Goal: Task Accomplishment & Management: Use online tool/utility

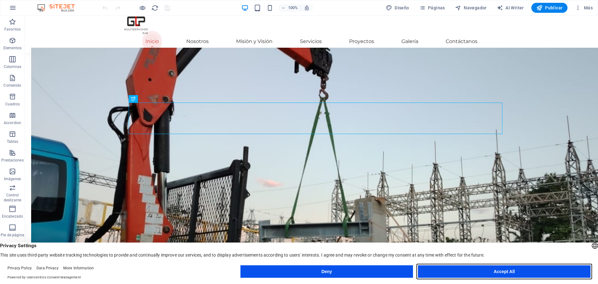
click at [519, 268] on button "Accept All" at bounding box center [504, 271] width 173 height 12
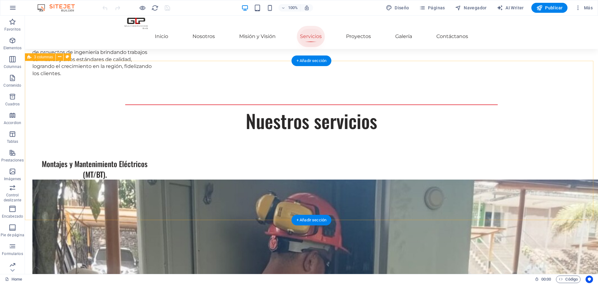
scroll to position [655, 0]
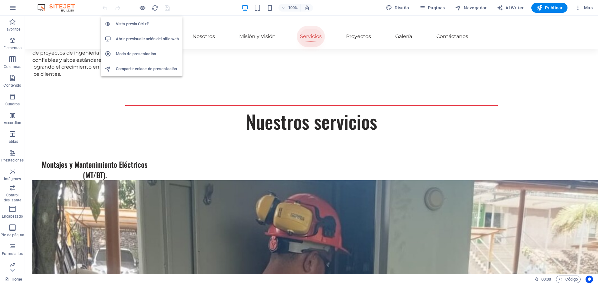
click at [147, 35] on li "Abrir previsualización del sitio web" at bounding box center [142, 38] width 82 height 15
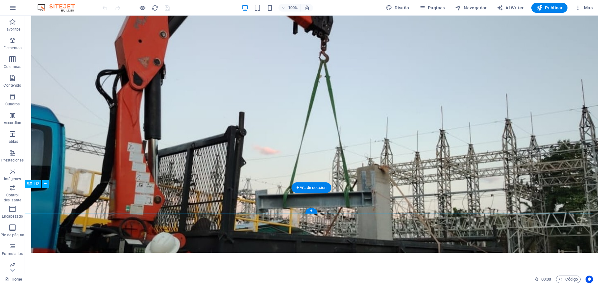
scroll to position [0, 0]
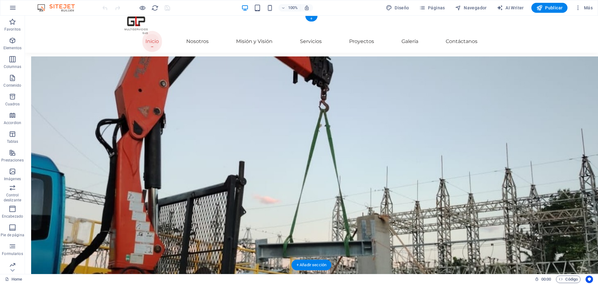
click at [204, 67] on figure at bounding box center [317, 179] width 573 height 246
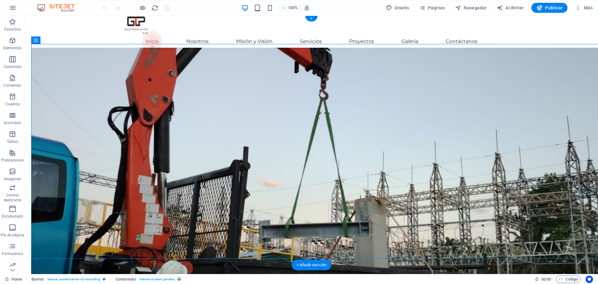
select select "%"
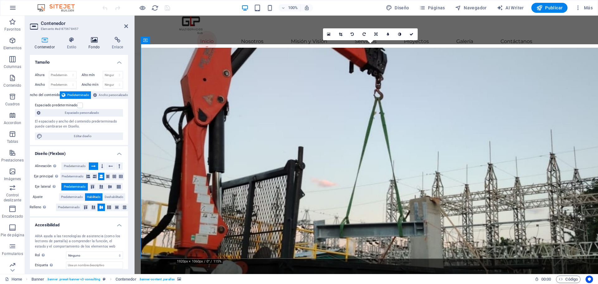
click at [88, 39] on icon at bounding box center [94, 40] width 21 height 6
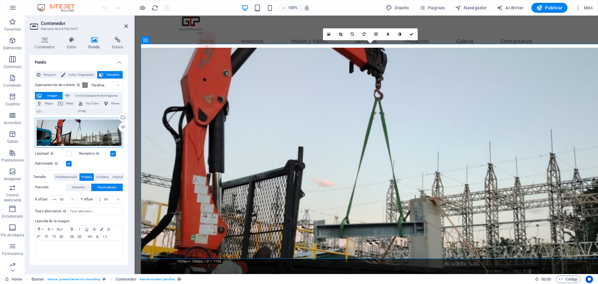
click at [95, 128] on div "Arrastra archivos aquí, haz clic para escoger archivos o selecciona archivos de…" at bounding box center [79, 133] width 88 height 30
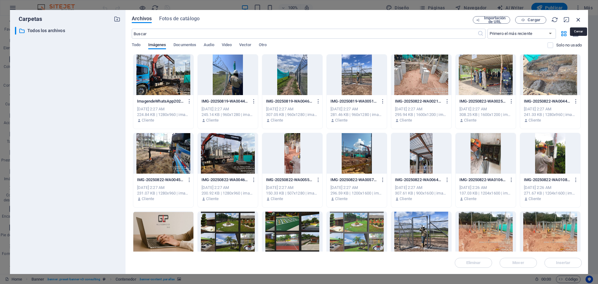
click at [578, 23] on icon "button" at bounding box center [578, 19] width 7 height 7
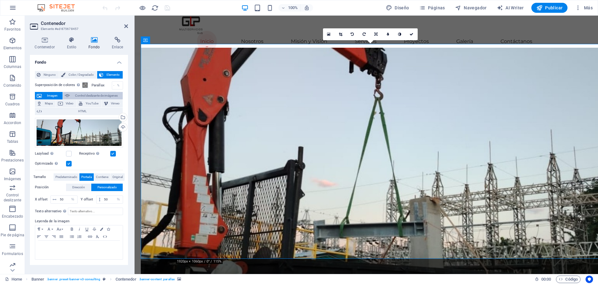
click at [97, 93] on span "Control deslizante de imágenes" at bounding box center [96, 95] width 49 height 7
select select "ms"
select select "s"
select select "progressive"
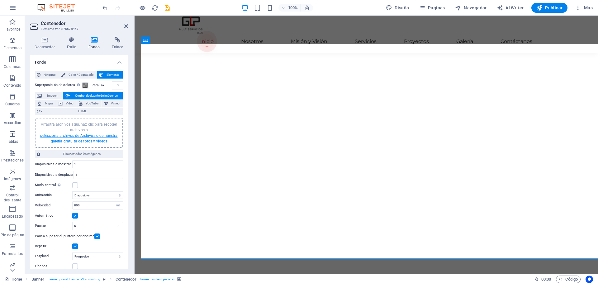
click at [88, 139] on link "selecciona archivos de Archivos o de nuestra galería gratuita de fotos y vídeos" at bounding box center [78, 138] width 77 height 10
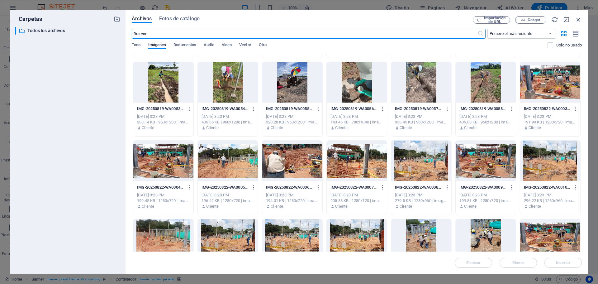
scroll to position [468, 0]
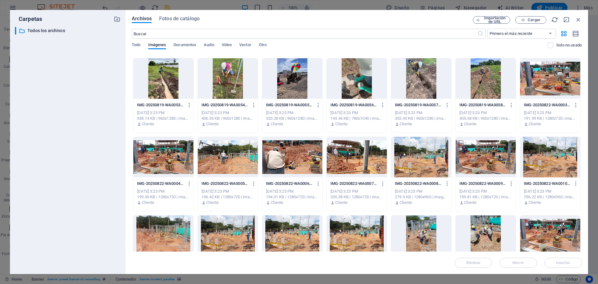
click at [304, 166] on div at bounding box center [292, 157] width 60 height 41
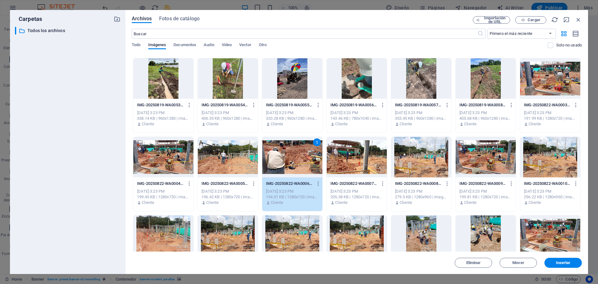
click at [430, 154] on div at bounding box center [421, 157] width 60 height 41
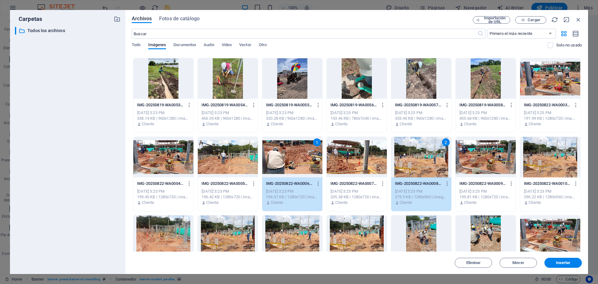
click at [550, 160] on div at bounding box center [551, 157] width 60 height 41
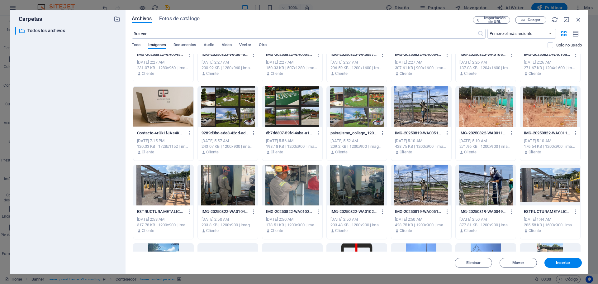
scroll to position [125, 0]
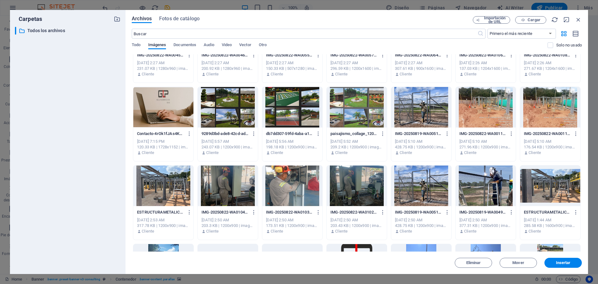
click at [490, 111] on div at bounding box center [486, 107] width 60 height 41
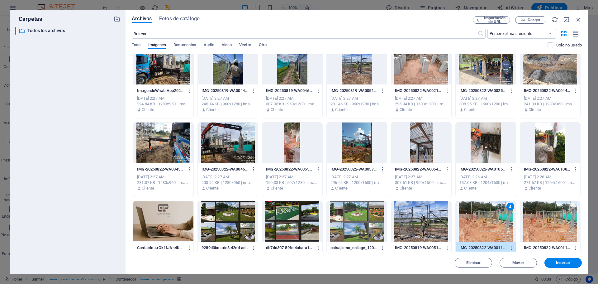
scroll to position [0, 0]
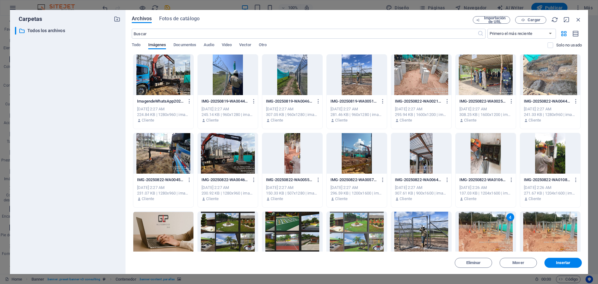
click at [447, 84] on div at bounding box center [421, 75] width 60 height 41
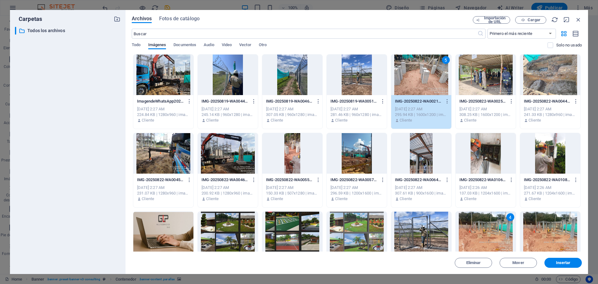
click at [182, 162] on div at bounding box center [163, 153] width 60 height 41
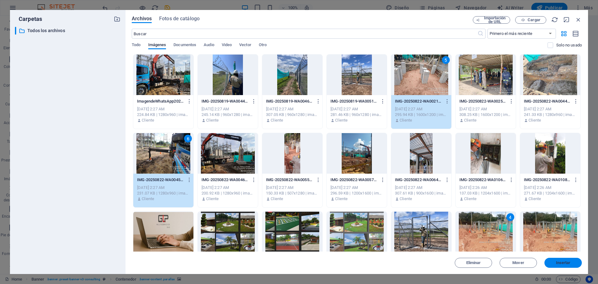
drag, startPoint x: 561, startPoint y: 261, endPoint x: 418, endPoint y: 245, distance: 143.9
click at [561, 261] on span "Insertar" at bounding box center [563, 263] width 15 height 4
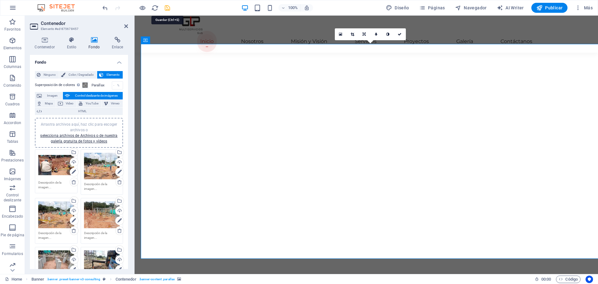
click at [165, 9] on icon "save" at bounding box center [167, 7] width 7 height 7
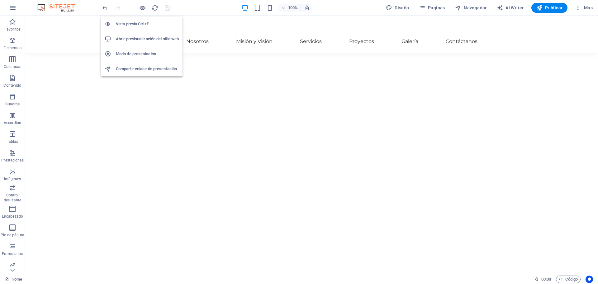
click at [142, 37] on h6 "Abrir previsualización del sitio web" at bounding box center [147, 38] width 63 height 7
click at [146, 39] on h6 "Abrir previsualización del sitio web" at bounding box center [147, 38] width 63 height 7
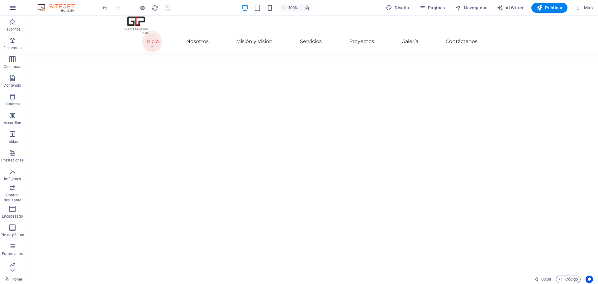
click at [0, 0] on icon "button" at bounding box center [0, 0] width 0 height 0
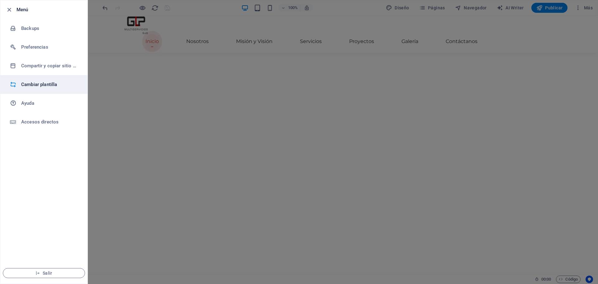
click at [50, 92] on li "Cambiar plantilla" at bounding box center [43, 84] width 87 height 19
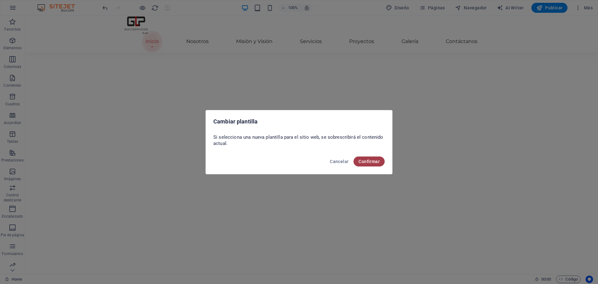
click at [374, 162] on span "Confirmar" at bounding box center [369, 161] width 21 height 5
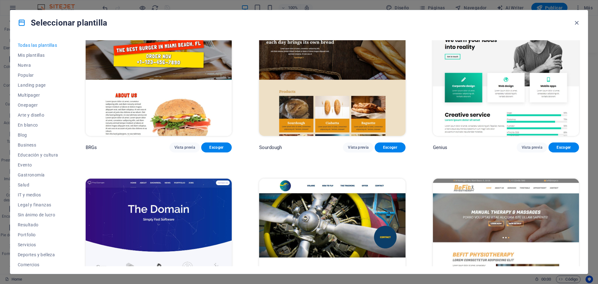
scroll to position [4182, 0]
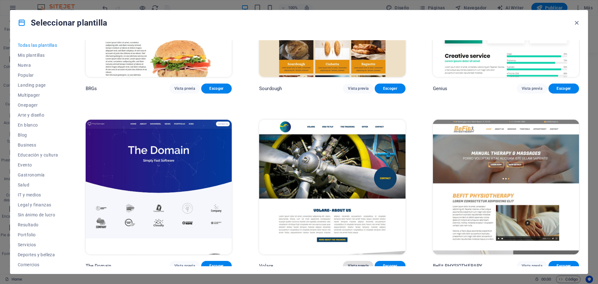
click at [357, 261] on button "Vista previa" at bounding box center [358, 266] width 31 height 10
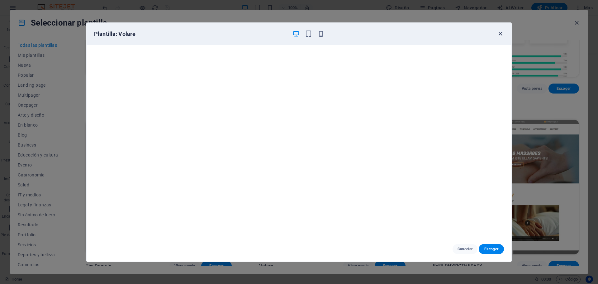
click at [500, 34] on icon "button" at bounding box center [500, 33] width 7 height 7
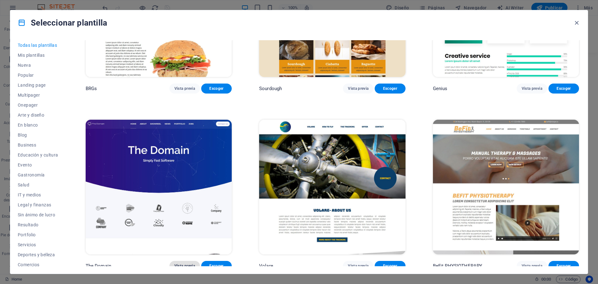
click at [187, 263] on span "Vista previa" at bounding box center [185, 265] width 21 height 5
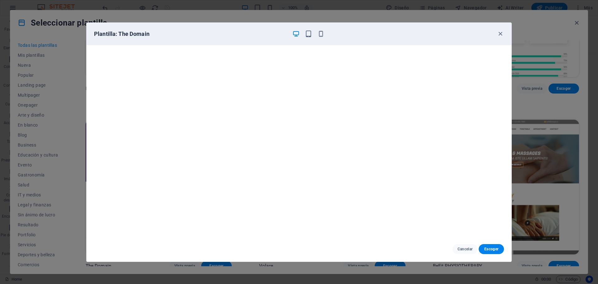
click at [505, 36] on div "Plantilla: The Domain" at bounding box center [299, 34] width 425 height 22
click at [501, 32] on icon "button" at bounding box center [500, 33] width 7 height 7
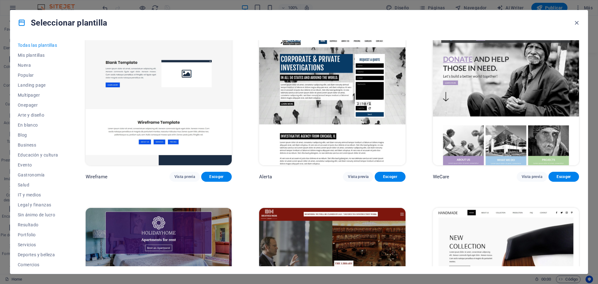
scroll to position [4432, 0]
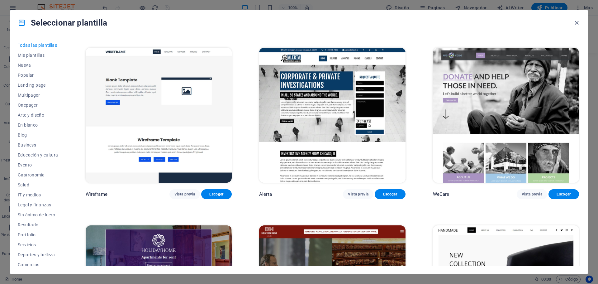
click at [510, 91] on img at bounding box center [506, 115] width 146 height 135
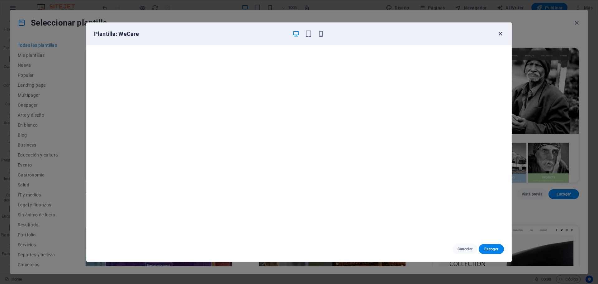
click at [500, 35] on icon "button" at bounding box center [500, 33] width 7 height 7
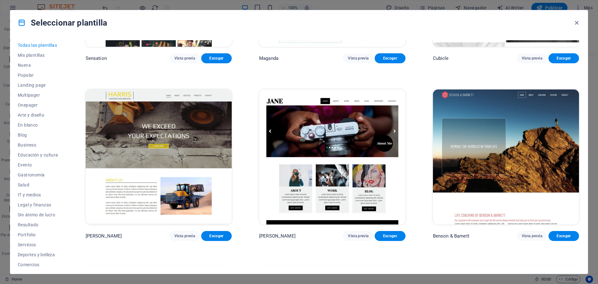
scroll to position [7798, 0]
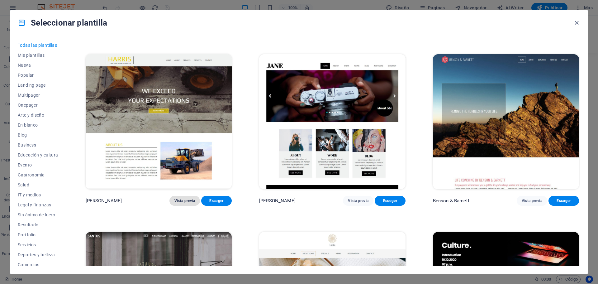
click at [180, 198] on span "Vista previa" at bounding box center [185, 200] width 21 height 5
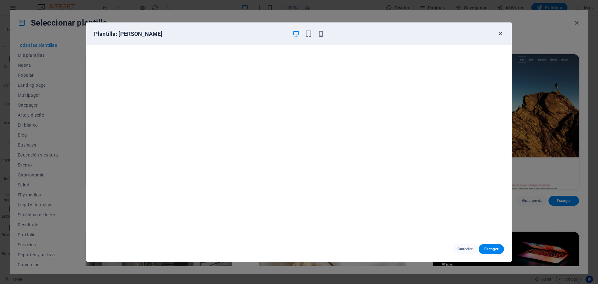
click at [499, 36] on icon "button" at bounding box center [500, 33] width 7 height 7
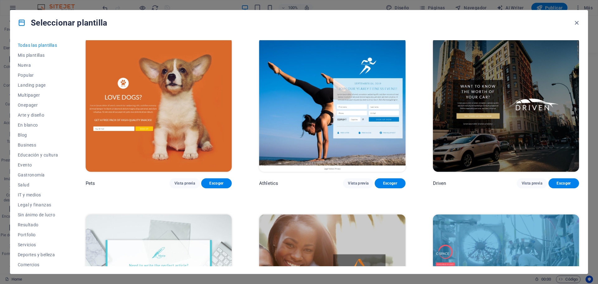
scroll to position [8546, 0]
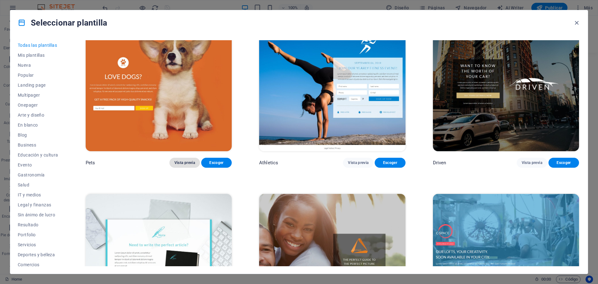
click at [179, 158] on button "Vista previa" at bounding box center [185, 163] width 31 height 10
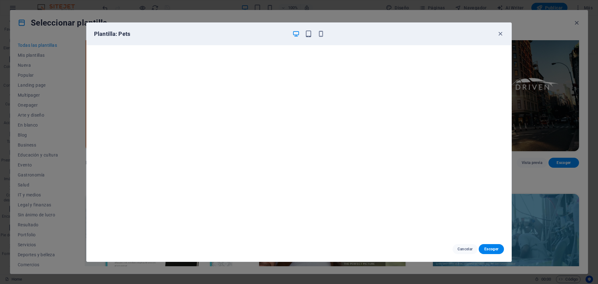
click at [502, 30] on div "Plantilla: Pets" at bounding box center [299, 34] width 425 height 22
click at [501, 32] on icon "button" at bounding box center [500, 33] width 7 height 7
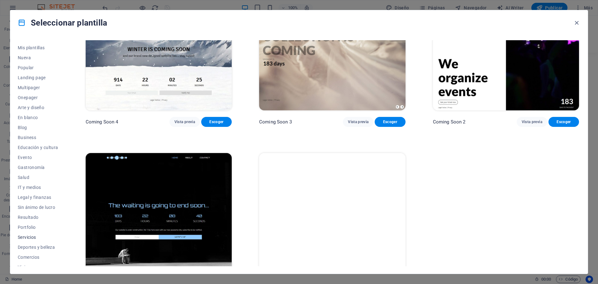
scroll to position [0, 0]
click at [42, 83] on span "Landing page" at bounding box center [38, 85] width 41 height 5
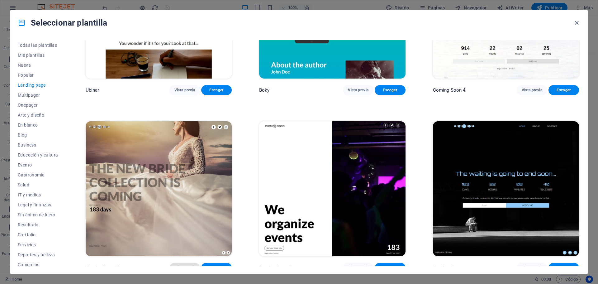
scroll to position [1341, 0]
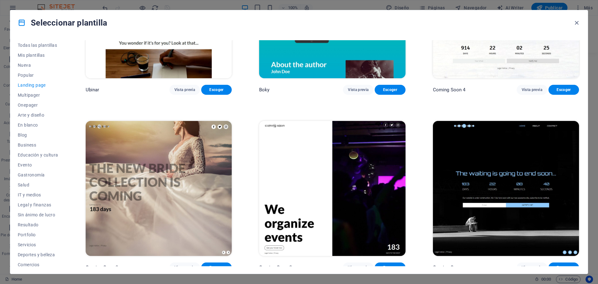
click at [190, 266] on div "Todas las plantillas Mis plantillas Nueva Popular Landing page Multipager Onepa…" at bounding box center [299, 154] width 578 height 238
click at [189, 265] on button "Vista previa" at bounding box center [185, 267] width 31 height 10
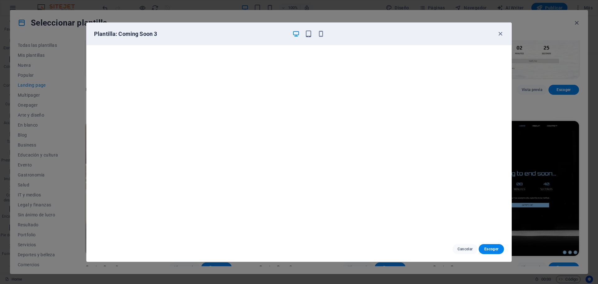
scroll to position [0, 0]
click at [500, 34] on icon "button" at bounding box center [500, 33] width 7 height 7
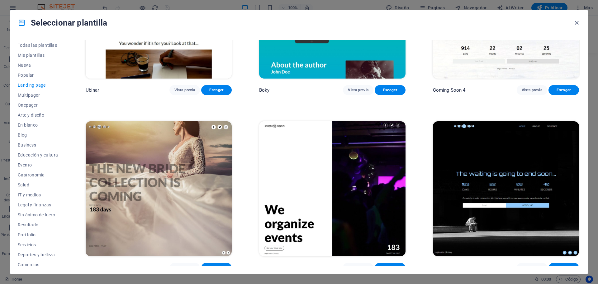
scroll to position [1341, 0]
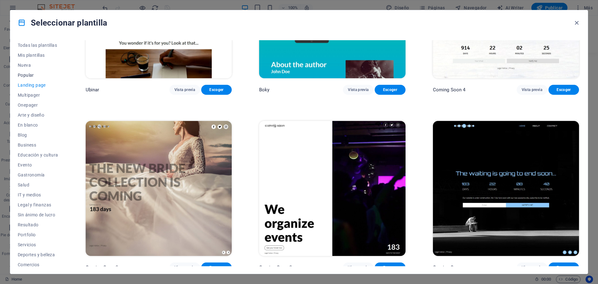
click at [27, 77] on span "Popular" at bounding box center [38, 75] width 41 height 5
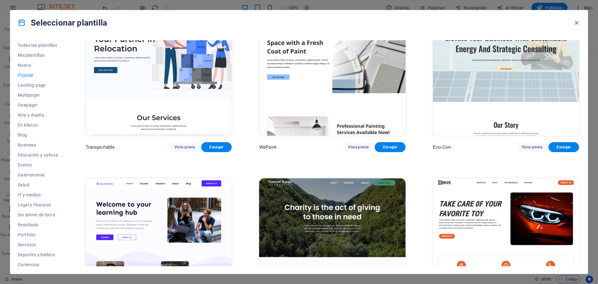
scroll to position [156, 0]
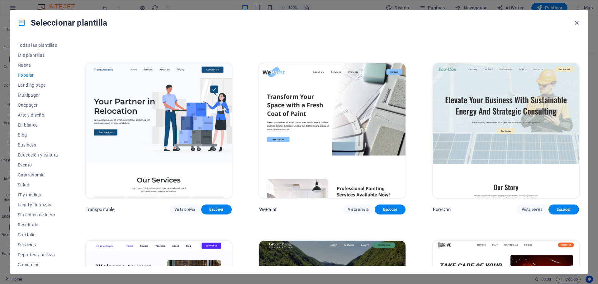
click at [494, 132] on img at bounding box center [506, 130] width 146 height 135
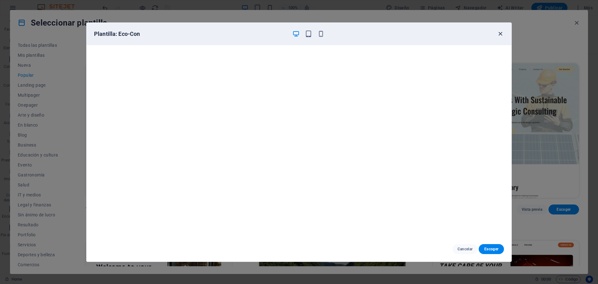
click at [500, 32] on icon "button" at bounding box center [500, 33] width 7 height 7
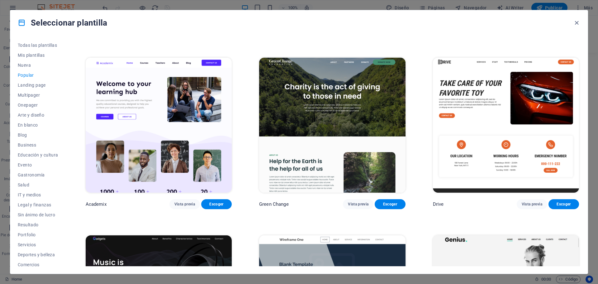
scroll to position [374, 0]
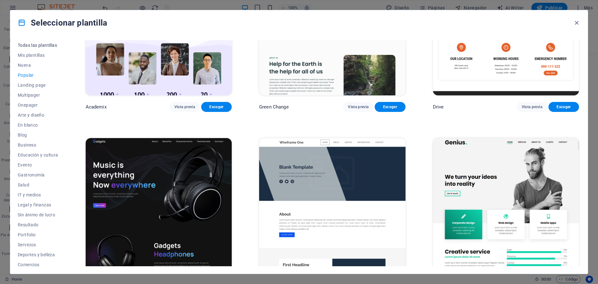
click at [33, 46] on span "Todas las plantillas" at bounding box center [38, 45] width 41 height 5
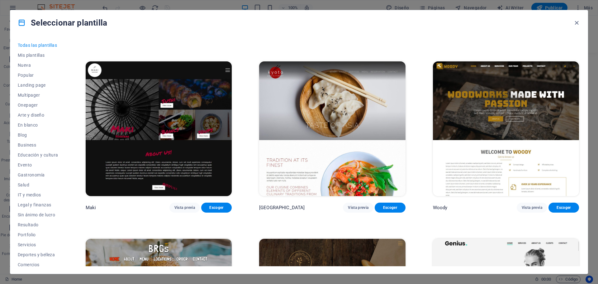
scroll to position [3875, 0]
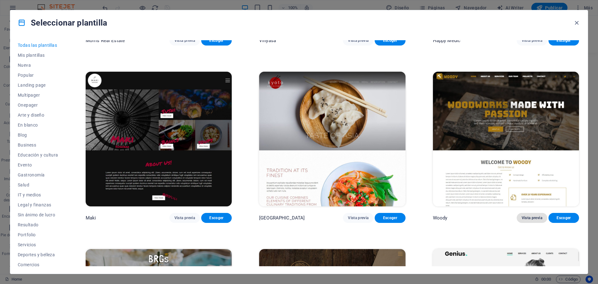
click at [528, 215] on span "Vista previa" at bounding box center [532, 217] width 21 height 5
click at [581, 23] on div "Seleccionar plantilla" at bounding box center [299, 22] width 578 height 25
click at [578, 23] on icon "button" at bounding box center [576, 22] width 7 height 7
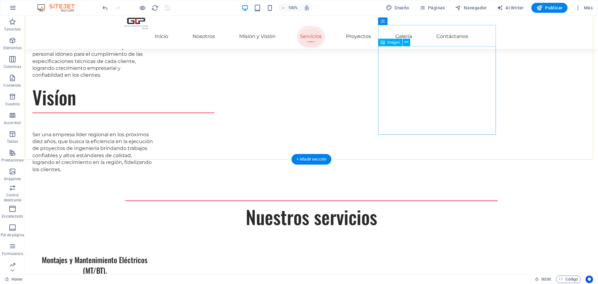
scroll to position [561, 0]
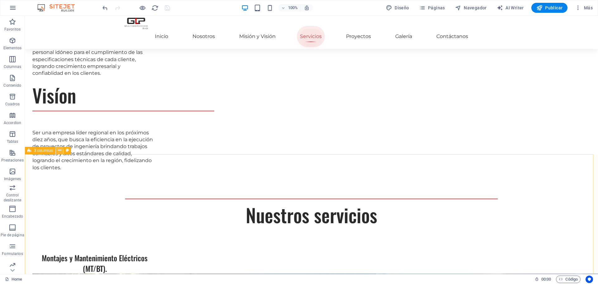
click at [61, 153] on icon at bounding box center [59, 150] width 3 height 7
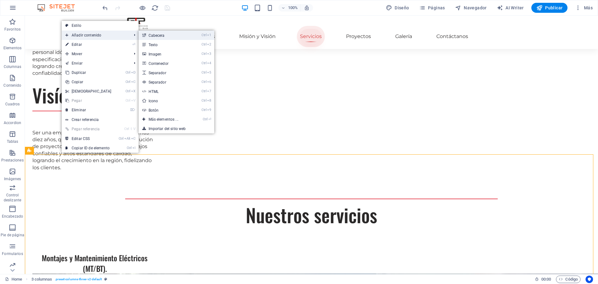
click at [159, 35] on link "Ctrl 1 Cabecera" at bounding box center [165, 35] width 52 height 9
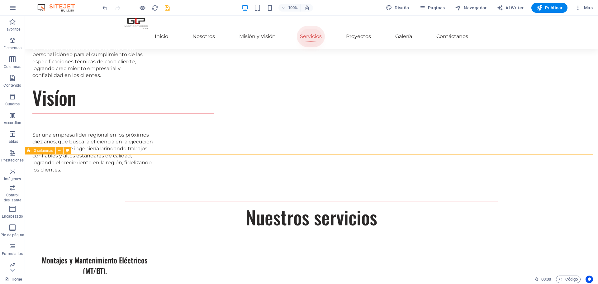
click at [36, 151] on span "3 columnas" at bounding box center [43, 151] width 19 height 4
click at [60, 149] on icon at bounding box center [59, 150] width 3 height 7
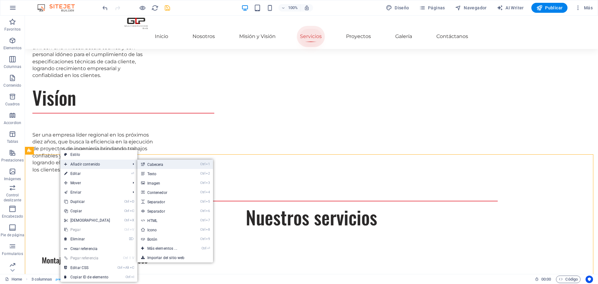
click at [145, 166] on link "Ctrl 1 Cabecera" at bounding box center [163, 164] width 52 height 9
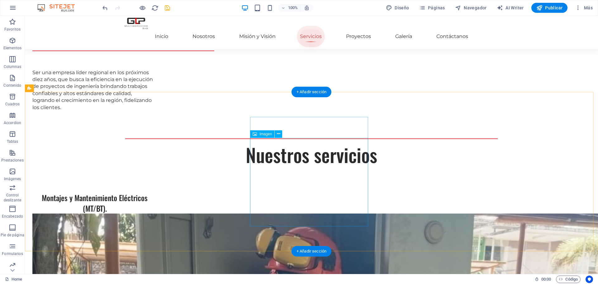
scroll to position [748, 0]
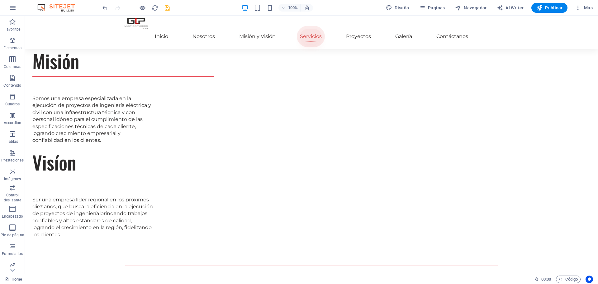
scroll to position [499, 0]
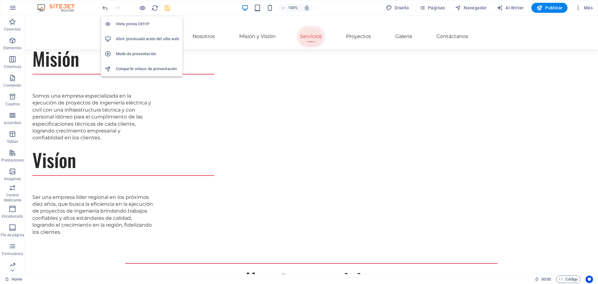
click at [146, 33] on li "Abrir previsualización del sitio web" at bounding box center [142, 38] width 82 height 15
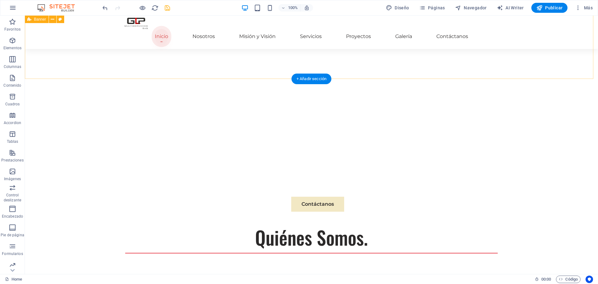
scroll to position [156, 0]
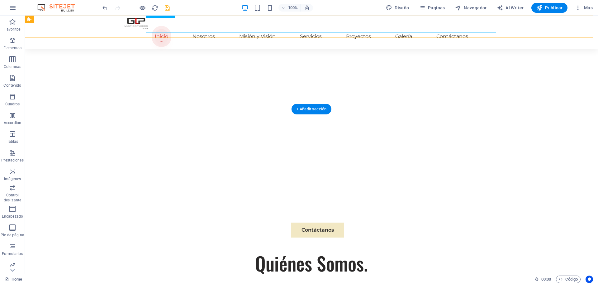
click at [244, 29] on nav "Inicio Nosotros Misión y Visión Servicios Proyectos Galería Contáctanos" at bounding box center [312, 36] width 374 height 15
select select
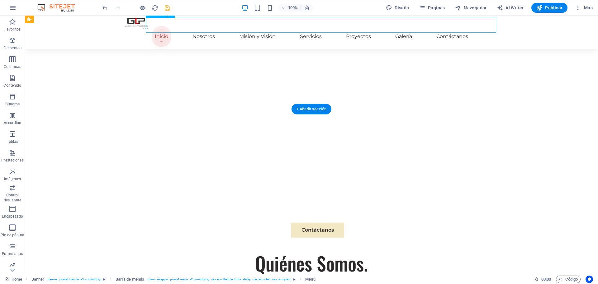
select select
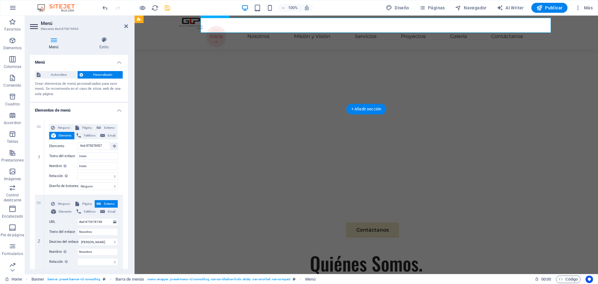
click at [308, 29] on nav "Inicio Nosotros Misión y Visión Servicios Proyectos Galería Contáctanos" at bounding box center [367, 36] width 374 height 15
click at [314, 29] on nav "Inicio Nosotros Misión y Visión Servicios Proyectos Galería Contáctanos" at bounding box center [367, 36] width 374 height 15
click at [54, 73] on span "Automático" at bounding box center [58, 74] width 33 height 7
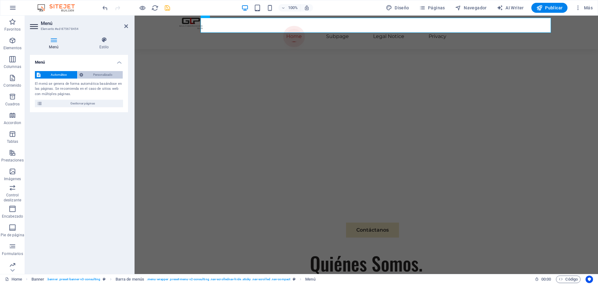
click at [98, 73] on span "Personalizado" at bounding box center [103, 74] width 36 height 7
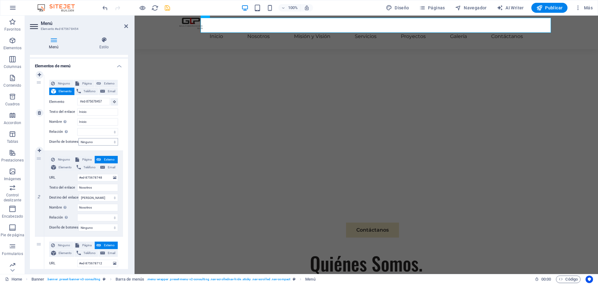
scroll to position [94, 0]
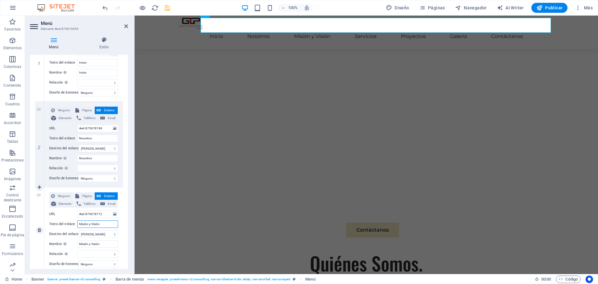
drag, startPoint x: 105, startPoint y: 225, endPoint x: 68, endPoint y: 224, distance: 37.7
click at [68, 224] on div "Texto del enlace Misión y Visión" at bounding box center [83, 223] width 69 height 7
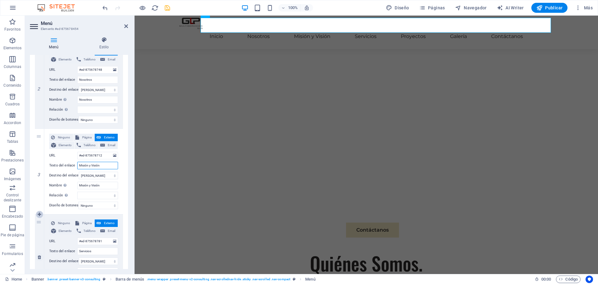
scroll to position [125, 0]
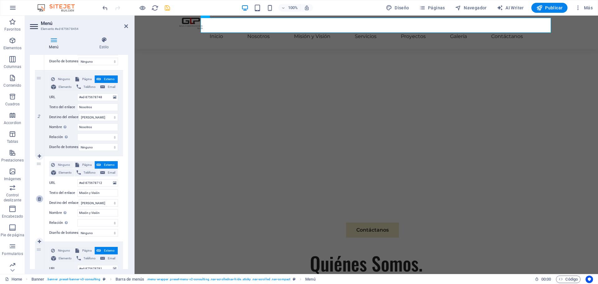
click at [40, 199] on icon at bounding box center [39, 199] width 3 height 4
select select
type input "#ed-875678781"
type input "Servicios"
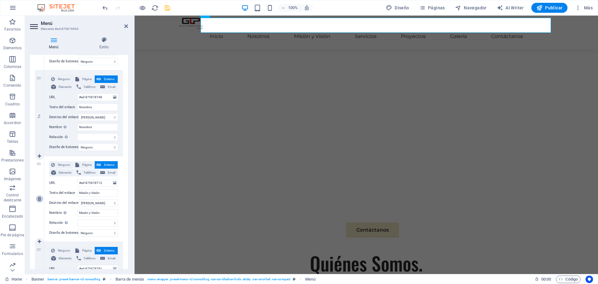
type input "Servicios"
select select
type input "Proyectos"
type input "Galería"
type input "#ed-875678556"
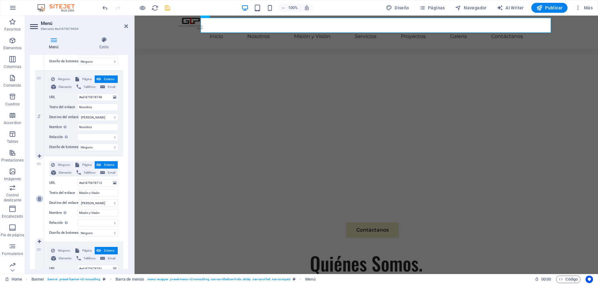
type input "Contáctanos"
select select
click at [168, 5] on icon "save" at bounding box center [167, 7] width 7 height 7
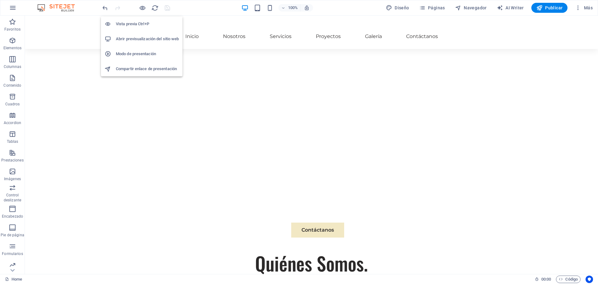
click at [134, 36] on h6 "Abrir previsualización del sitio web" at bounding box center [147, 38] width 63 height 7
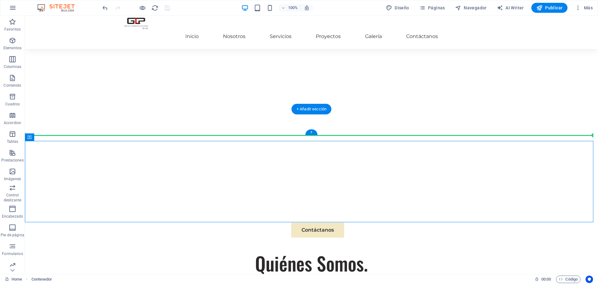
drag, startPoint x: 227, startPoint y: 163, endPoint x: 230, endPoint y: 125, distance: 37.8
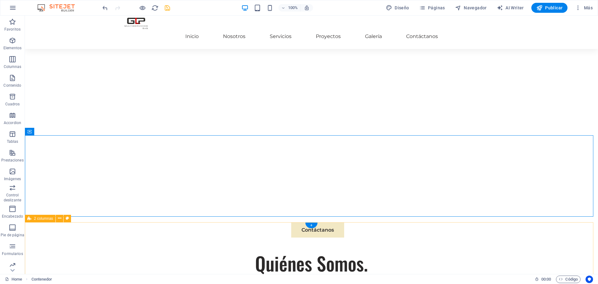
scroll to position [249, 0]
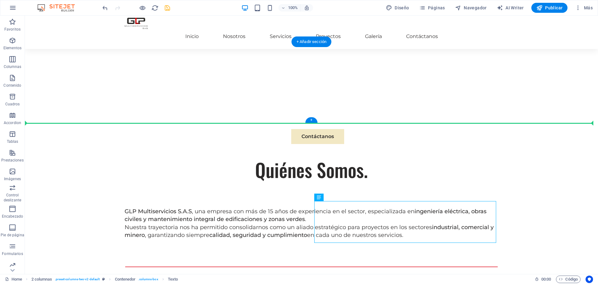
drag, startPoint x: 354, startPoint y: 207, endPoint x: 367, endPoint y: 108, distance: 100.0
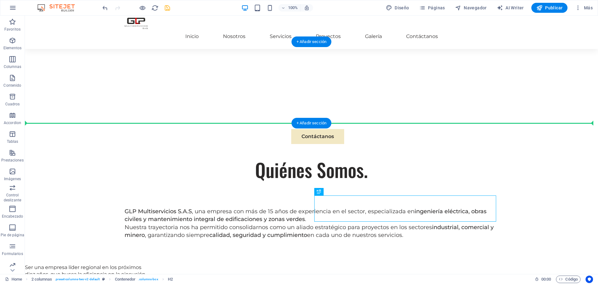
drag, startPoint x: 338, startPoint y: 206, endPoint x: 338, endPoint y: 119, distance: 87.3
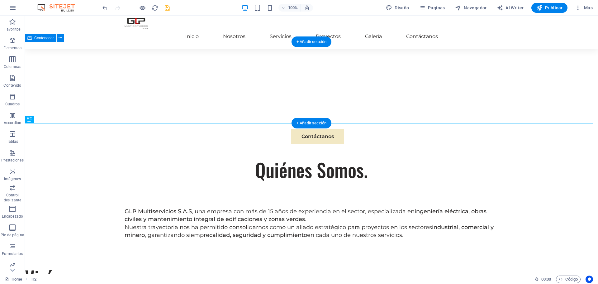
drag, startPoint x: 193, startPoint y: 255, endPoint x: 173, endPoint y: 110, distance: 146.0
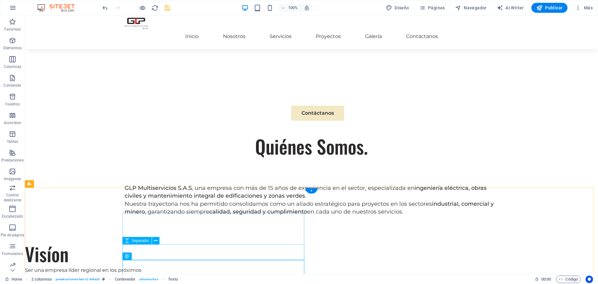
scroll to position [312, 0]
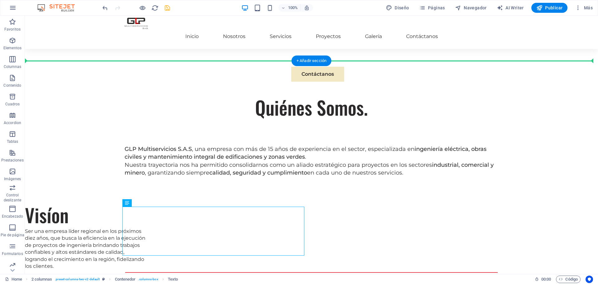
drag, startPoint x: 200, startPoint y: 242, endPoint x: 156, endPoint y: 60, distance: 187.6
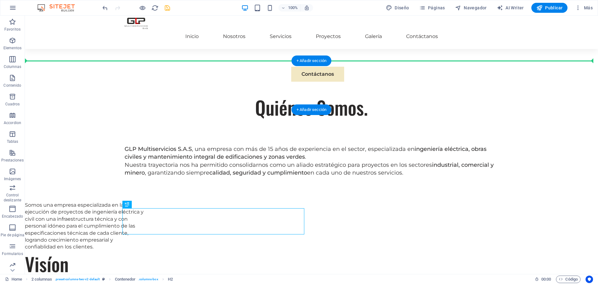
drag, startPoint x: 174, startPoint y: 216, endPoint x: 141, endPoint y: 74, distance: 145.2
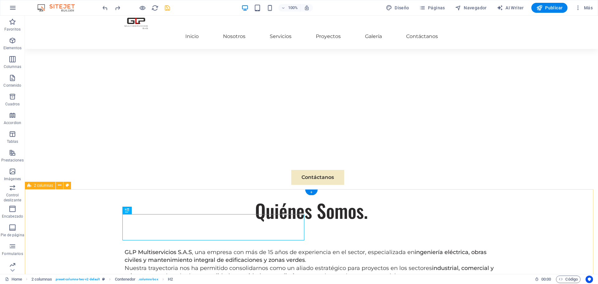
scroll to position [218, 0]
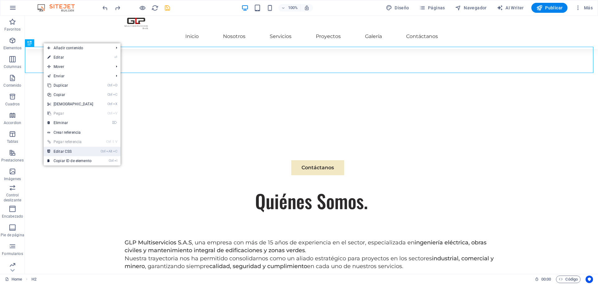
click at [70, 153] on link "Ctrl Alt C Editar CSS" at bounding box center [71, 151] width 54 height 9
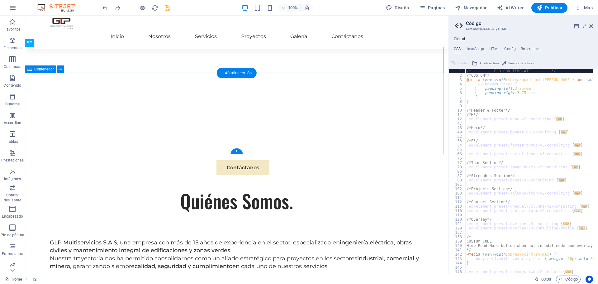
click at [70, 214] on div "GLP Multiservicios S.A.S , una empresa con más de 15 años de experiencia en el …" at bounding box center [237, 254] width 424 height 81
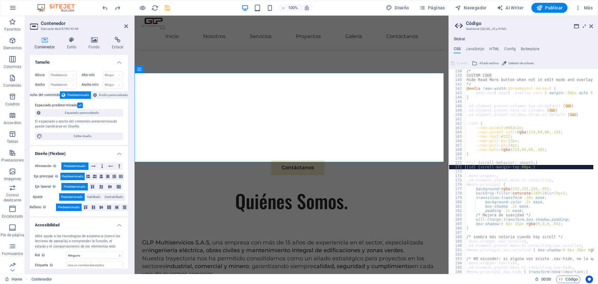
scroll to position [166, 0]
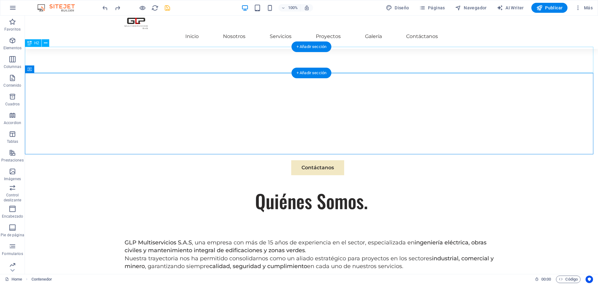
click at [79, 188] on div "Quiénes Somos." at bounding box center [311, 201] width 573 height 26
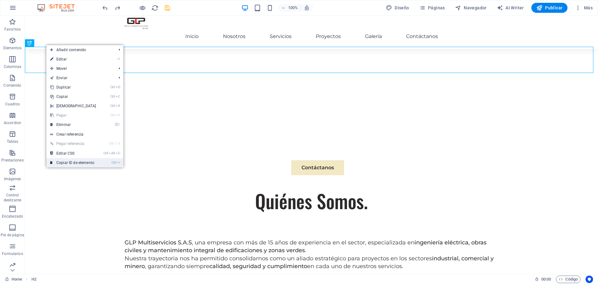
click at [72, 162] on link "Ctrl I Copiar ID de elemento" at bounding box center [73, 162] width 54 height 9
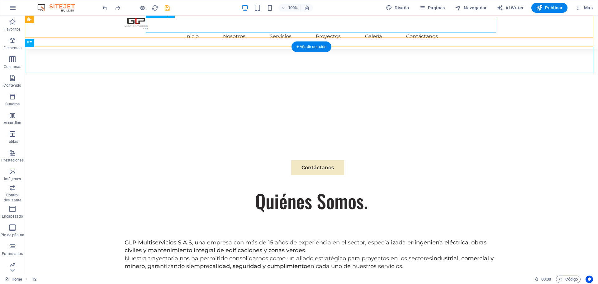
click at [295, 29] on nav "Inicio Nosotros Servicios Proyectos Galería Contáctanos" at bounding box center [312, 36] width 374 height 15
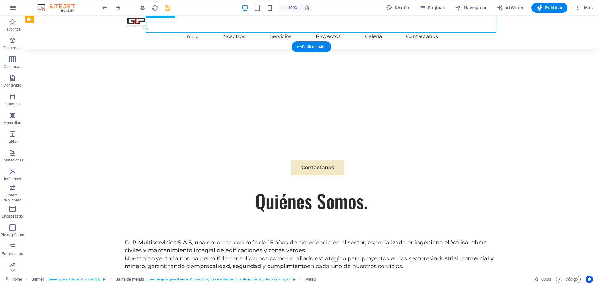
click at [295, 29] on nav "Inicio Nosotros Servicios Proyectos Galería Contáctanos" at bounding box center [312, 36] width 374 height 15
select select
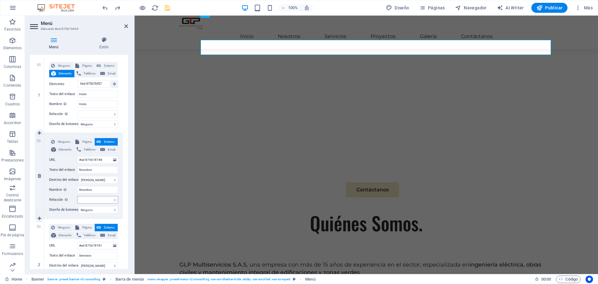
scroll to position [62, 0]
drag, startPoint x: 101, startPoint y: 160, endPoint x: 71, endPoint y: 158, distance: 30.0
click at [71, 158] on div "URL #ed-875678748" at bounding box center [83, 159] width 69 height 7
paste input "5"
type input "#ed-875678745"
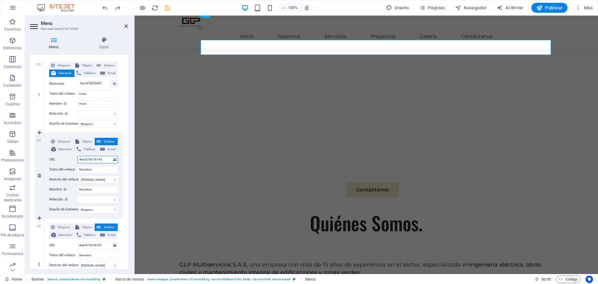
select select
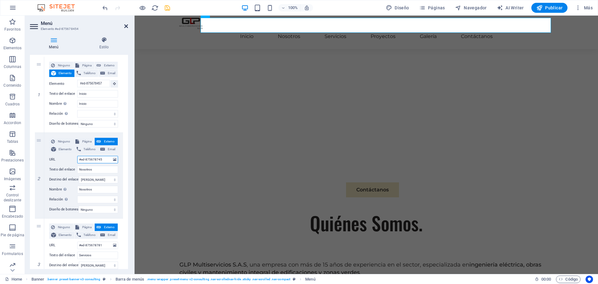
type input "#ed-875678745"
click at [126, 27] on icon at bounding box center [126, 26] width 4 height 5
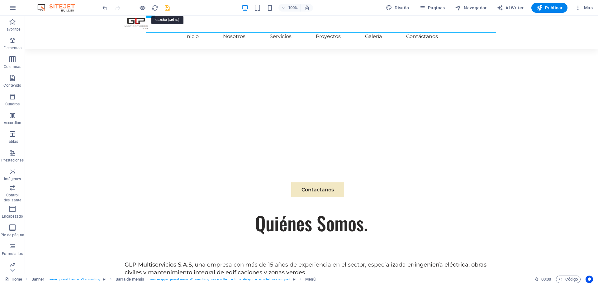
click at [167, 8] on icon "save" at bounding box center [167, 7] width 7 height 7
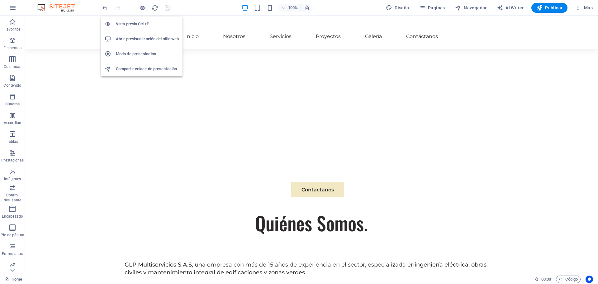
click at [139, 41] on h6 "Abrir previsualización del sitio web" at bounding box center [147, 38] width 63 height 7
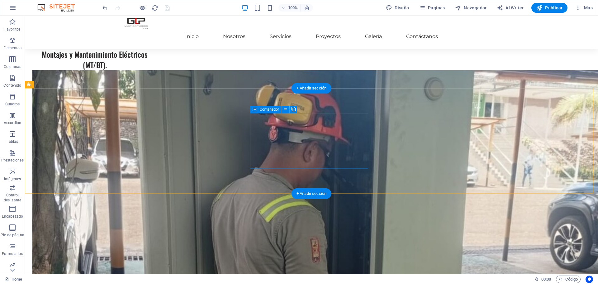
scroll to position [757, 0]
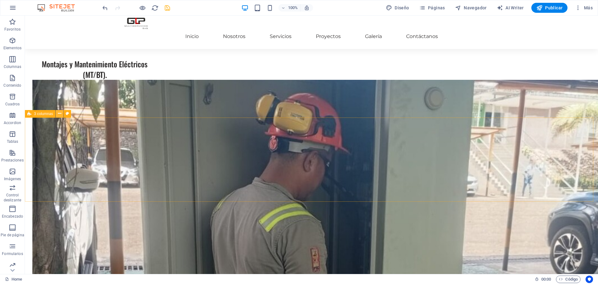
click at [59, 112] on icon at bounding box center [59, 113] width 3 height 7
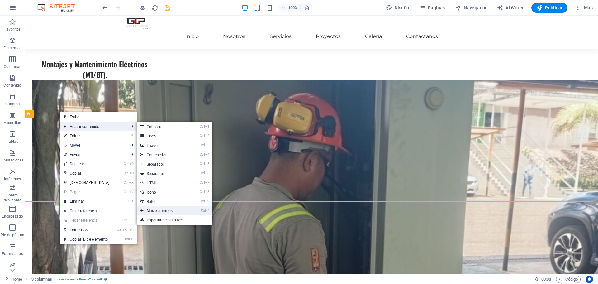
drag, startPoint x: 153, startPoint y: 206, endPoint x: 20, endPoint y: 190, distance: 133.5
click at [153, 206] on link "Ctrl ⏎ Más elementos ..." at bounding box center [163, 210] width 52 height 9
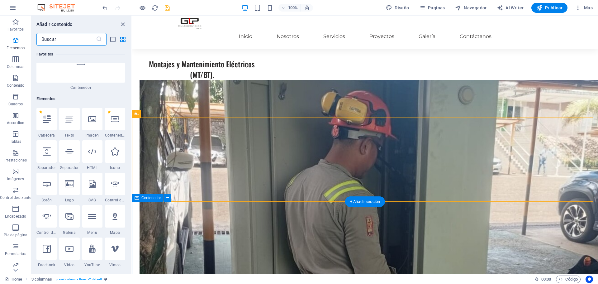
scroll to position [118, 0]
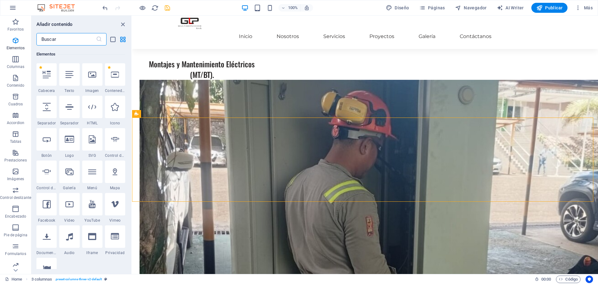
click at [74, 42] on input "text" at bounding box center [66, 39] width 60 height 12
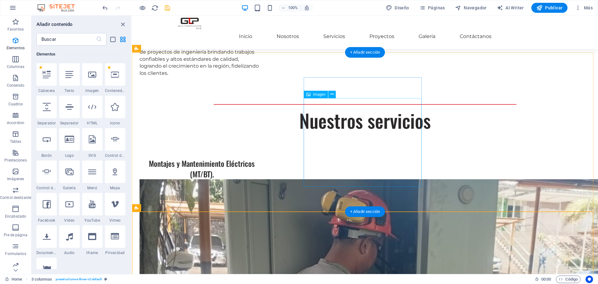
scroll to position [508, 0]
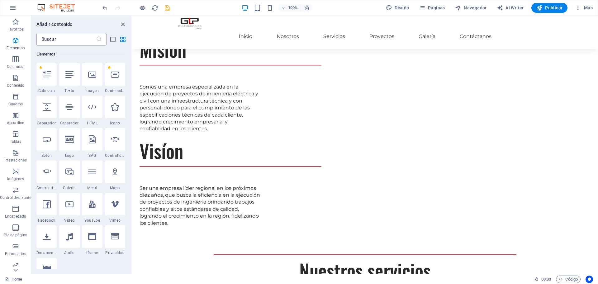
click at [78, 45] on div "Añadir contenido ​ Favoritos 1 Star Cabecera 1 Star Contenedor Elementos 1 Star…" at bounding box center [81, 145] width 100 height 258
click at [77, 43] on input "text" at bounding box center [66, 39] width 60 height 12
click at [77, 39] on input "text" at bounding box center [66, 39] width 60 height 12
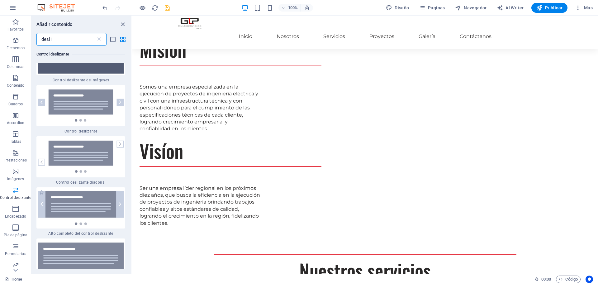
scroll to position [94, 0]
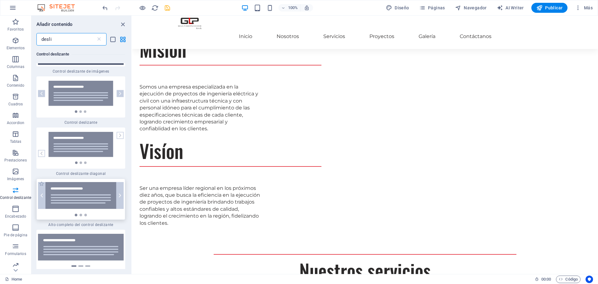
type input "desli"
click at [93, 198] on img at bounding box center [81, 199] width 86 height 34
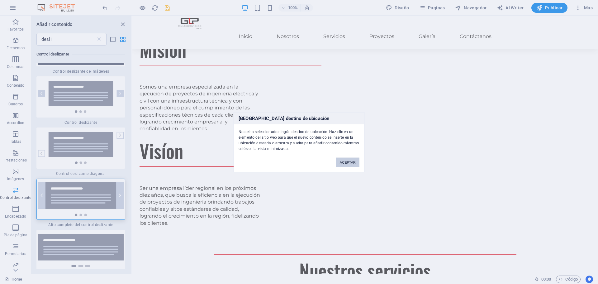
drag, startPoint x: 343, startPoint y: 163, endPoint x: 212, endPoint y: 147, distance: 132.3
click at [344, 162] on button "ACEPTAR" at bounding box center [347, 161] width 23 height 9
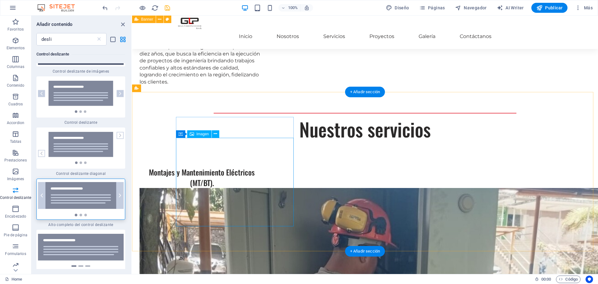
scroll to position [686, 0]
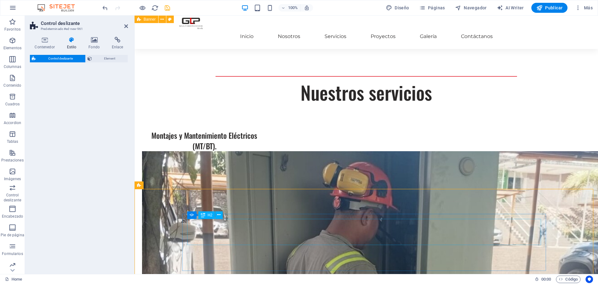
select select "rem"
select select "px"
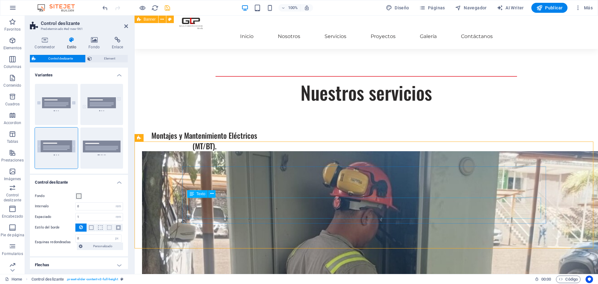
scroll to position [748, 0]
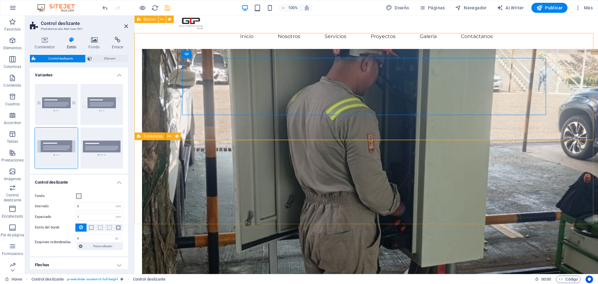
scroll to position [842, 0]
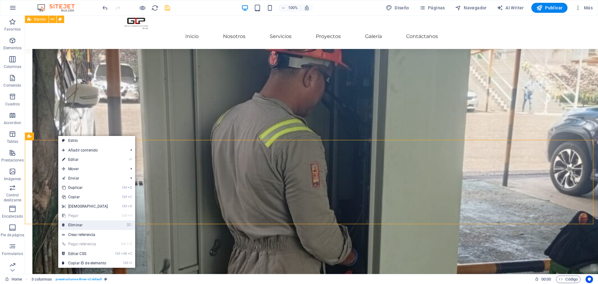
click at [83, 221] on link "⌦ Eliminar" at bounding box center [85, 224] width 54 height 9
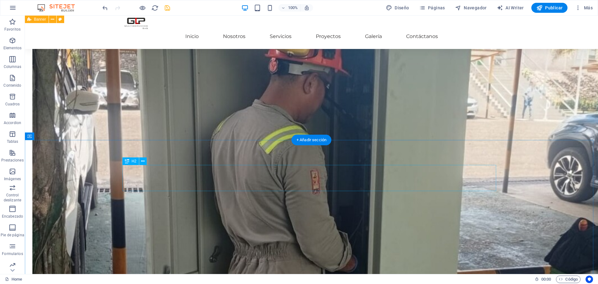
scroll to position [748, 0]
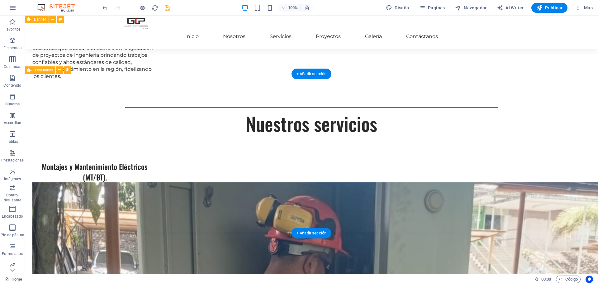
scroll to position [717, 0]
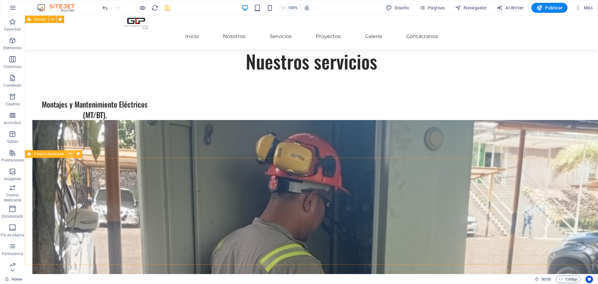
click at [69, 155] on icon at bounding box center [70, 154] width 3 height 7
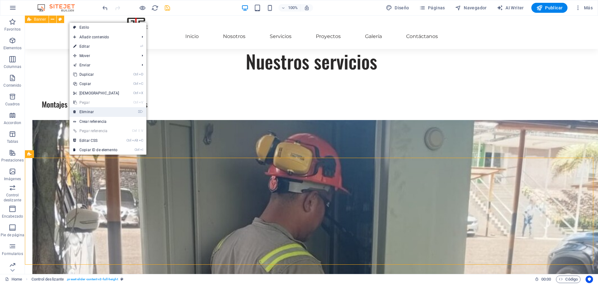
click at [97, 110] on link "⌦ Eliminar" at bounding box center [97, 111] width 54 height 9
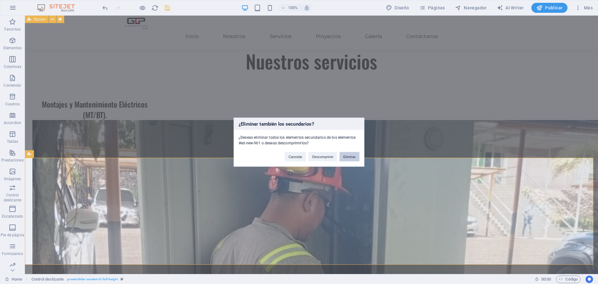
click at [346, 157] on button "Eliminar" at bounding box center [350, 156] width 20 height 9
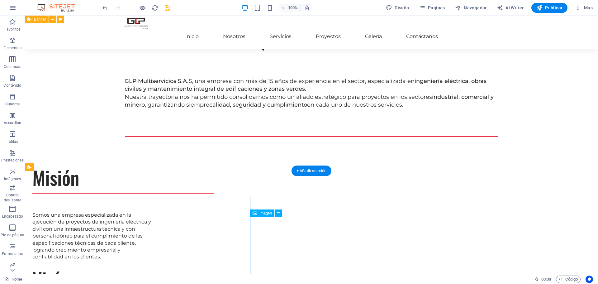
scroll to position [374, 0]
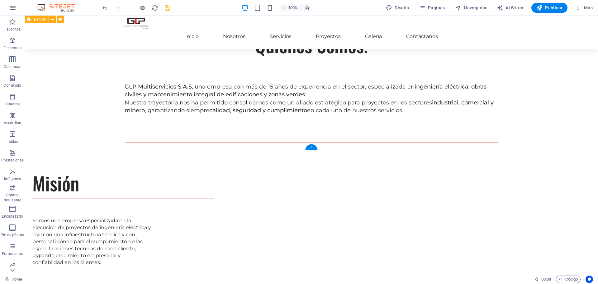
click at [312, 147] on div "+" at bounding box center [311, 147] width 12 height 6
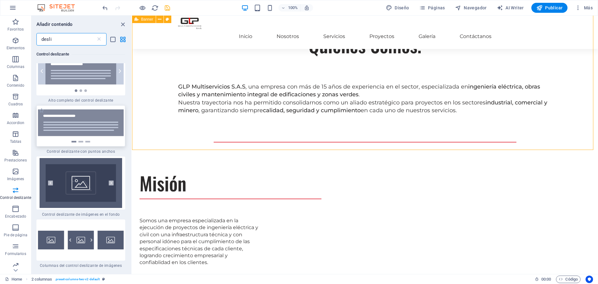
scroll to position [218, 0]
click at [88, 177] on img at bounding box center [81, 183] width 86 height 50
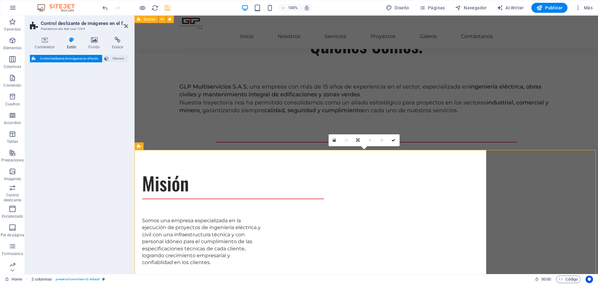
select select "rem"
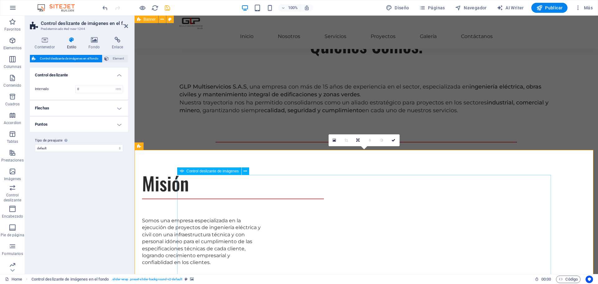
scroll to position [436, 0]
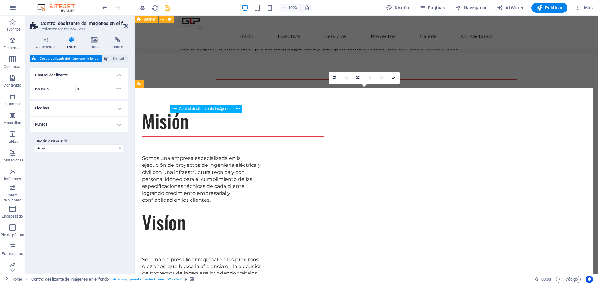
select select "px"
select select "ms"
select select "s"
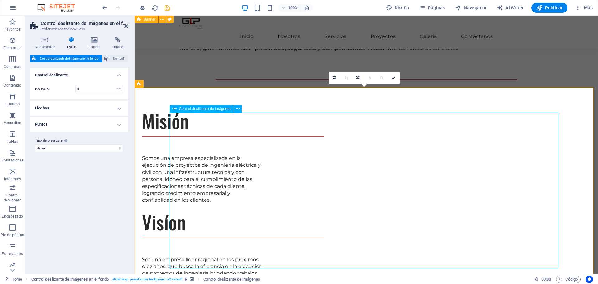
select select "progressive"
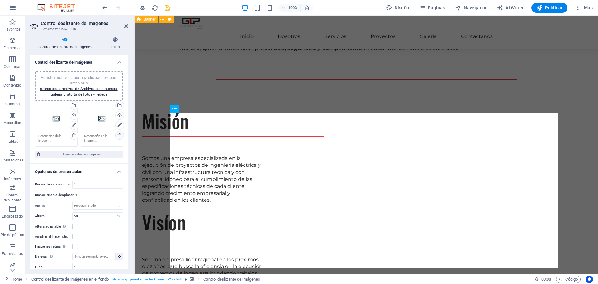
click at [117, 137] on icon at bounding box center [119, 135] width 5 height 5
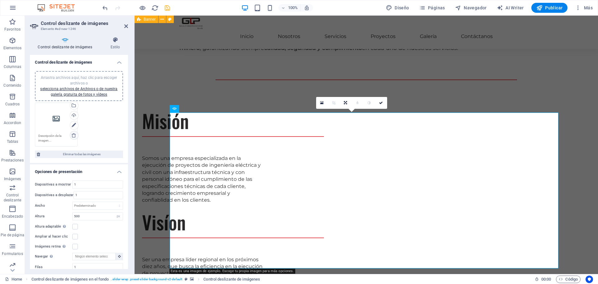
click at [72, 138] on link at bounding box center [74, 135] width 9 height 9
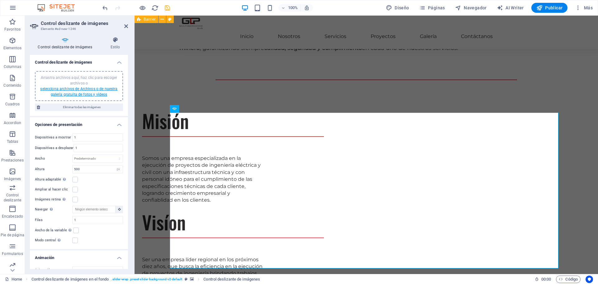
click at [75, 94] on link "selecciona archivos de Archivos o de nuestra galería gratuita de fotos y vídeos" at bounding box center [78, 92] width 77 height 10
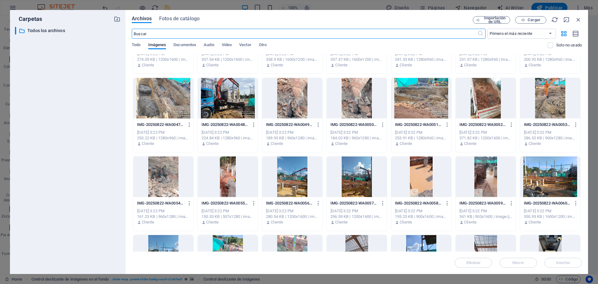
scroll to position [963, 0]
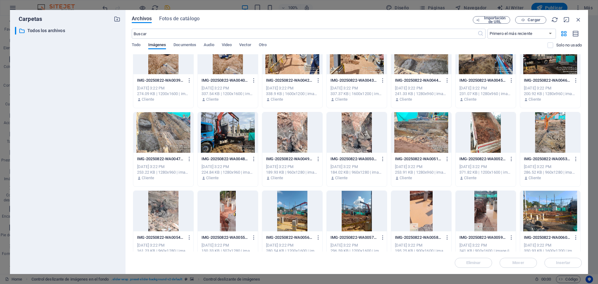
click at [235, 128] on div at bounding box center [228, 132] width 60 height 41
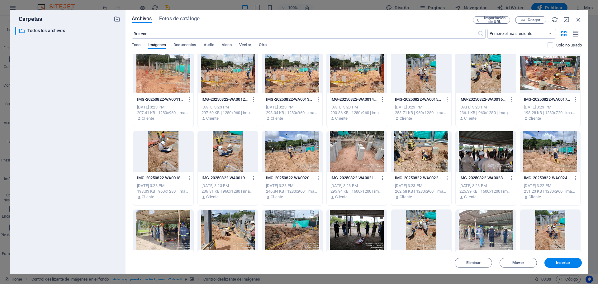
scroll to position [621, 0]
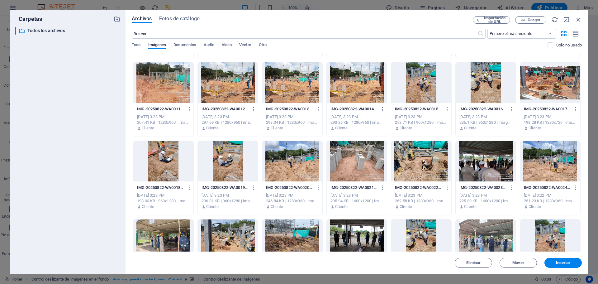
click at [488, 157] on div at bounding box center [486, 161] width 60 height 41
click at [559, 155] on div at bounding box center [551, 161] width 60 height 41
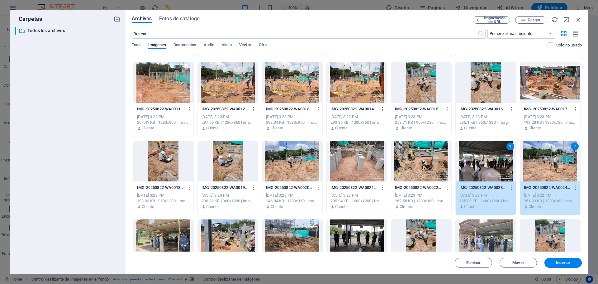
click at [425, 172] on div at bounding box center [421, 161] width 60 height 41
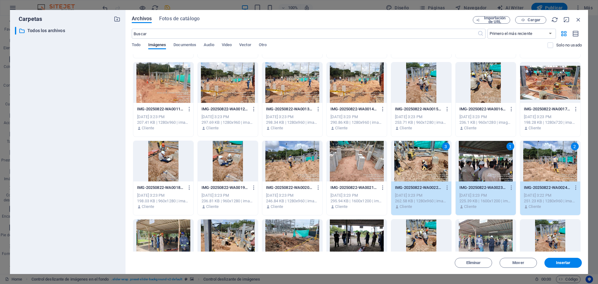
click at [370, 169] on div at bounding box center [357, 161] width 60 height 41
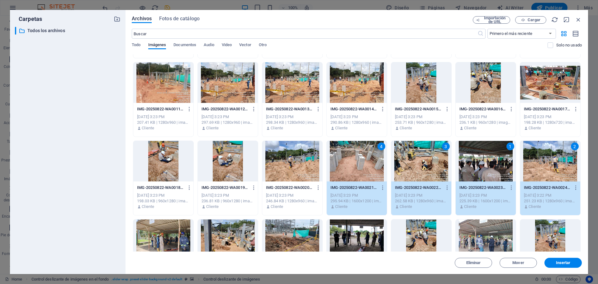
click at [298, 176] on div at bounding box center [292, 161] width 60 height 41
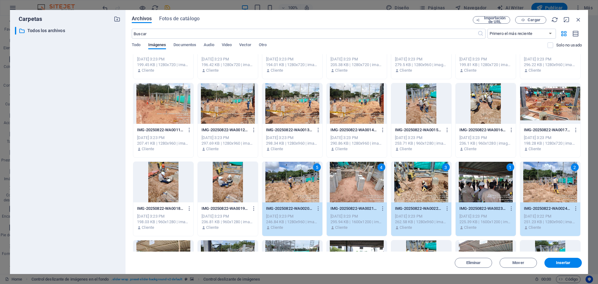
scroll to position [589, 0]
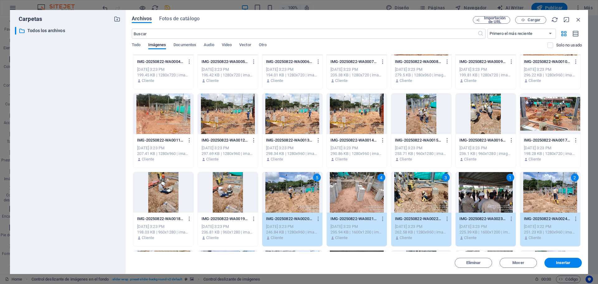
click at [354, 134] on div at bounding box center [357, 114] width 60 height 41
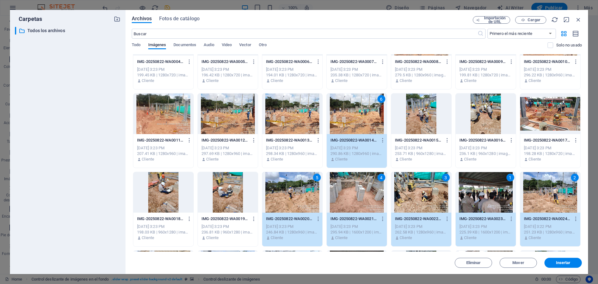
click at [295, 121] on div at bounding box center [292, 114] width 60 height 41
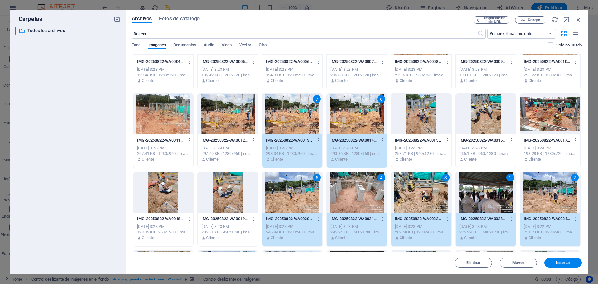
click at [255, 118] on div at bounding box center [228, 114] width 60 height 41
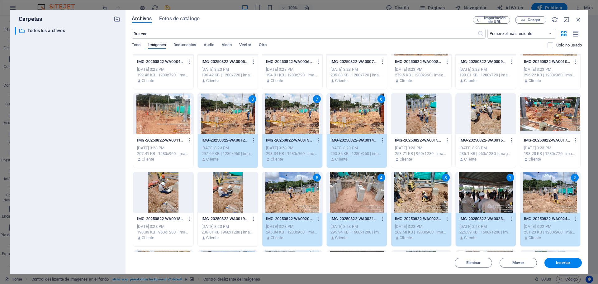
click at [245, 123] on div "8" at bounding box center [228, 114] width 60 height 41
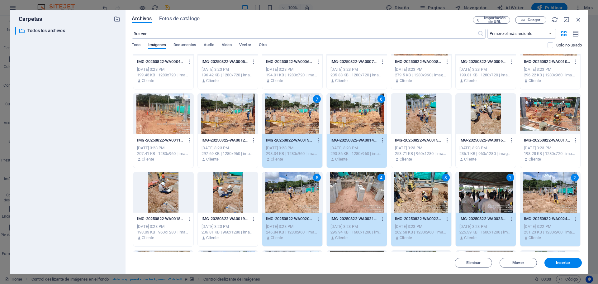
click at [169, 119] on div at bounding box center [163, 114] width 60 height 41
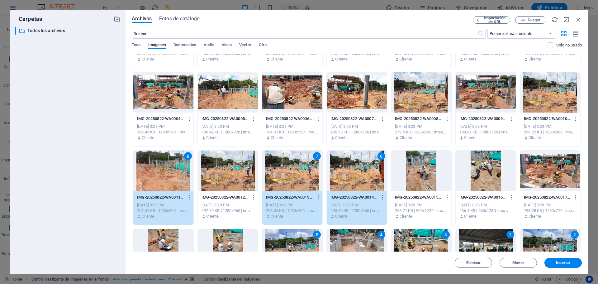
scroll to position [527, 0]
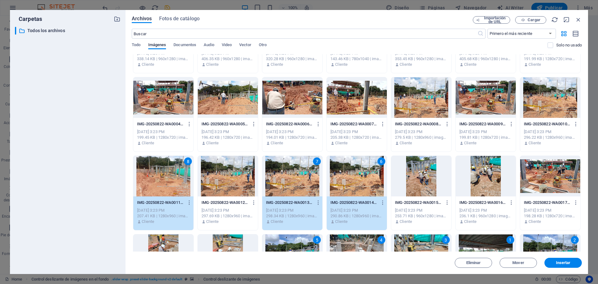
click at [415, 102] on div at bounding box center [421, 97] width 60 height 41
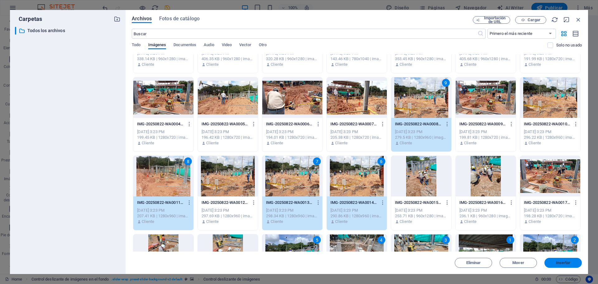
click at [560, 261] on span "Insertar" at bounding box center [563, 263] width 15 height 4
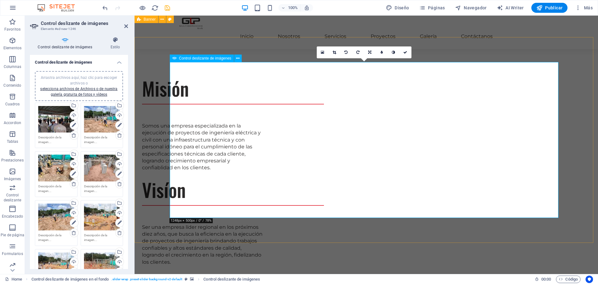
scroll to position [468, 0]
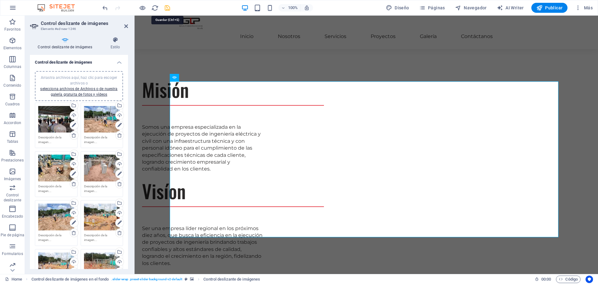
click at [166, 6] on icon "save" at bounding box center [167, 7] width 7 height 7
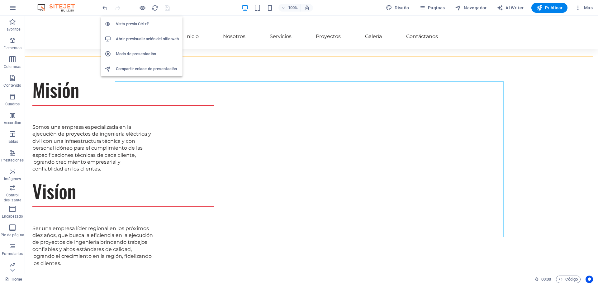
click at [141, 39] on h6 "Abrir previsualización del sitio web" at bounding box center [147, 38] width 63 height 7
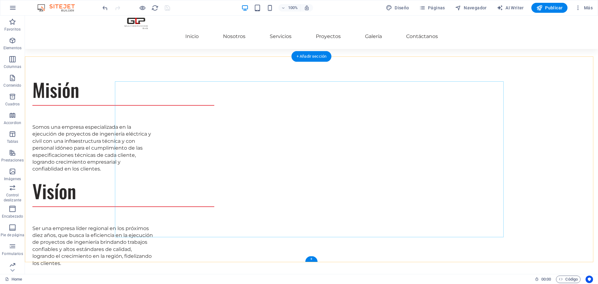
select select "rem"
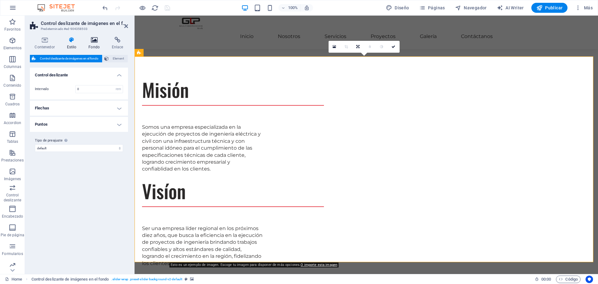
click at [95, 45] on h4 "Fondo" at bounding box center [95, 43] width 23 height 13
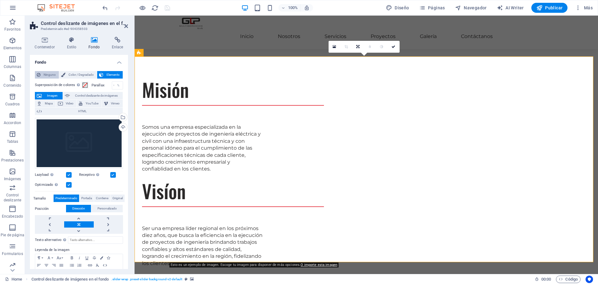
click at [50, 73] on span "Ninguno" at bounding box center [49, 74] width 15 height 7
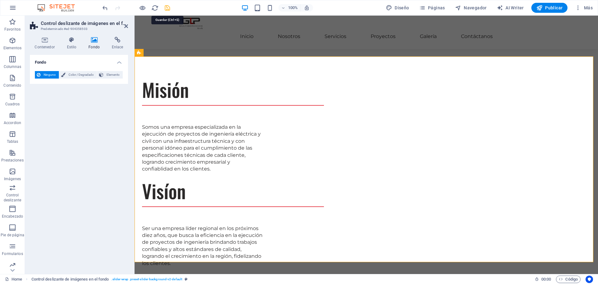
click at [165, 4] on icon "save" at bounding box center [167, 7] width 7 height 7
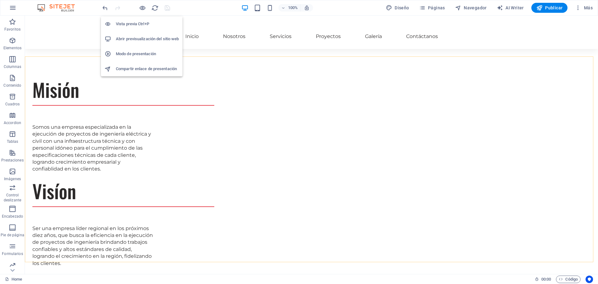
click at [146, 39] on h6 "Abrir previsualización del sitio web" at bounding box center [147, 38] width 63 height 7
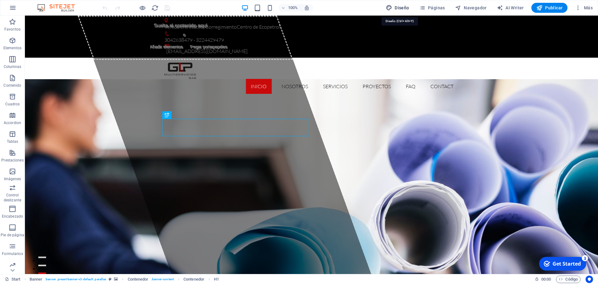
click at [0, 0] on span "Diseño" at bounding box center [0, 0] width 0 height 0
select select "px"
select select "300"
select select "px"
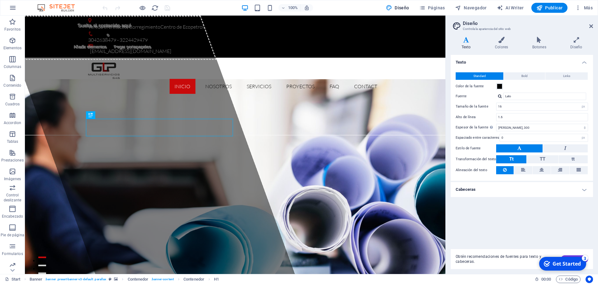
click at [589, 29] on header "Diseño Controla la apariencia del sitio web" at bounding box center [522, 24] width 141 height 16
click at [593, 26] on aside "Diseño Controla la apariencia del sitio web Variantes Texto Colores Botones Dis…" at bounding box center [522, 145] width 153 height 258
click at [592, 26] on icon at bounding box center [592, 26] width 4 height 5
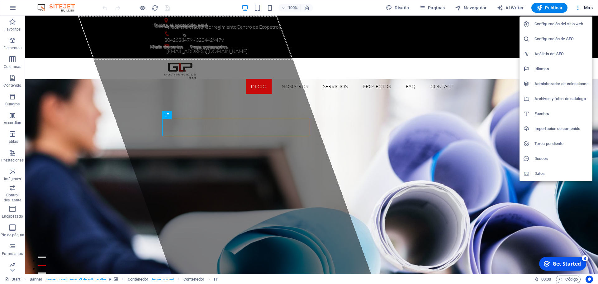
click at [575, 24] on h6 "Configuración del sitio web" at bounding box center [562, 23] width 54 height 7
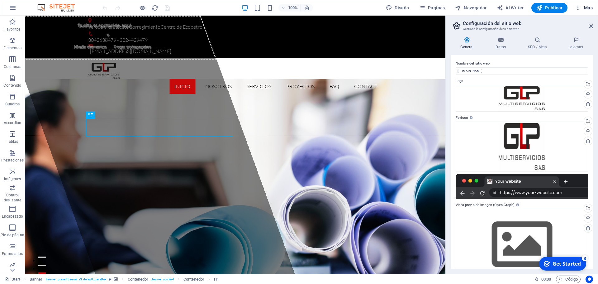
click at [587, 3] on button "Más" at bounding box center [584, 8] width 23 height 10
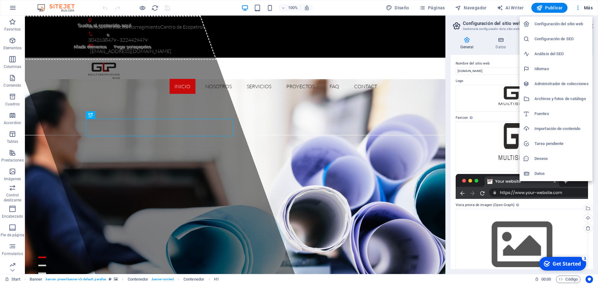
click at [545, 172] on h6 "Datos" at bounding box center [562, 173] width 54 height 7
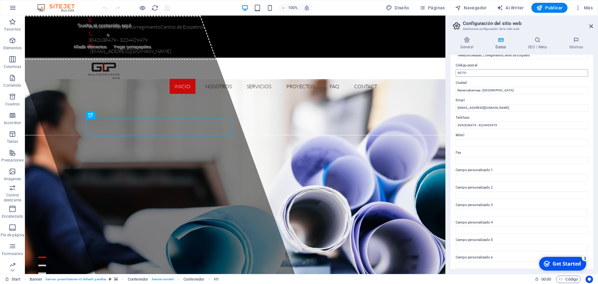
scroll to position [85, 0]
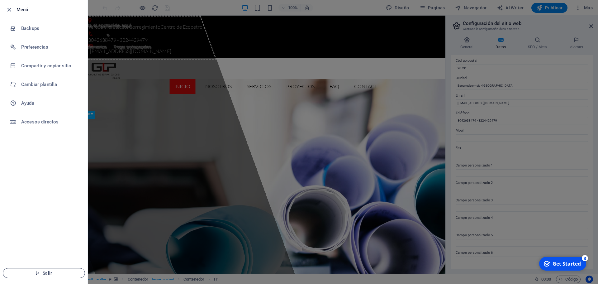
click at [50, 274] on span "Salir" at bounding box center [44, 273] width 72 height 5
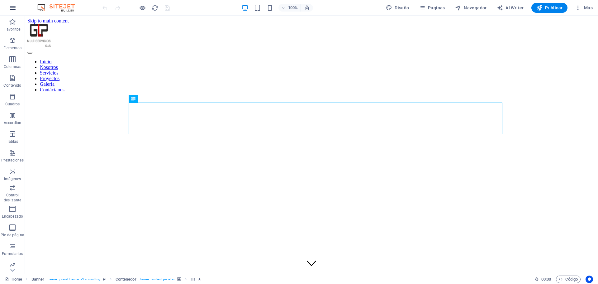
click at [0, 0] on icon "button" at bounding box center [0, 0] width 0 height 0
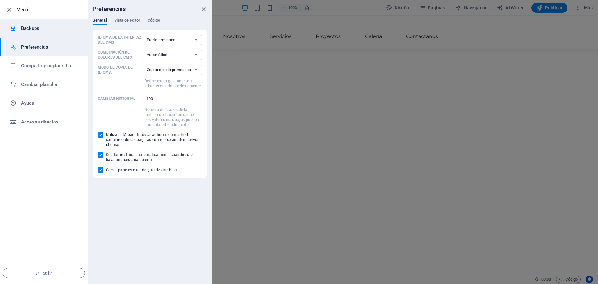
click at [0, 0] on h6 "Backups" at bounding box center [0, 0] width 0 height 0
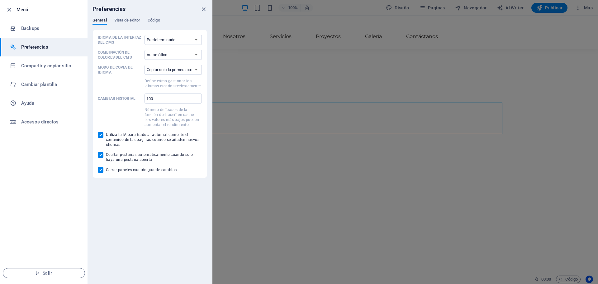
click at [41, 65] on h6 "Compartir y copiar sitio web" at bounding box center [50, 65] width 58 height 7
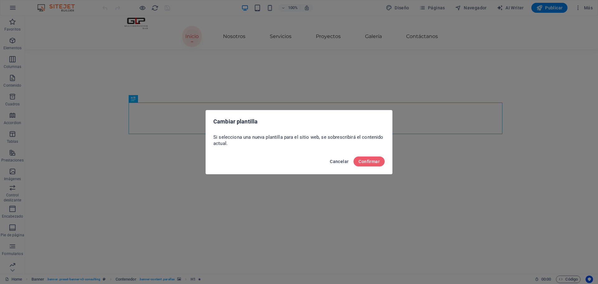
drag, startPoint x: 336, startPoint y: 161, endPoint x: 309, endPoint y: 144, distance: 31.9
click at [336, 161] on span "Cancelar" at bounding box center [339, 161] width 19 height 5
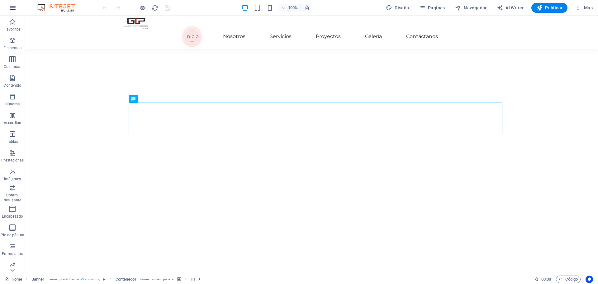
click at [0, 0] on button "button" at bounding box center [0, 0] width 0 height 0
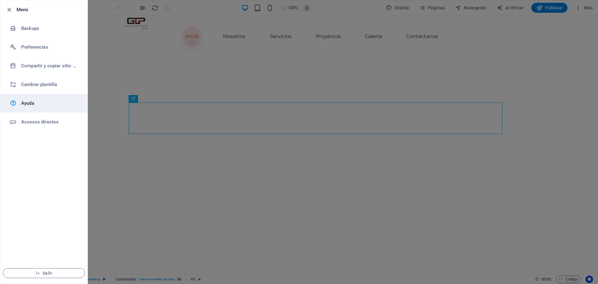
click at [48, 108] on link "Ayuda" at bounding box center [43, 103] width 87 height 19
click at [43, 274] on span "Salir" at bounding box center [44, 273] width 72 height 5
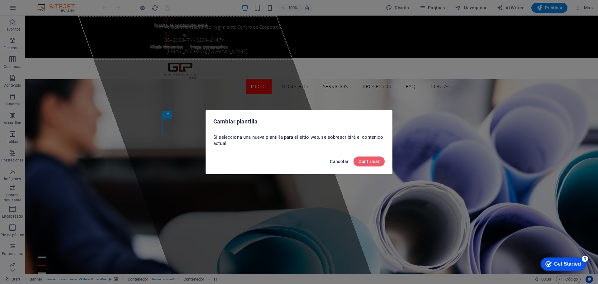
click at [334, 161] on span "Cancelar" at bounding box center [339, 161] width 19 height 5
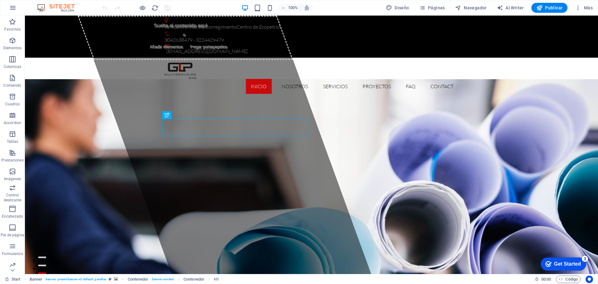
click at [23, 14] on div "100% Diseño Páginas Navegador AI Writer Publicar Más" at bounding box center [299, 7] width 598 height 15
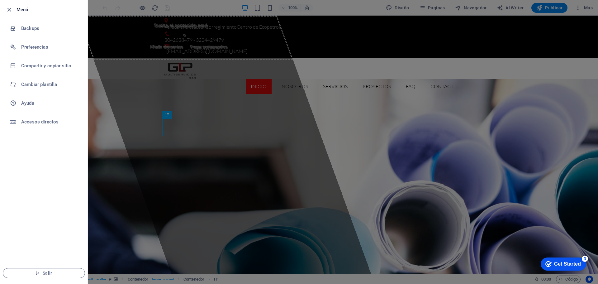
drag, startPoint x: 524, startPoint y: 20, endPoint x: 531, endPoint y: 9, distance: 13.4
click at [524, 20] on div at bounding box center [299, 142] width 598 height 284
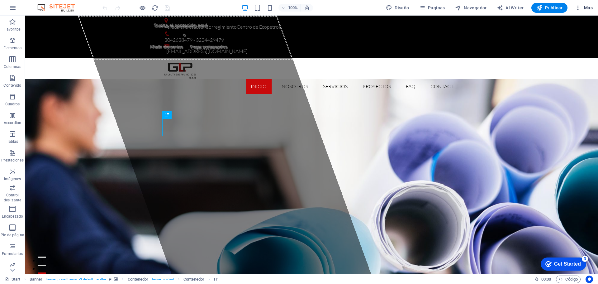
click at [579, 12] on button "Más" at bounding box center [584, 8] width 23 height 10
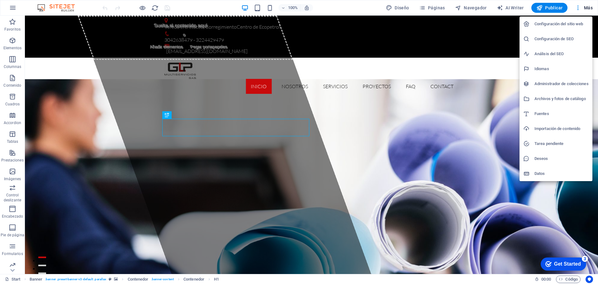
click at [573, 20] on li "Configuración del sitio web" at bounding box center [556, 24] width 73 height 15
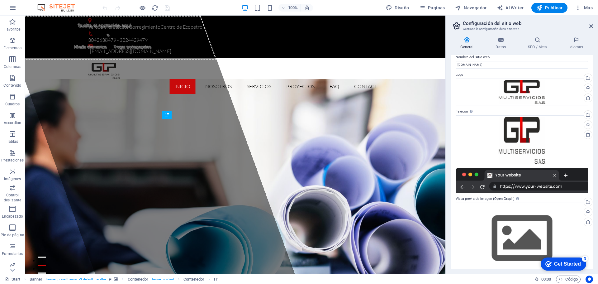
scroll to position [17, 0]
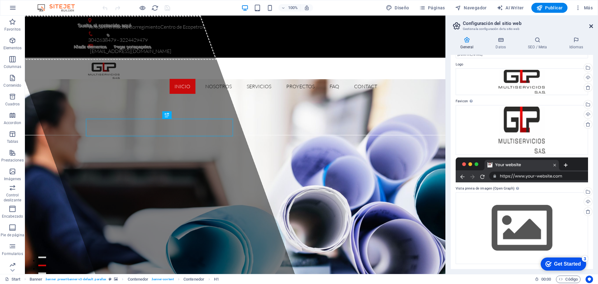
click at [590, 24] on icon at bounding box center [592, 26] width 4 height 5
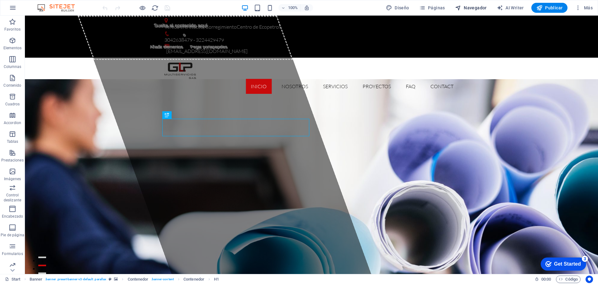
click at [466, 5] on span "Navegador" at bounding box center [471, 8] width 32 height 6
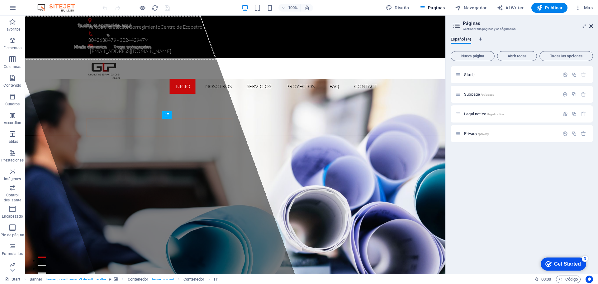
click at [590, 25] on icon at bounding box center [592, 26] width 4 height 5
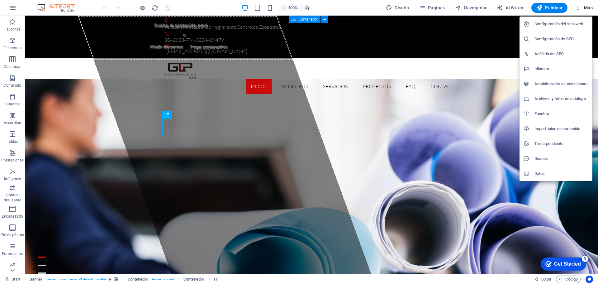
click at [580, 27] on h6 "Configuración del sitio web" at bounding box center [562, 23] width 54 height 7
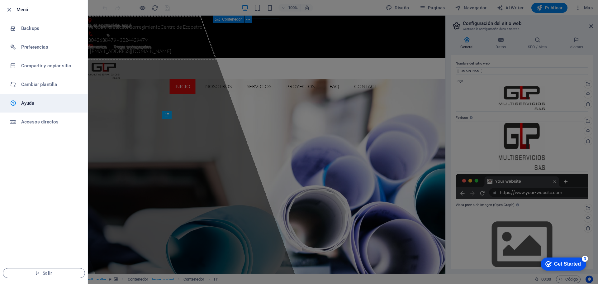
click at [62, 106] on h6 "Ayuda" at bounding box center [50, 102] width 58 height 7
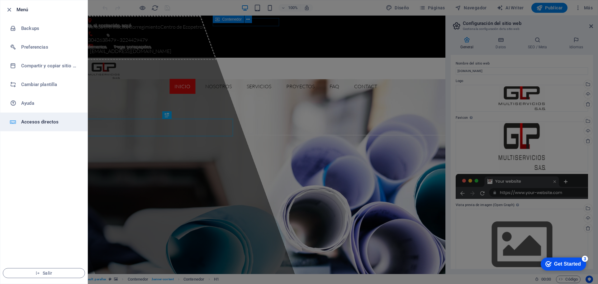
click at [33, 124] on h6 "Accesos directos" at bounding box center [50, 121] width 58 height 7
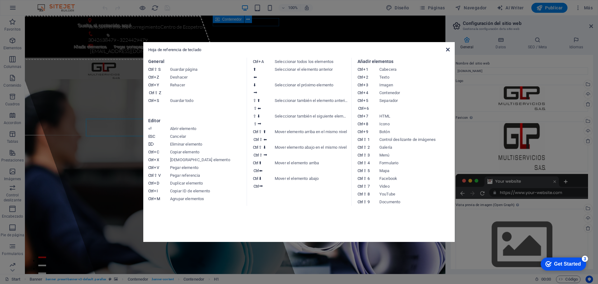
click at [449, 49] on icon at bounding box center [448, 49] width 4 height 5
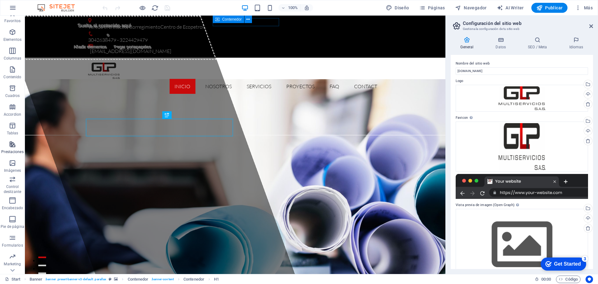
scroll to position [22, 0]
click at [13, 268] on p "Colecciones" at bounding box center [12, 268] width 21 height 5
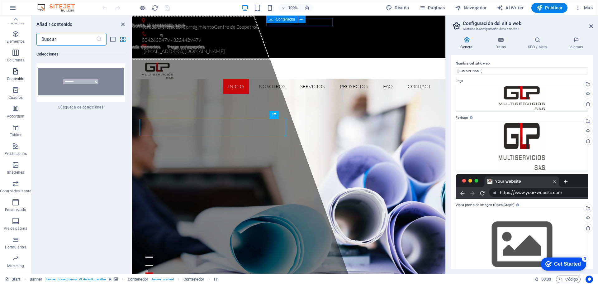
scroll to position [0, 0]
click at [62, 5] on img at bounding box center [59, 7] width 47 height 7
click at [60, 10] on img at bounding box center [59, 7] width 47 height 7
click at [36, 10] on img at bounding box center [59, 7] width 47 height 7
click at [41, 8] on img at bounding box center [59, 7] width 47 height 7
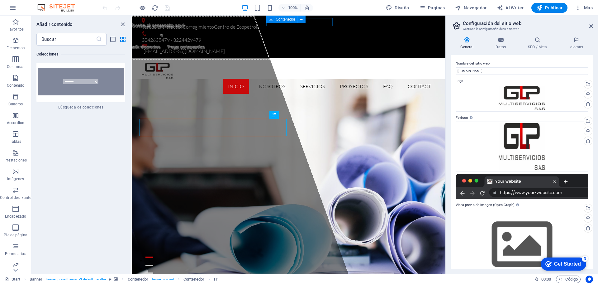
click at [41, 8] on img at bounding box center [59, 7] width 47 height 7
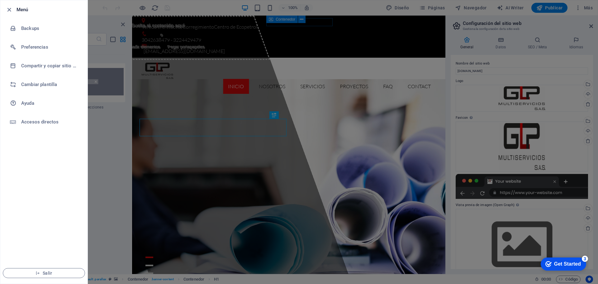
click at [108, 130] on div at bounding box center [299, 142] width 598 height 284
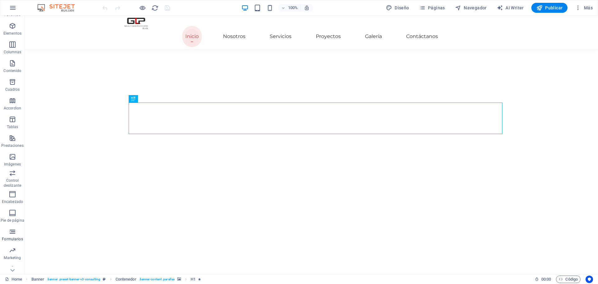
scroll to position [22, 0]
click at [14, 262] on icon "button" at bounding box center [12, 261] width 7 height 7
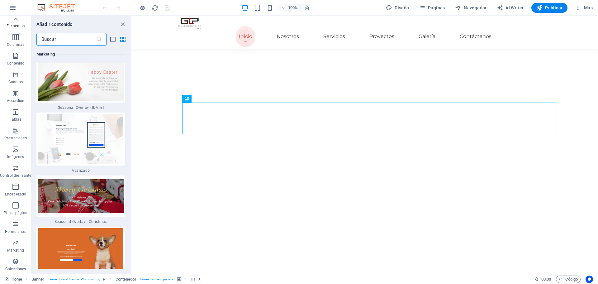
scroll to position [10578, 0]
click at [19, 21] on icon at bounding box center [15, 19] width 9 height 9
click at [0, 0] on icon "button" at bounding box center [0, 0] width 0 height 0
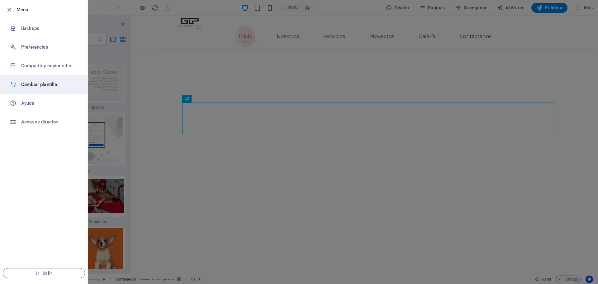
click at [50, 86] on h6 "Cambiar plantilla" at bounding box center [50, 84] width 58 height 7
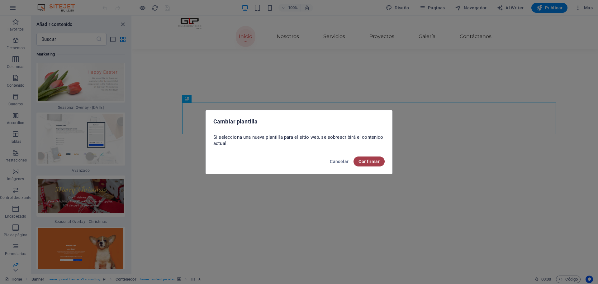
click at [370, 161] on span "Confirmar" at bounding box center [369, 161] width 21 height 5
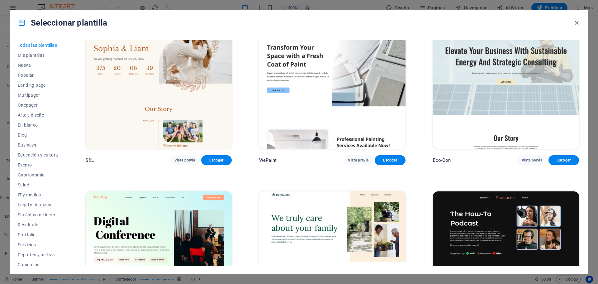
scroll to position [374, 0]
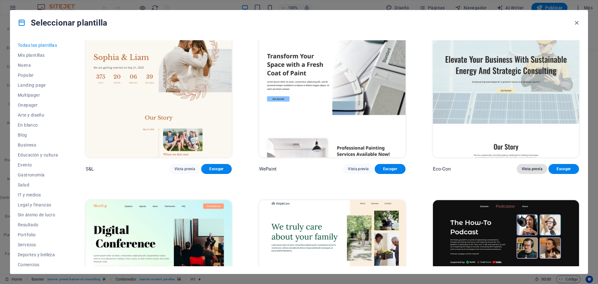
click at [545, 168] on button "Vista previa" at bounding box center [532, 169] width 31 height 10
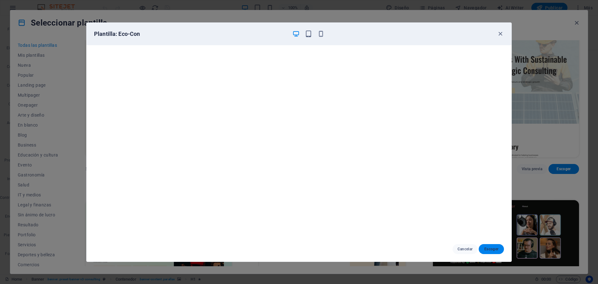
click at [492, 248] on span "Escoger" at bounding box center [491, 249] width 15 height 5
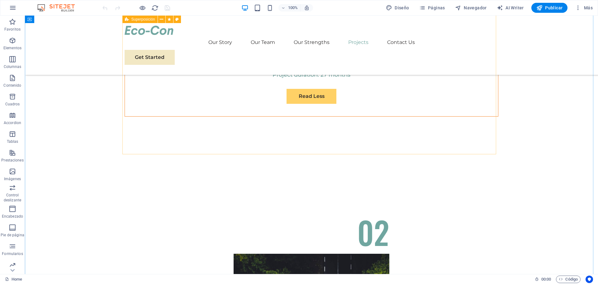
scroll to position [2444, 0]
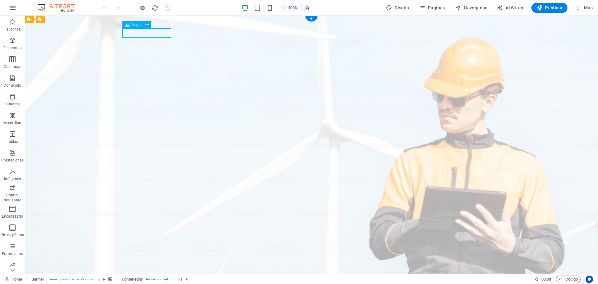
select select "px"
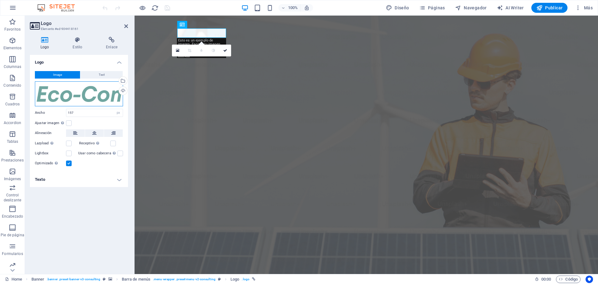
click at [92, 94] on div "Arrastra archivos aquí, haz clic para escoger archivos o selecciona archivos de…" at bounding box center [79, 93] width 88 height 25
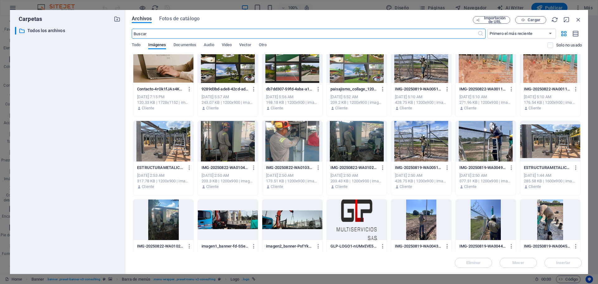
scroll to position [153, 0]
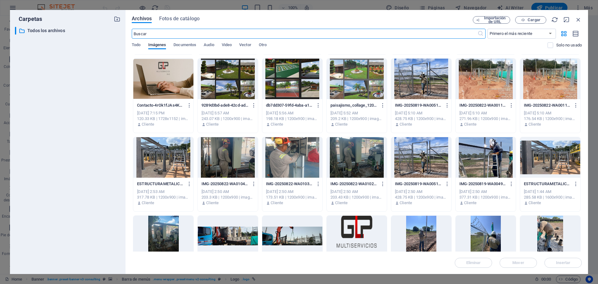
click at [367, 218] on div at bounding box center [357, 236] width 60 height 41
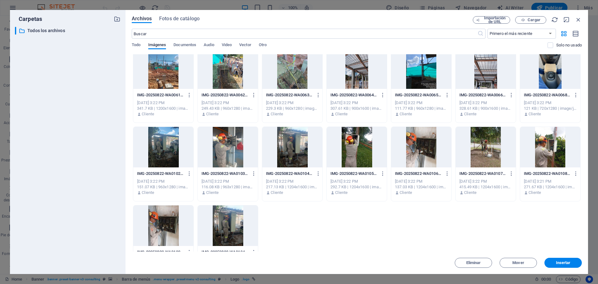
scroll to position [1213, 0]
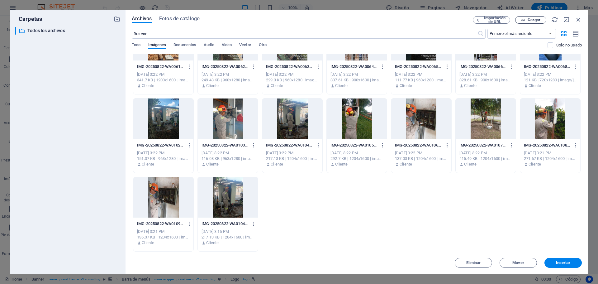
click at [541, 19] on span "Cargar" at bounding box center [531, 20] width 26 height 4
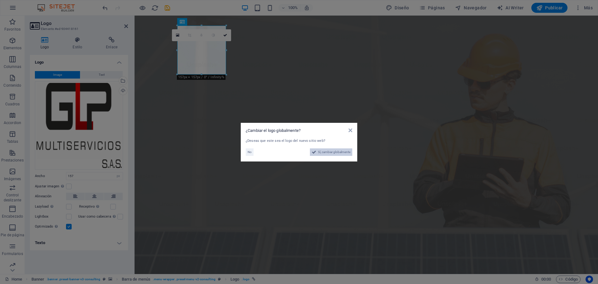
click at [328, 154] on span "Sí, cambiar globalmente" at bounding box center [334, 151] width 32 height 7
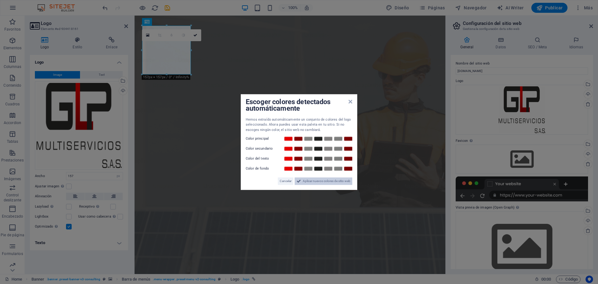
click at [328, 182] on span "Aplicar nuevos colores de sitio web" at bounding box center [327, 180] width 48 height 7
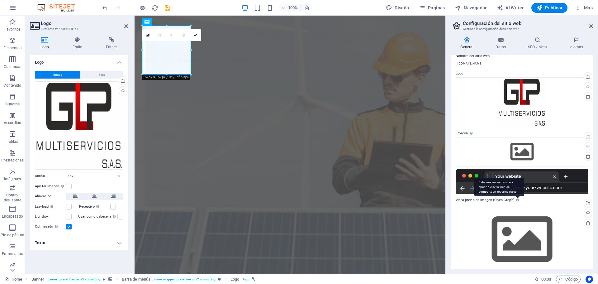
scroll to position [19, 0]
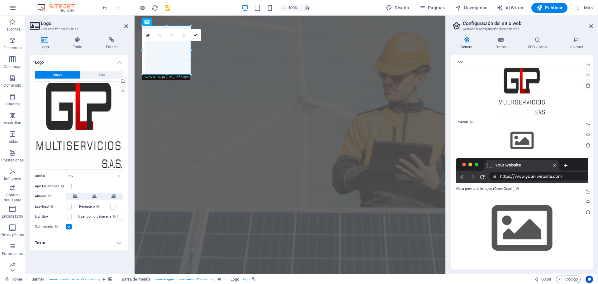
click at [520, 138] on div "Arrastra archivos aquí, haz clic para escoger archivos o selecciona archivos de…" at bounding box center [522, 140] width 132 height 29
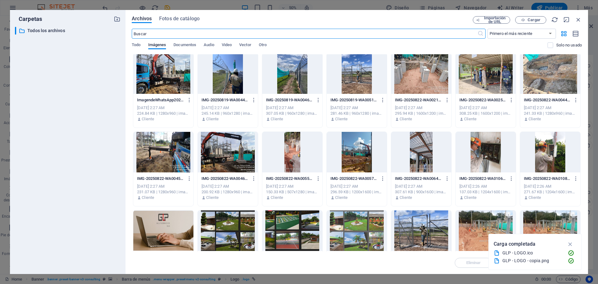
scroll to position [0, 0]
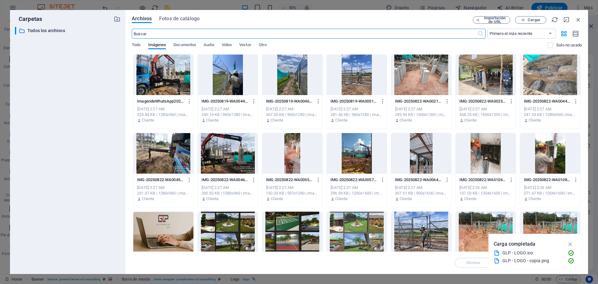
click at [573, 247] on icon "button" at bounding box center [570, 244] width 7 height 7
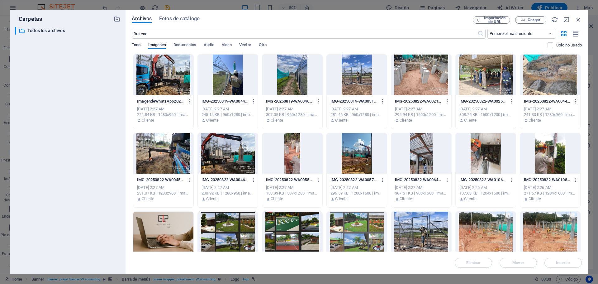
click at [135, 47] on span "Todo" at bounding box center [136, 45] width 9 height 9
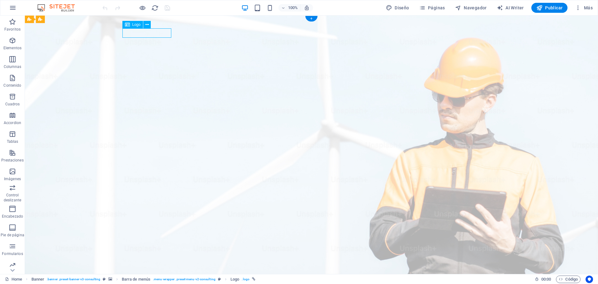
select select "px"
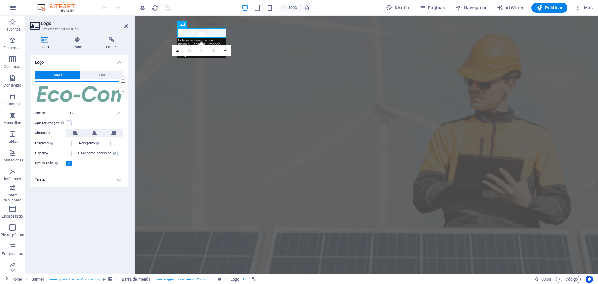
click at [81, 96] on div "Arrastra archivos aquí, haz clic para escoger archivos o selecciona archivos de…" at bounding box center [79, 93] width 88 height 25
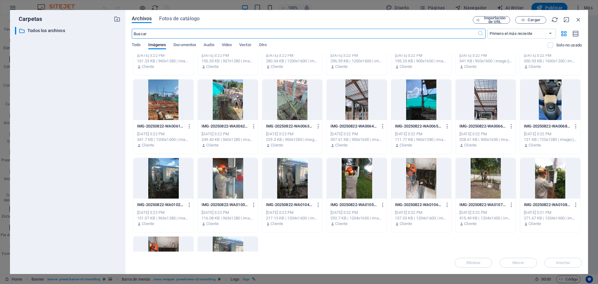
scroll to position [1213, 0]
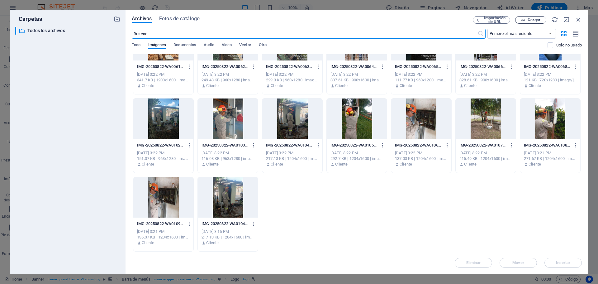
click at [538, 22] on span "Cargar" at bounding box center [534, 20] width 13 height 4
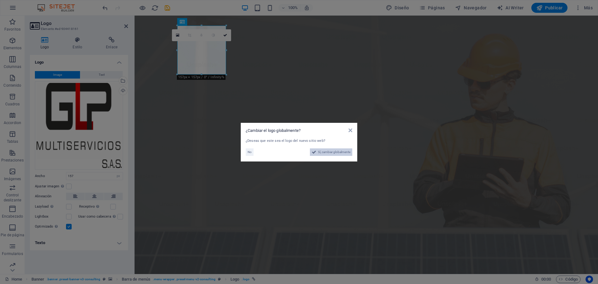
click at [326, 150] on span "Sí, cambiar globalmente" at bounding box center [334, 151] width 32 height 7
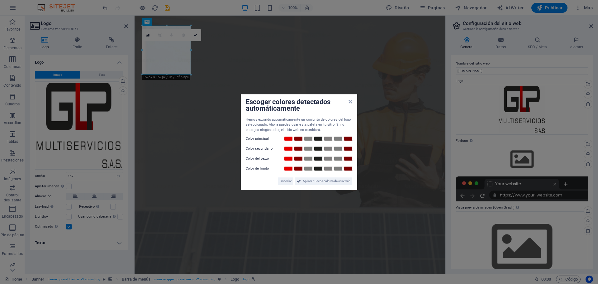
click at [334, 176] on div "Cancelar Aplicar nuevos colores de sitio web" at bounding box center [299, 178] width 107 height 12
click at [334, 177] on div "Cancelar Aplicar nuevos colores de sitio web" at bounding box center [299, 178] width 107 height 12
click at [334, 178] on span "Aplicar nuevos colores de sitio web" at bounding box center [327, 180] width 48 height 7
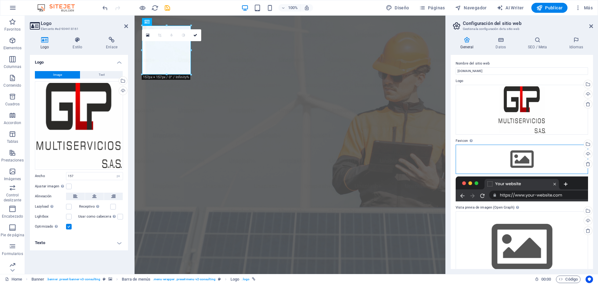
click at [518, 158] on div "Arrastra archivos aquí, haz clic para escoger archivos o selecciona archivos de…" at bounding box center [522, 159] width 132 height 29
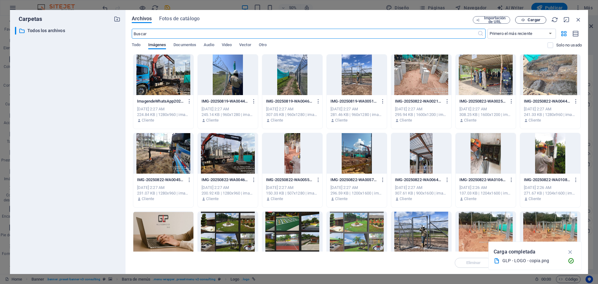
click at [528, 20] on span "Cargar" at bounding box center [534, 20] width 13 height 4
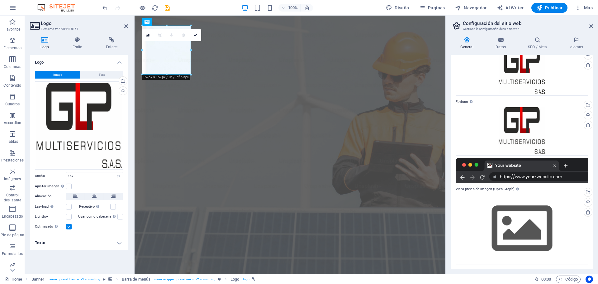
scroll to position [39, 0]
click at [169, 5] on icon "save" at bounding box center [167, 7] width 7 height 7
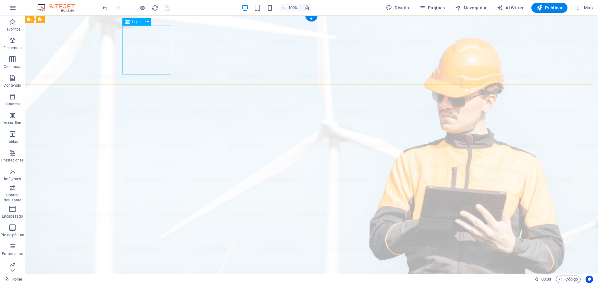
select select "px"
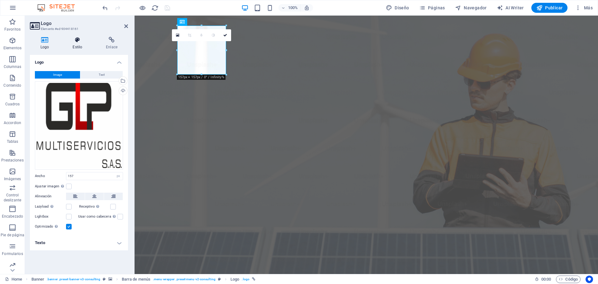
click at [82, 47] on h4 "Estilo" at bounding box center [78, 43] width 33 height 13
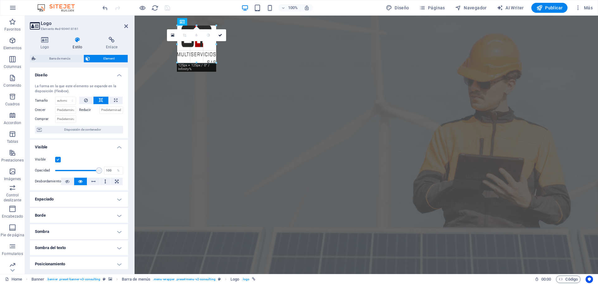
drag, startPoint x: 226, startPoint y: 75, endPoint x: 214, endPoint y: 46, distance: 31.0
drag, startPoint x: 214, startPoint y: 62, endPoint x: 202, endPoint y: 41, distance: 24.0
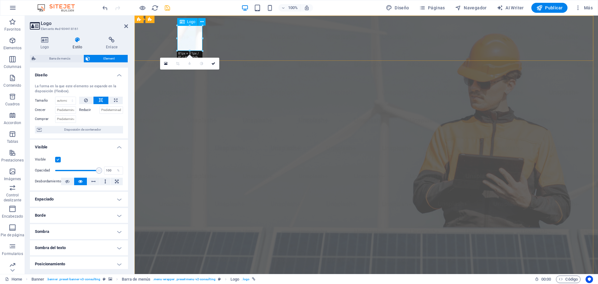
click at [214, 62] on icon at bounding box center [214, 64] width 4 height 4
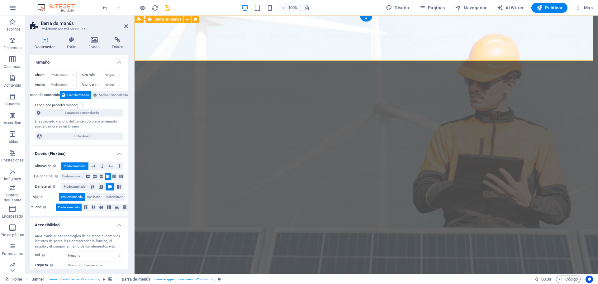
click at [98, 43] on icon at bounding box center [94, 40] width 21 height 6
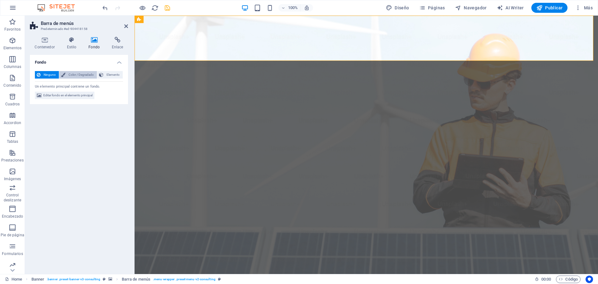
click at [73, 72] on span "Color / Degradado" at bounding box center [81, 74] width 28 height 7
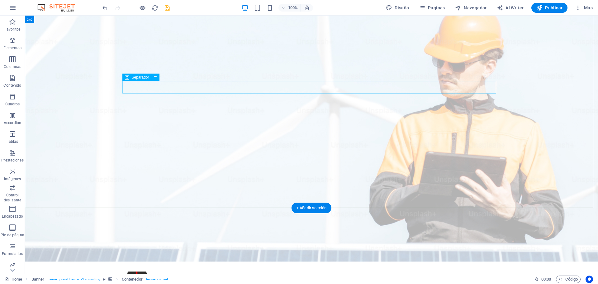
scroll to position [0, 0]
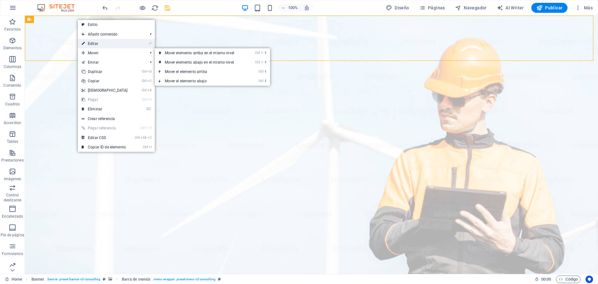
click at [119, 44] on link "⏎ Editar" at bounding box center [105, 43] width 54 height 9
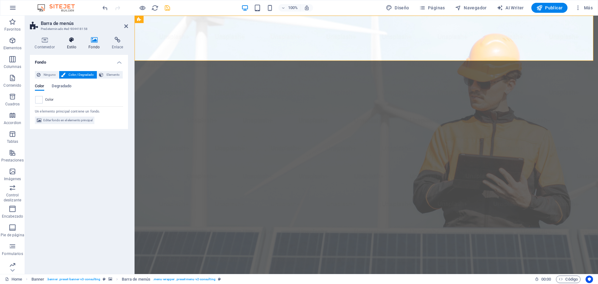
click at [70, 44] on h4 "Estilo" at bounding box center [73, 43] width 22 height 13
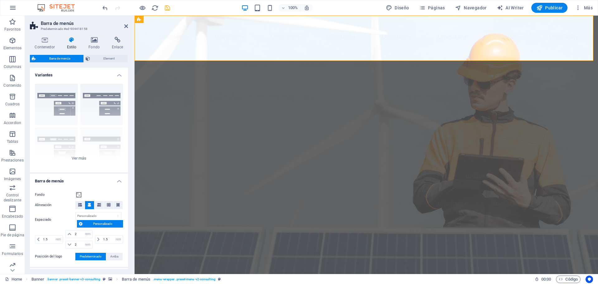
click at [40, 36] on div "Contenedor Estilo Fondo Enlace Tamaño Altura Predeterminado px rem % vh vw Alto…" at bounding box center [79, 153] width 108 height 242
click at [44, 40] on icon at bounding box center [45, 40] width 30 height 6
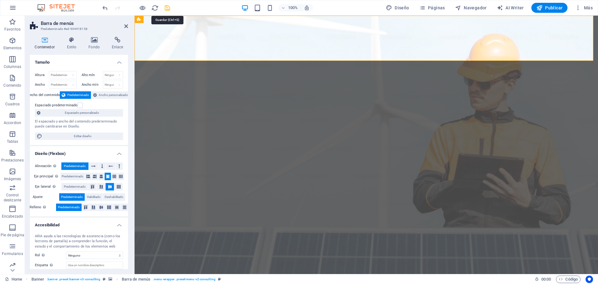
click at [166, 8] on icon "save" at bounding box center [167, 7] width 7 height 7
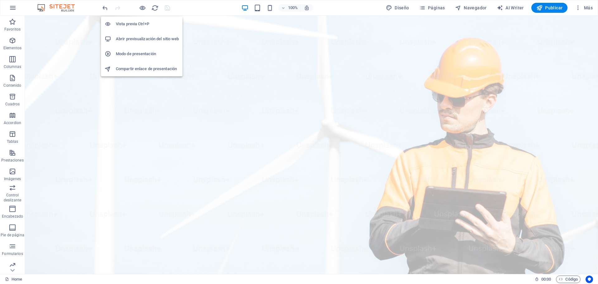
click at [138, 37] on h6 "Abrir previsualización del sitio web" at bounding box center [147, 38] width 63 height 7
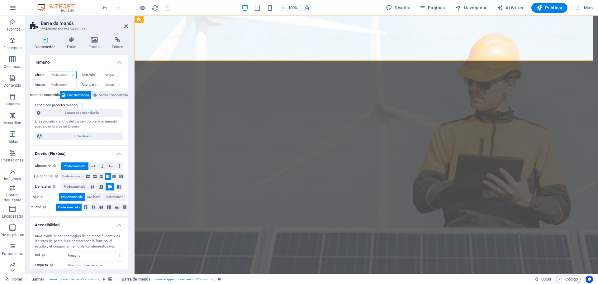
click at [58, 75] on select "Predeterminado px rem % vh vw" at bounding box center [62, 74] width 27 height 7
select select "px"
click at [67, 71] on select "Predeterminado px rem % vh vw" at bounding box center [62, 74] width 27 height 7
type input "70"
click at [112, 74] on select "Ninguno px rem % vh vw" at bounding box center [113, 74] width 20 height 7
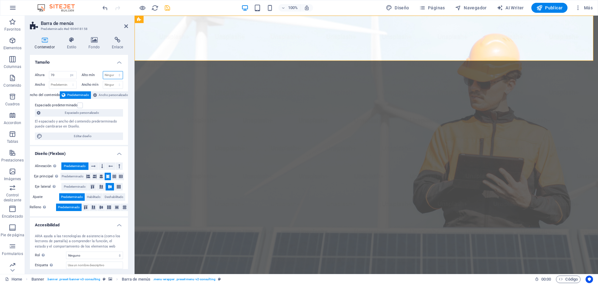
select select "px"
click at [113, 71] on select "Ninguno px rem % vh vw" at bounding box center [113, 74] width 20 height 7
type input "60"
click at [103, 95] on span "Ancho personalizado" at bounding box center [113, 94] width 29 height 7
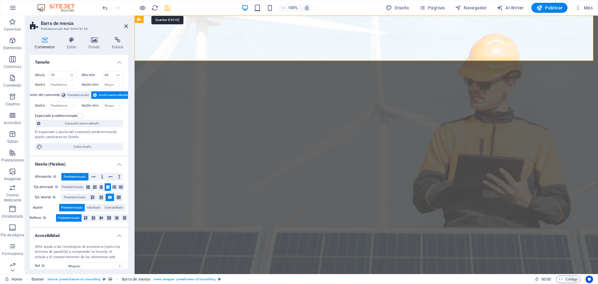
click at [166, 8] on icon "save" at bounding box center [167, 7] width 7 height 7
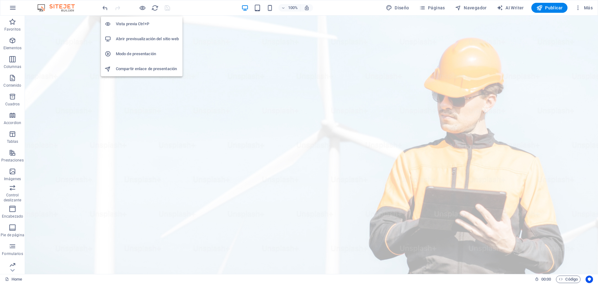
click at [148, 41] on h6 "Abrir previsualización del sitio web" at bounding box center [147, 38] width 63 height 7
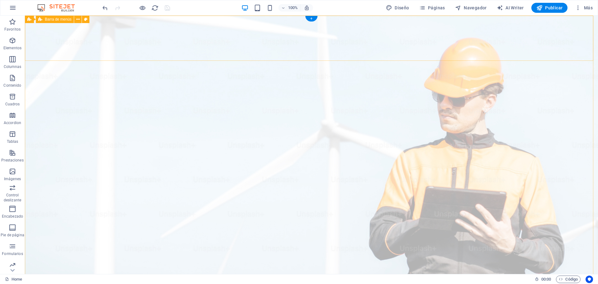
select select "px"
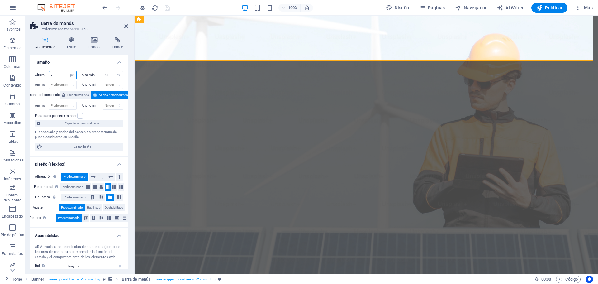
drag, startPoint x: 62, startPoint y: 74, endPoint x: 45, endPoint y: 73, distance: 16.5
click at [45, 73] on div "Altura 70 Predeterminado px rem % vh vw" at bounding box center [56, 75] width 42 height 8
click at [68, 75] on select "Predeterminado px rem % vh vw" at bounding box center [72, 74] width 9 height 7
select select "default"
click at [68, 71] on select "Predeterminado px rem % vh vw" at bounding box center [72, 74] width 9 height 7
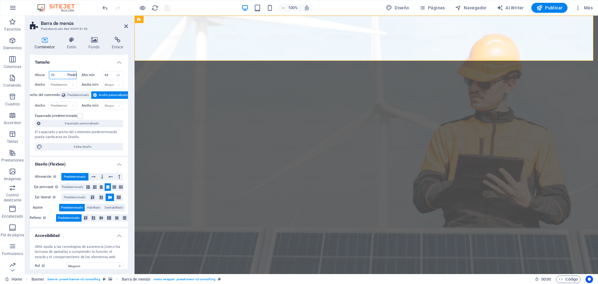
select select "DISABLED_OPTION_VALUE"
click at [105, 74] on input "60" at bounding box center [113, 74] width 20 height 7
click at [117, 75] on select "Ninguno px rem % vh vw" at bounding box center [118, 74] width 9 height 7
select select "mi7t1bvqcjg"
click at [114, 71] on select "Ninguno px rem % vh vw" at bounding box center [118, 74] width 9 height 7
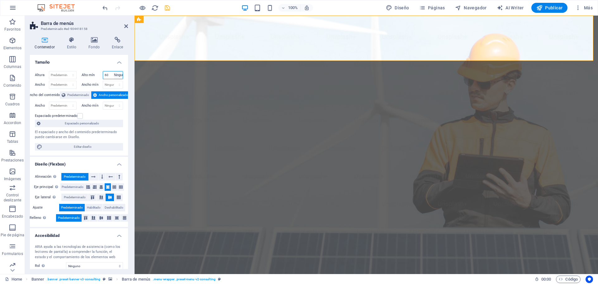
select select "DISABLED_OPTION_VALUE"
click at [168, 9] on icon "save" at bounding box center [167, 7] width 7 height 7
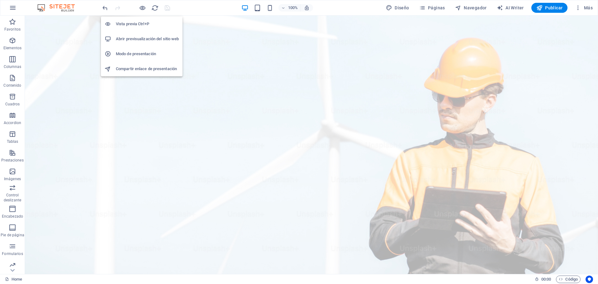
click at [149, 35] on li "Abrir previsualización del sitio web" at bounding box center [142, 38] width 82 height 15
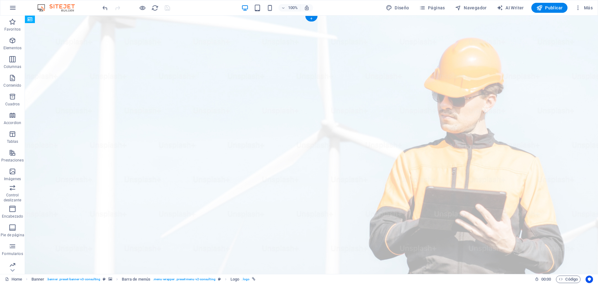
drag, startPoint x: 46, startPoint y: 39, endPoint x: 94, endPoint y: 43, distance: 47.2
click at [0, 0] on icon "undo" at bounding box center [0, 0] width 0 height 0
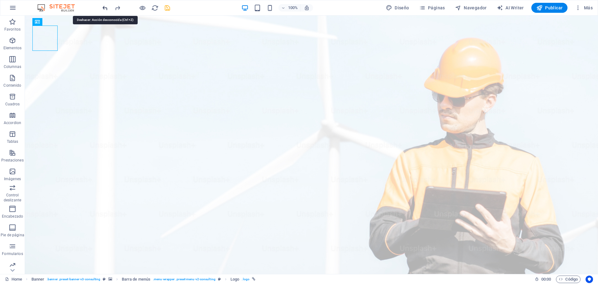
click at [0, 0] on icon "undo" at bounding box center [0, 0] width 0 height 0
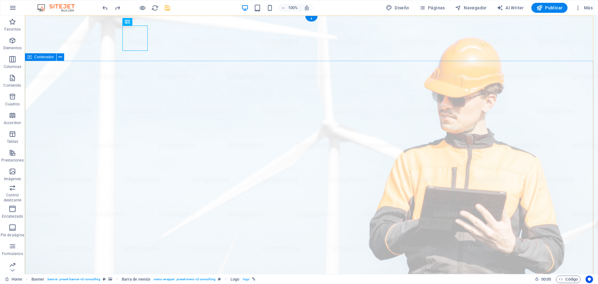
click at [169, 7] on icon "save" at bounding box center [167, 7] width 7 height 7
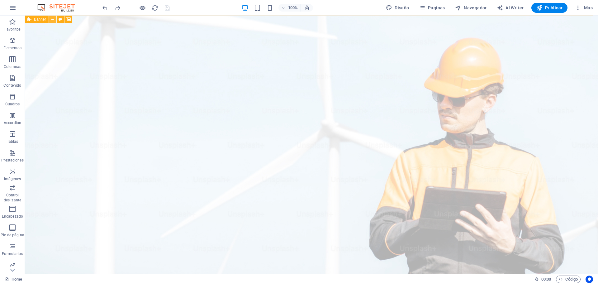
click at [53, 19] on icon at bounding box center [52, 19] width 3 height 7
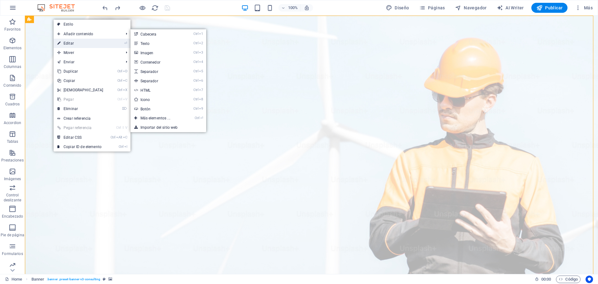
click at [71, 41] on link "⏎ Editar" at bounding box center [81, 43] width 54 height 9
select select "px"
select select "header"
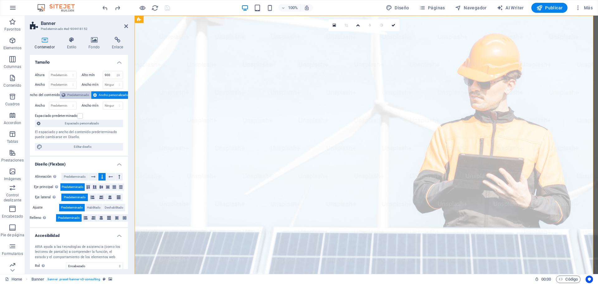
click at [75, 93] on span "Predeterminado" at bounding box center [78, 94] width 22 height 7
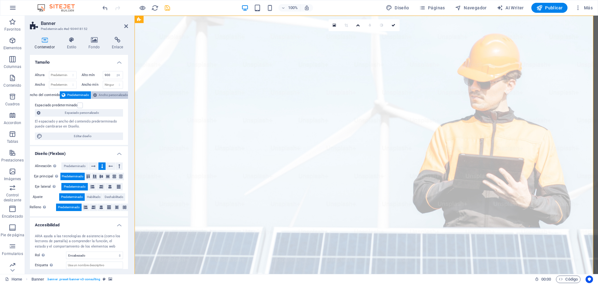
click at [100, 95] on span "Ancho personalizado" at bounding box center [113, 94] width 29 height 7
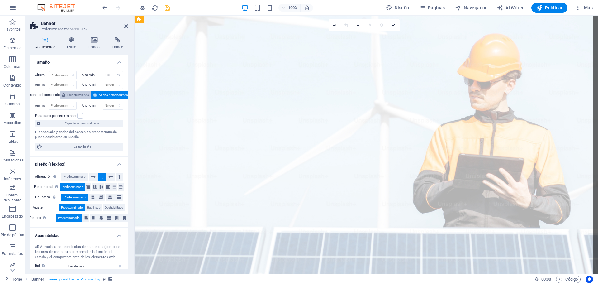
click at [86, 96] on span "Predeterminado" at bounding box center [78, 94] width 22 height 7
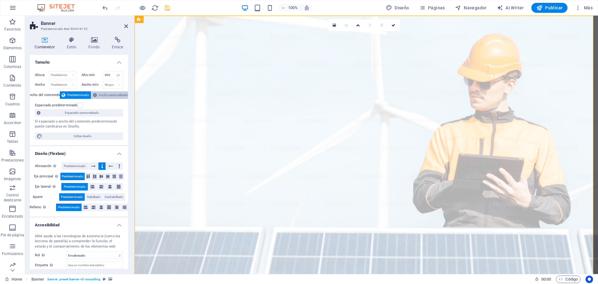
click at [94, 95] on icon at bounding box center [95, 94] width 4 height 7
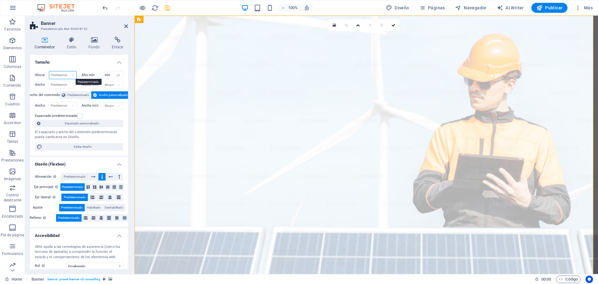
click at [62, 75] on select "Predeterminado px rem % vh vw" at bounding box center [62, 74] width 27 height 7
select select "px"
click at [67, 71] on select "Predeterminado px rem % vh vw" at bounding box center [62, 74] width 27 height 7
type input "70"
type input "60"
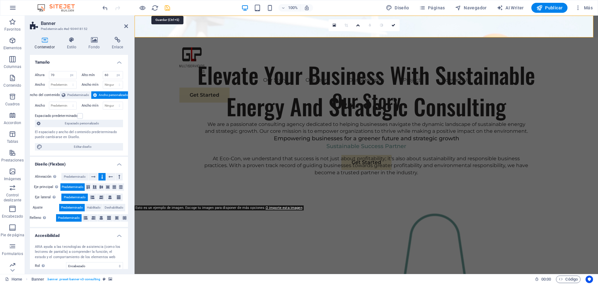
click at [167, 10] on icon "save" at bounding box center [167, 7] width 7 height 7
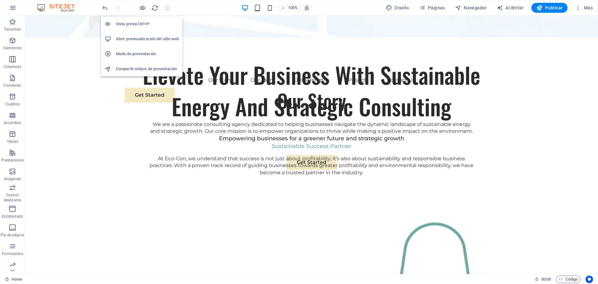
click at [142, 39] on h6 "Abrir previsualización del sitio web" at bounding box center [147, 38] width 63 height 7
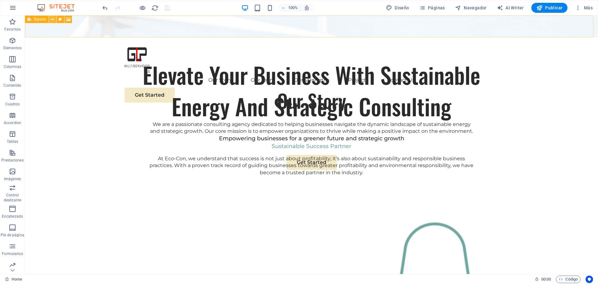
click at [52, 19] on icon at bounding box center [52, 19] width 3 height 7
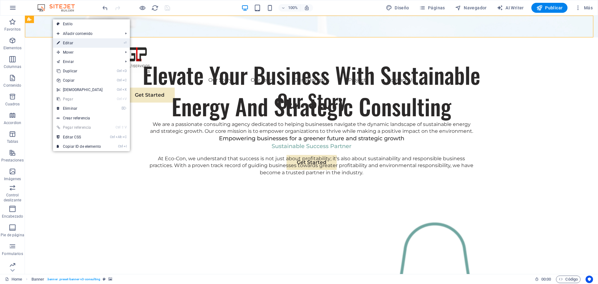
click at [64, 41] on link "⏎ Editar" at bounding box center [80, 42] width 54 height 9
select select "px"
select select "header"
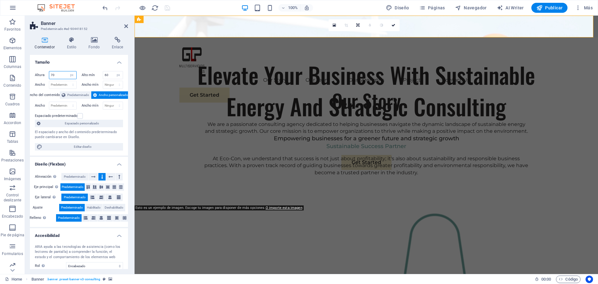
drag, startPoint x: 58, startPoint y: 72, endPoint x: 49, endPoint y: 73, distance: 8.4
click at [49, 73] on input "70" at bounding box center [62, 74] width 27 height 7
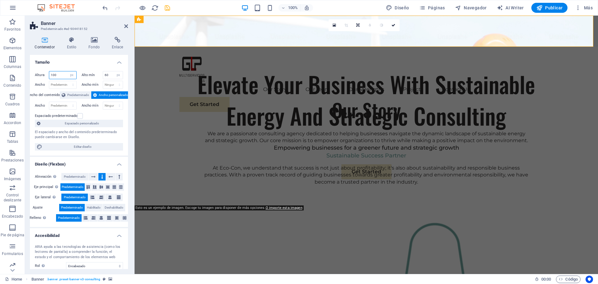
type input "100"
type input "90"
click at [170, 9] on icon "save" at bounding box center [167, 7] width 7 height 7
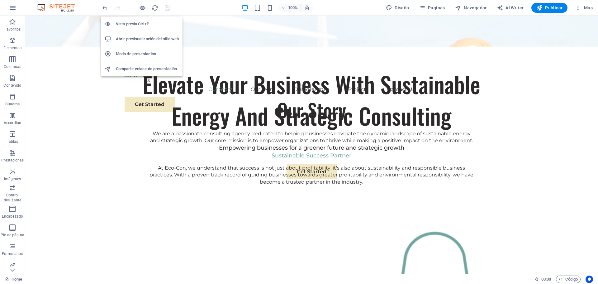
click at [137, 36] on h6 "Abrir previsualización del sitio web" at bounding box center [147, 38] width 63 height 7
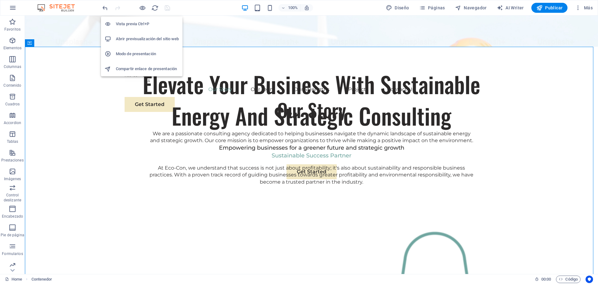
click at [150, 70] on h6 "Compartir enlace de presentación" at bounding box center [147, 68] width 63 height 7
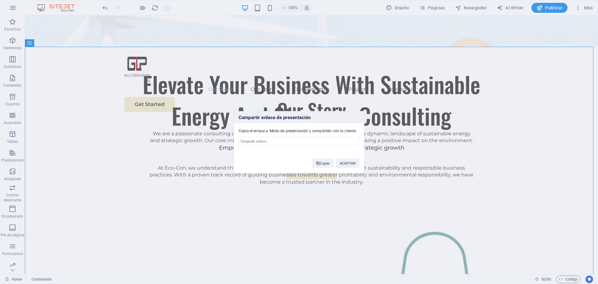
type input "https://cms.sitehub.io/presentation/2101864/90759e74f070088a8b14e9074c0ac07d1c3…"
click at [317, 144] on input "https://cms.sitehub.io/presentation/2101864/90759e74f070088a8b14e9074c0ac07d1c3…" at bounding box center [299, 141] width 121 height 9
click at [356, 167] on button "ACEPTAR" at bounding box center [347, 162] width 23 height 9
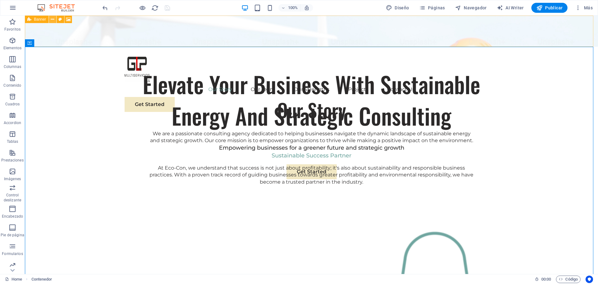
click at [51, 19] on icon at bounding box center [52, 19] width 3 height 7
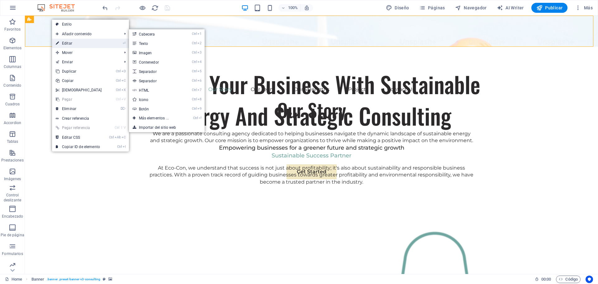
click at [71, 43] on link "⏎ Editar" at bounding box center [79, 43] width 54 height 9
select select "px"
select select "header"
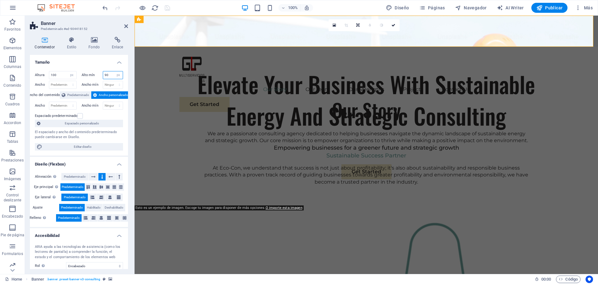
drag, startPoint x: 102, startPoint y: 75, endPoint x: 97, endPoint y: 75, distance: 5.3
click at [97, 75] on div "Alto mín 90 Ninguno px rem % vh vw" at bounding box center [103, 75] width 42 height 8
type input "100"
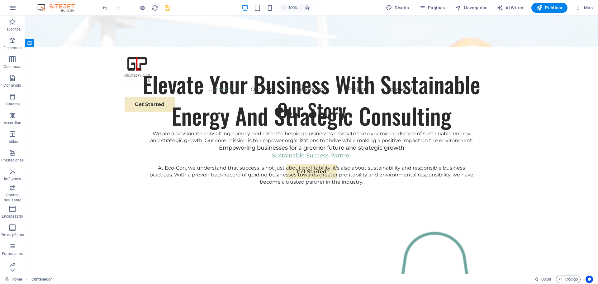
click at [164, 9] on icon "save" at bounding box center [167, 7] width 7 height 7
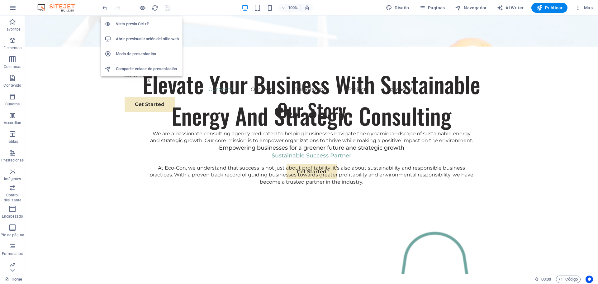
click at [151, 42] on h6 "Abrir previsualización del sitio web" at bounding box center [147, 38] width 63 height 7
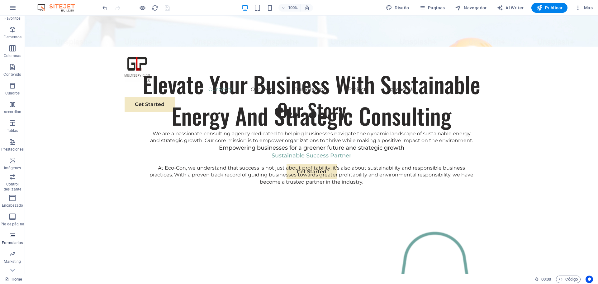
scroll to position [22, 0]
click at [0, 0] on icon "button" at bounding box center [0, 0] width 0 height 0
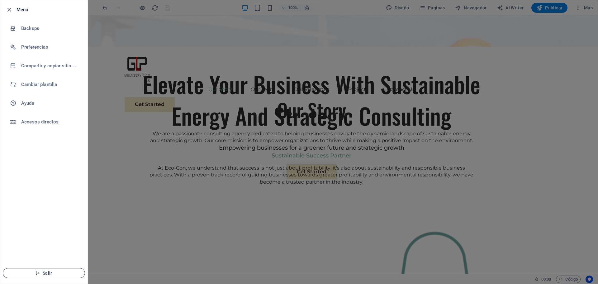
click at [55, 274] on span "Salir" at bounding box center [44, 273] width 72 height 5
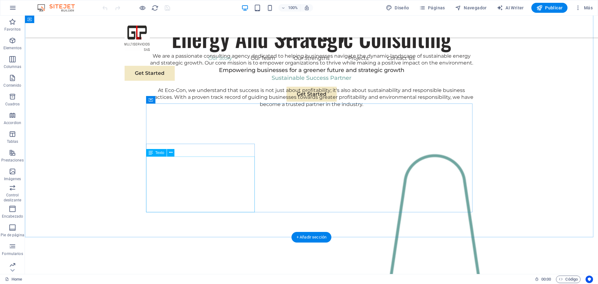
scroll to position [62, 0]
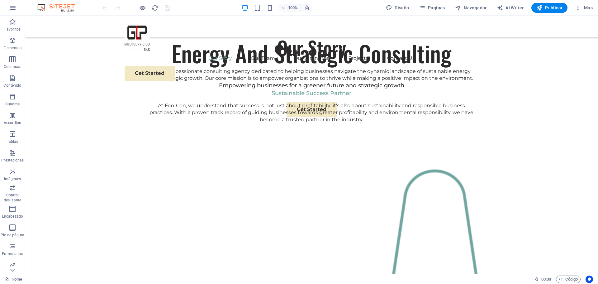
click at [6, 1] on div "100% Diseño Páginas Navegador AI Writer Publicar Más" at bounding box center [299, 7] width 598 height 15
click at [0, 0] on icon "button" at bounding box center [0, 0] width 0 height 0
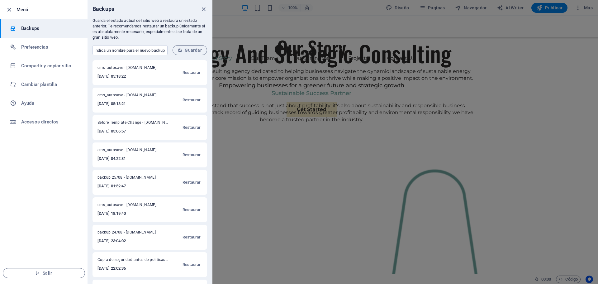
scroll to position [26, 0]
click at [198, 266] on span "Restaurar" at bounding box center [192, 265] width 18 height 7
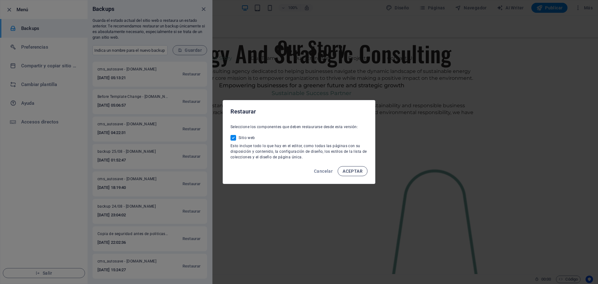
click at [0, 0] on button "ACEPTAR" at bounding box center [0, 0] width 0 height 0
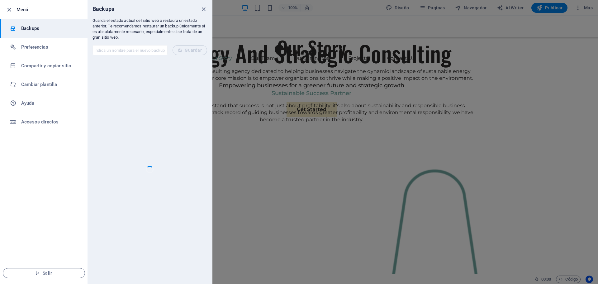
scroll to position [0, 0]
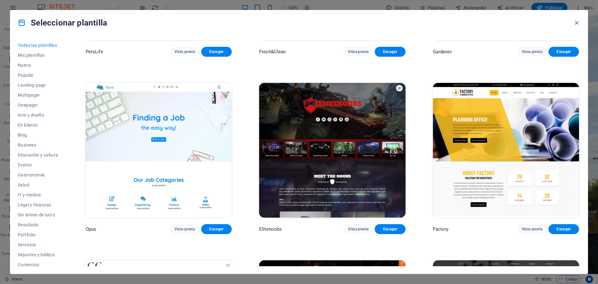
scroll to position [6171, 0]
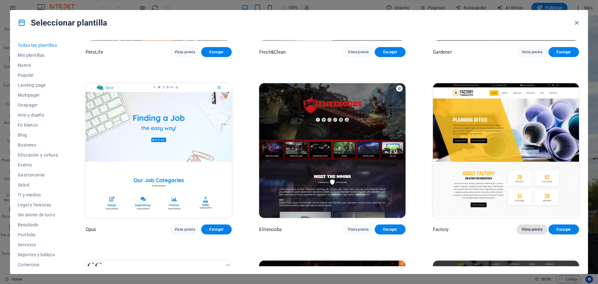
click at [527, 227] on span "Vista previa" at bounding box center [532, 229] width 21 height 5
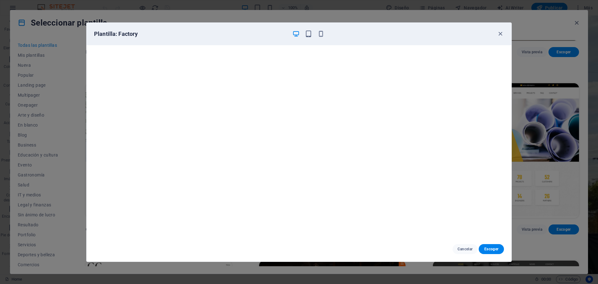
click at [501, 30] on div "Plantilla: Factory" at bounding box center [299, 34] width 425 height 22
click at [501, 33] on icon "button" at bounding box center [500, 33] width 7 height 7
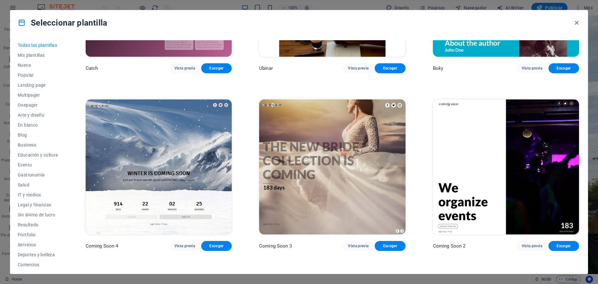
scroll to position [9351, 0]
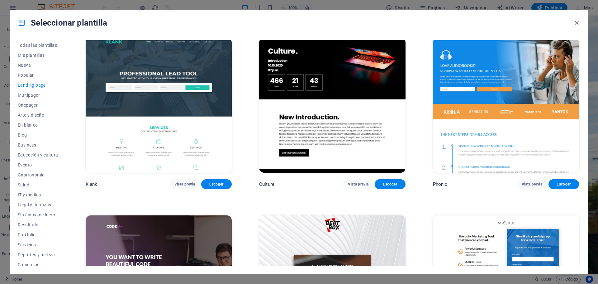
scroll to position [0, 0]
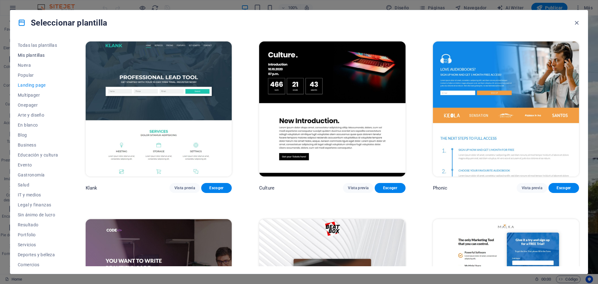
click at [0, 0] on span "Mis plantillas" at bounding box center [0, 0] width 0 height 0
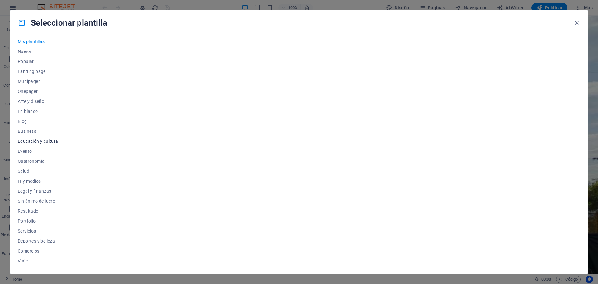
scroll to position [23, 0]
click at [0, 0] on button "IT y medios" at bounding box center [0, 0] width 0 height 0
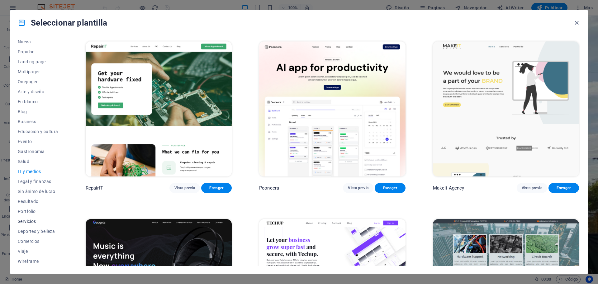
click at [30, 225] on button "Servicios" at bounding box center [38, 221] width 41 height 10
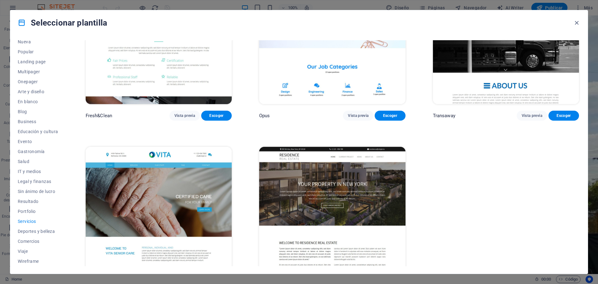
scroll to position [987, 0]
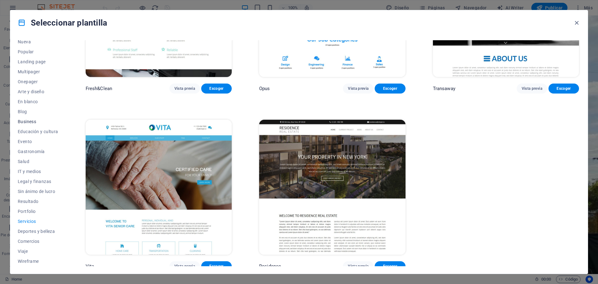
click at [38, 124] on span "Business" at bounding box center [38, 121] width 41 height 5
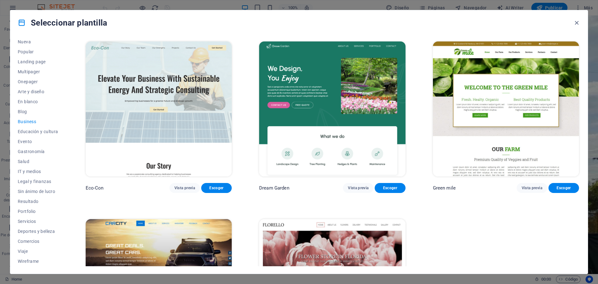
click at [179, 112] on img at bounding box center [159, 108] width 146 height 135
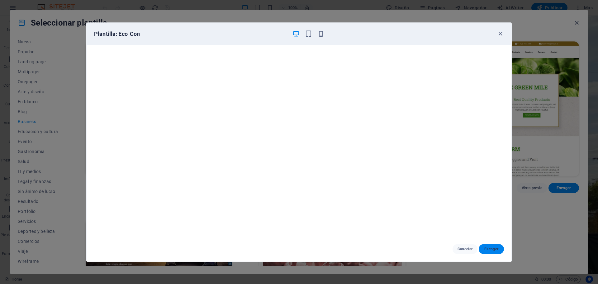
click at [491, 252] on button "Escoger" at bounding box center [491, 249] width 25 height 10
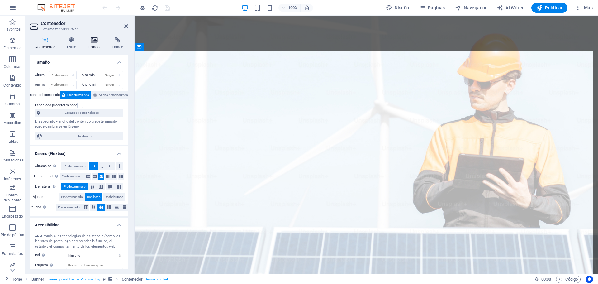
click at [88, 48] on h4 "Fondo" at bounding box center [95, 43] width 23 height 13
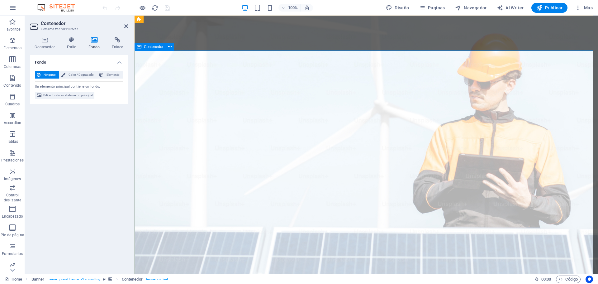
click at [172, 48] on button at bounding box center [169, 46] width 7 height 7
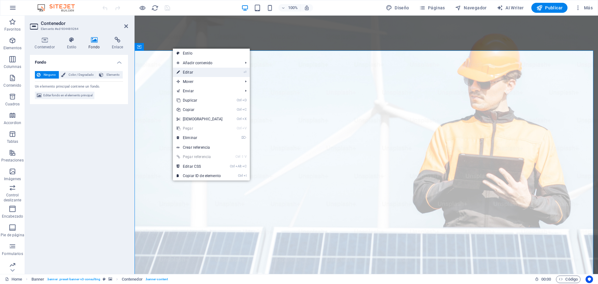
click at [192, 74] on link "⏎ Editar" at bounding box center [200, 72] width 54 height 9
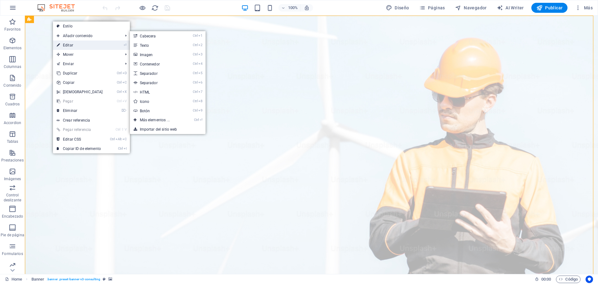
click at [74, 44] on link "⏎ Editar" at bounding box center [80, 45] width 54 height 9
select select "px"
select select "header"
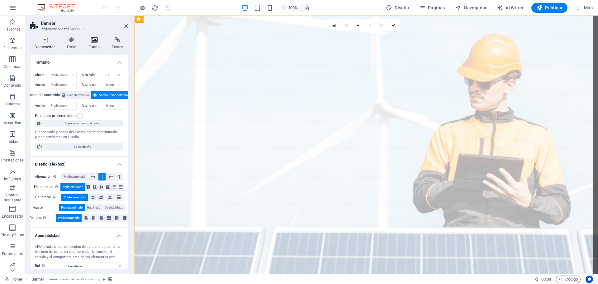
click at [93, 48] on h4 "Fondo" at bounding box center [95, 43] width 23 height 13
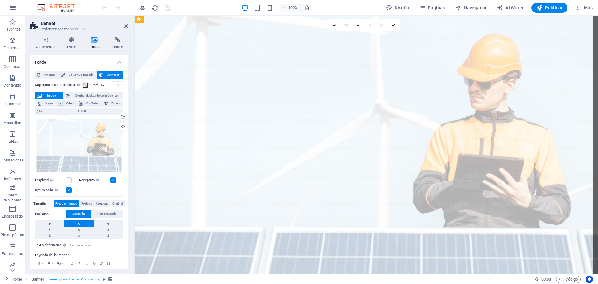
click at [85, 147] on div "Arrastra archivos aquí, haz clic para escoger archivos o selecciona archivos de…" at bounding box center [79, 146] width 88 height 56
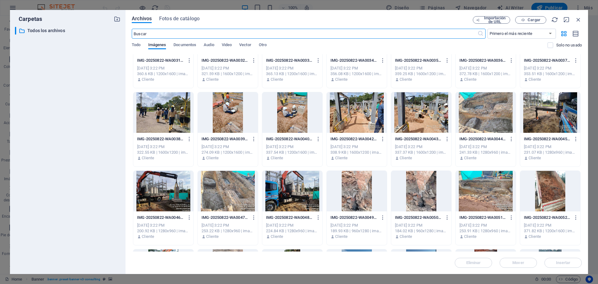
scroll to position [904, 0]
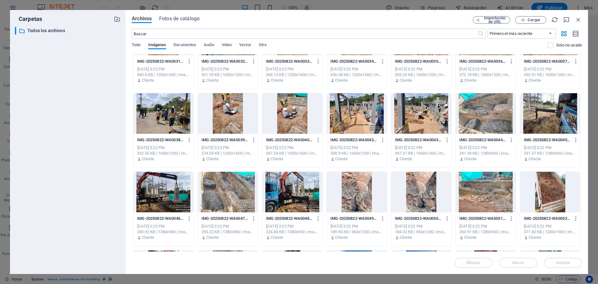
click at [307, 178] on div at bounding box center [292, 192] width 60 height 41
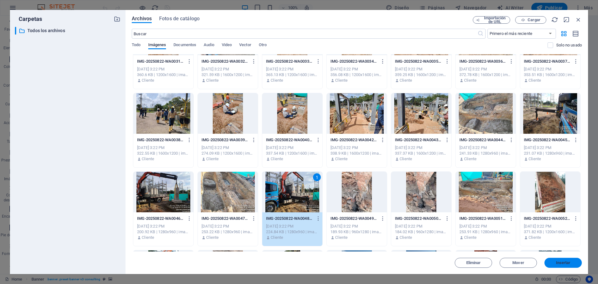
click at [564, 262] on span "Insertar" at bounding box center [563, 263] width 15 height 4
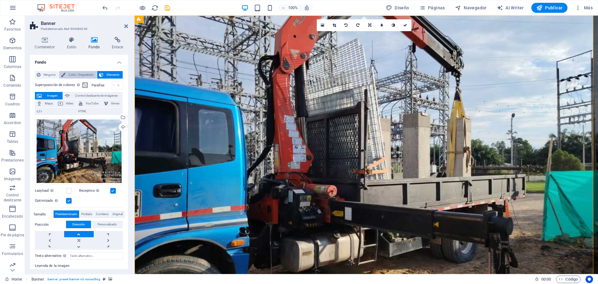
click at [80, 73] on span "Color / Degradado" at bounding box center [81, 74] width 28 height 7
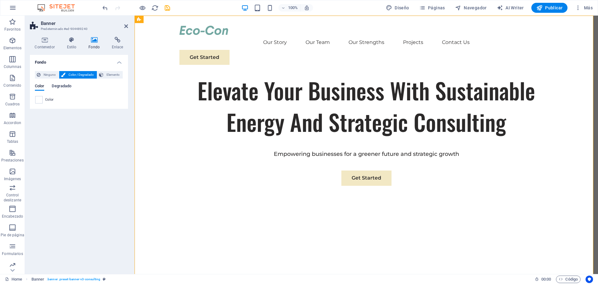
click at [64, 86] on span "Degradado" at bounding box center [62, 86] width 20 height 9
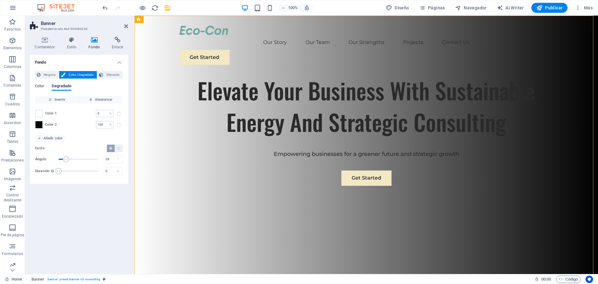
type input "50"
drag, startPoint x: 68, startPoint y: 160, endPoint x: 64, endPoint y: 160, distance: 4.1
click at [64, 160] on span "Ángulo" at bounding box center [64, 159] width 6 height 6
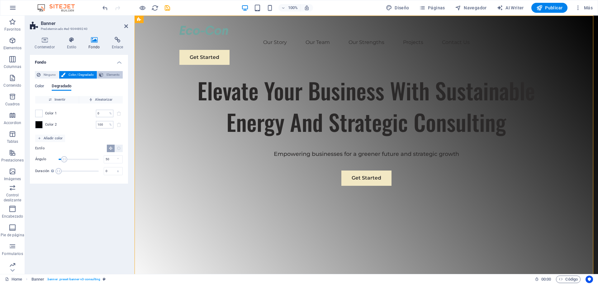
click at [111, 72] on span "Elemento" at bounding box center [113, 74] width 16 height 7
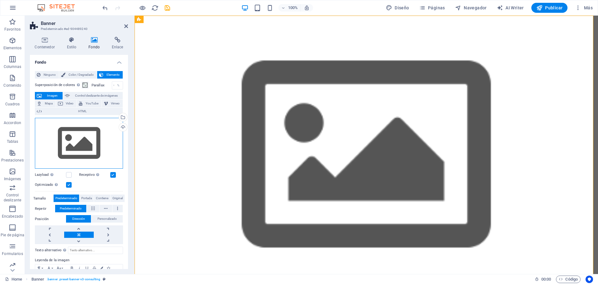
click at [89, 141] on div "Arrastra archivos aquí, haz clic para escoger archivos o selecciona archivos de…" at bounding box center [79, 143] width 88 height 51
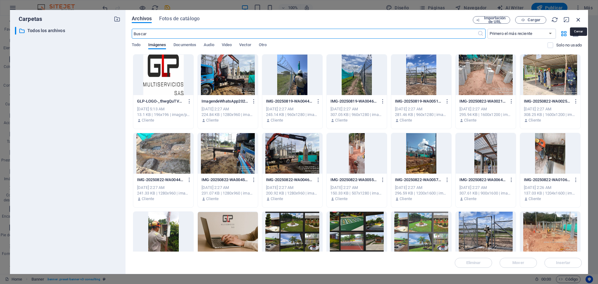
drag, startPoint x: 578, startPoint y: 20, endPoint x: 428, endPoint y: 12, distance: 149.8
click at [578, 20] on icon "button" at bounding box center [578, 19] width 7 height 7
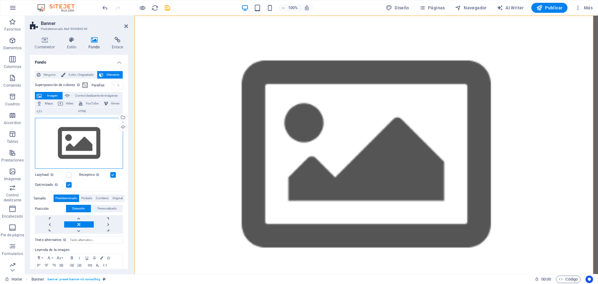
click at [87, 143] on div "Arrastra archivos aquí, haz clic para escoger archivos o selecciona archivos de…" at bounding box center [79, 143] width 88 height 51
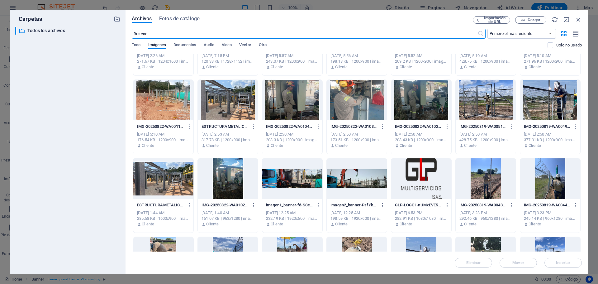
scroll to position [218, 0]
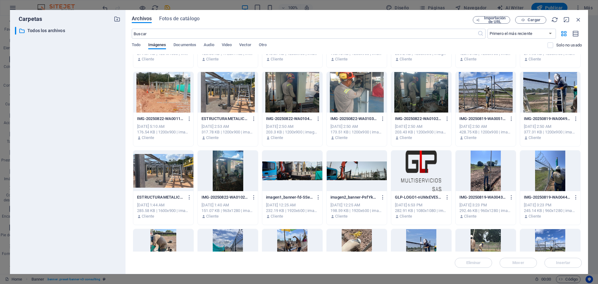
click at [346, 174] on div at bounding box center [357, 171] width 60 height 41
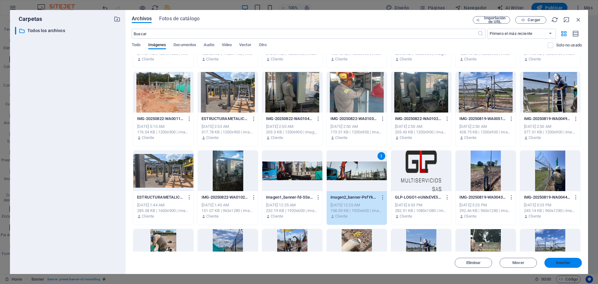
click at [554, 261] on button "Insertar" at bounding box center [563, 263] width 37 height 10
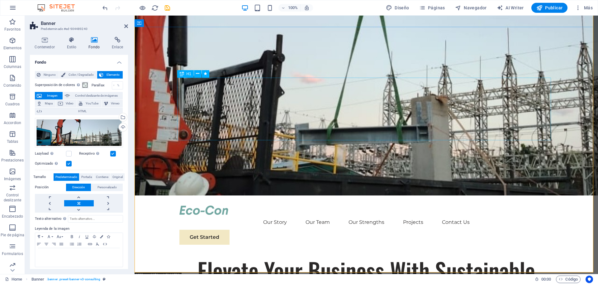
scroll to position [125, 0]
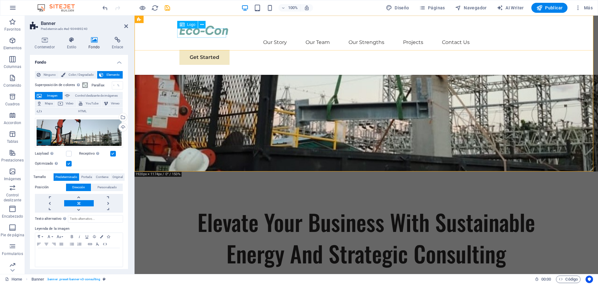
click at [208, 35] on div at bounding box center [367, 30] width 374 height 9
click at [220, 33] on div at bounding box center [367, 30] width 374 height 9
select select "px"
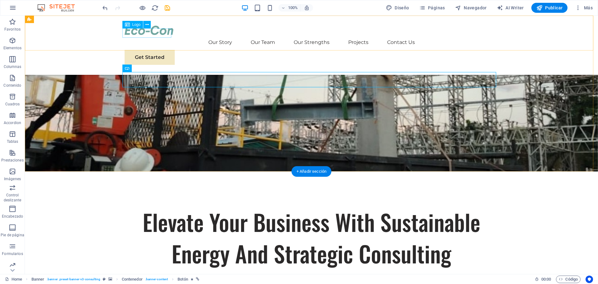
click at [166, 35] on div at bounding box center [312, 30] width 374 height 9
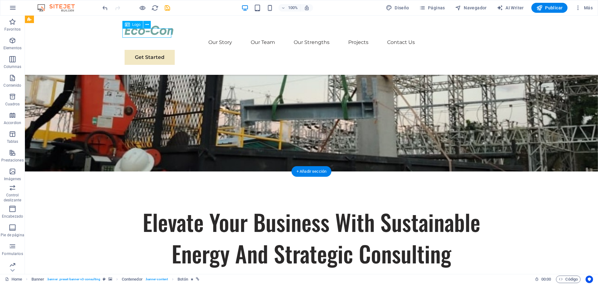
click at [166, 35] on div at bounding box center [312, 30] width 374 height 9
select select "px"
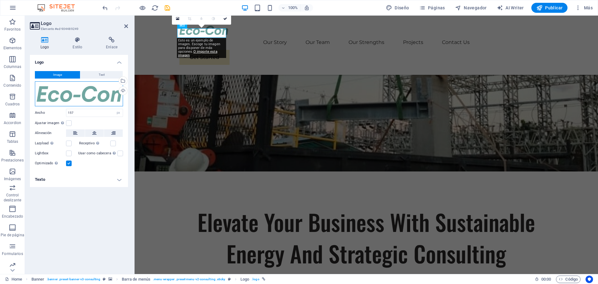
click at [71, 100] on div "Arrastra archivos aquí, haz clic para escoger archivos o selecciona archivos de…" at bounding box center [79, 93] width 88 height 25
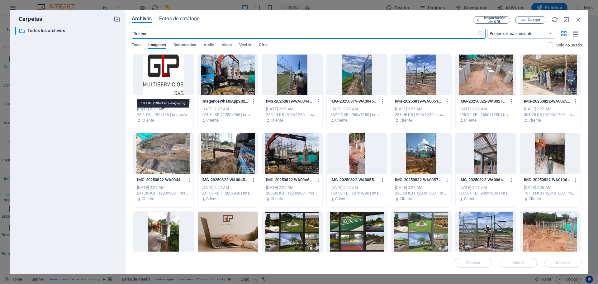
click at [175, 115] on div "13.1 KB | 196x196 | image/png" at bounding box center [163, 115] width 53 height 6
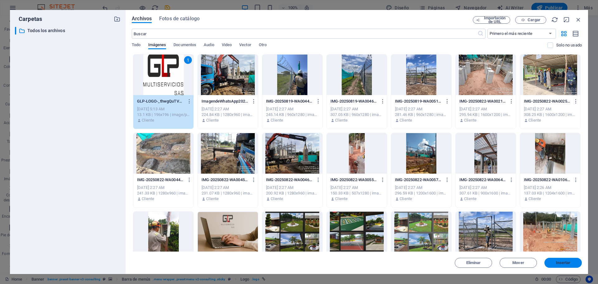
click at [554, 258] on button "Insertar" at bounding box center [563, 263] width 37 height 10
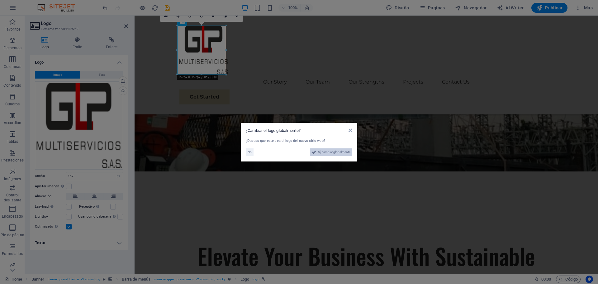
click at [327, 156] on span "Sí, cambiar globalmente" at bounding box center [334, 151] width 32 height 7
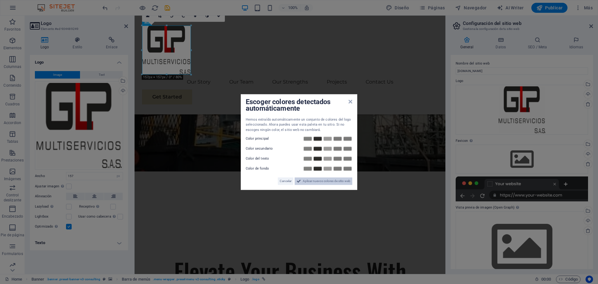
click at [320, 181] on span "Aplicar nuevos colores de sitio web" at bounding box center [327, 180] width 48 height 7
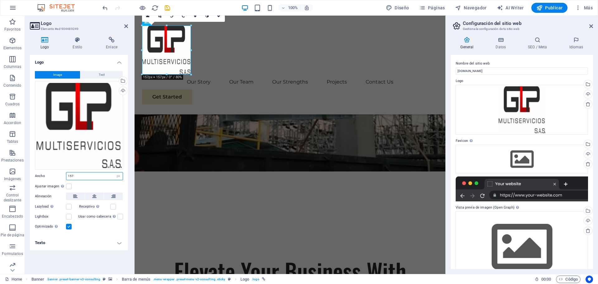
drag, startPoint x: 81, startPoint y: 176, endPoint x: 63, endPoint y: 170, distance: 19.2
click at [63, 170] on div "Image Text Arrastra archivos aquí, haz clic para escoger archivos o selecciona …" at bounding box center [79, 150] width 98 height 169
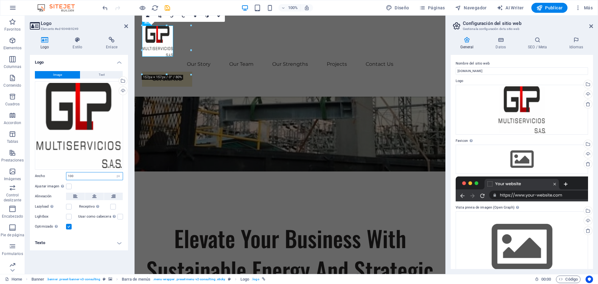
drag, startPoint x: 83, startPoint y: 176, endPoint x: 54, endPoint y: 170, distance: 30.0
click at [54, 170] on div "Image Text Arrastra archivos aquí, haz clic para escoger archivos o selecciona …" at bounding box center [79, 150] width 98 height 169
type input "90"
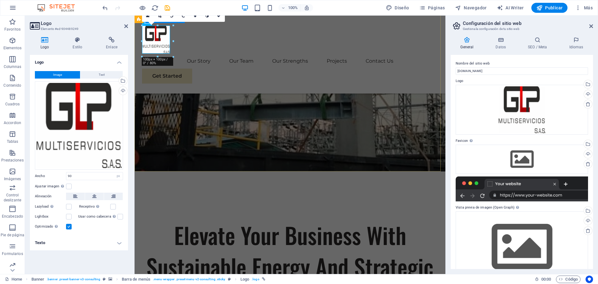
click at [187, 171] on div "Elevate Your Business With Sustainable Energy And Strategic Consulting Empoweri…" at bounding box center [290, 283] width 311 height 224
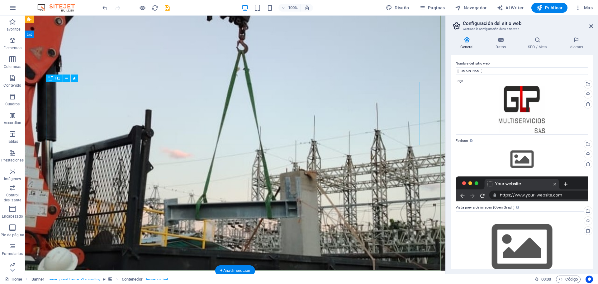
scroll to position [0, 0]
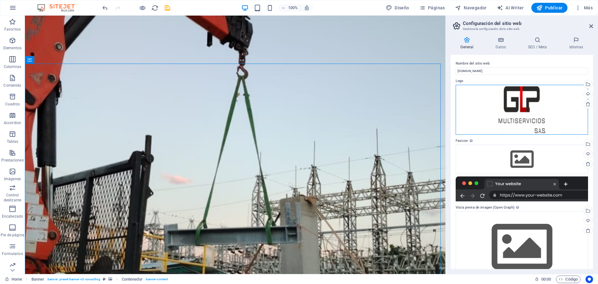
click at [512, 113] on div "Arrastra archivos aquí, haz clic para escoger archivos o selecciona archivos de…" at bounding box center [522, 110] width 132 height 50
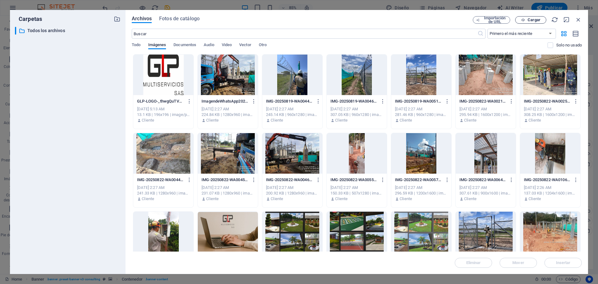
click at [522, 19] on icon "button" at bounding box center [523, 20] width 4 height 4
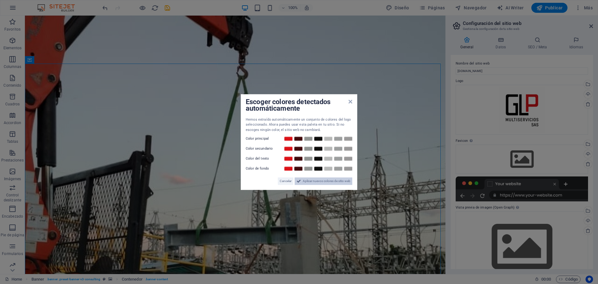
click at [331, 180] on span "Aplicar nuevos colores de sitio web" at bounding box center [327, 180] width 48 height 7
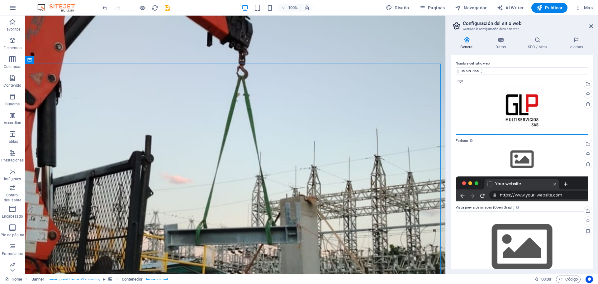
click at [517, 117] on div "Arrastra archivos aquí, haz clic para escoger archivos o selecciona archivos de…" at bounding box center [522, 110] width 132 height 50
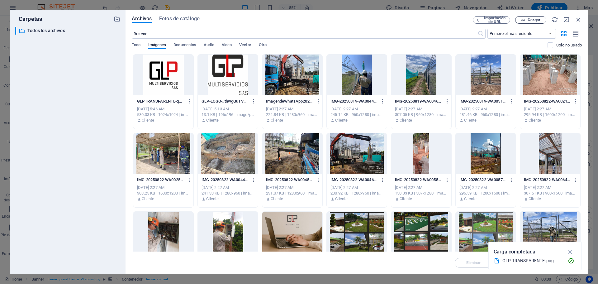
click at [524, 20] on icon "button" at bounding box center [523, 20] width 4 height 4
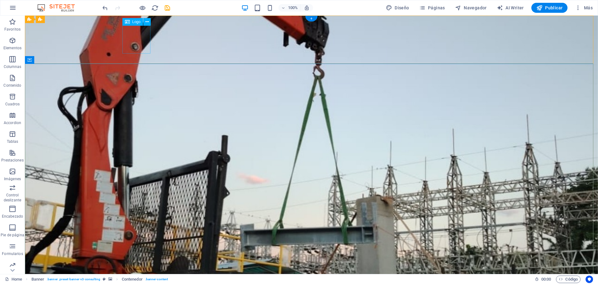
select select "px"
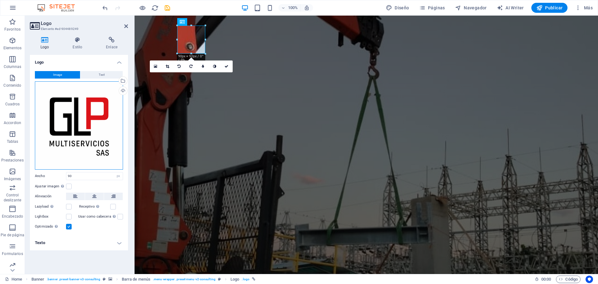
click at [98, 107] on div "Arrastra archivos aquí, haz clic para escoger archivos o selecciona archivos de…" at bounding box center [79, 125] width 88 height 88
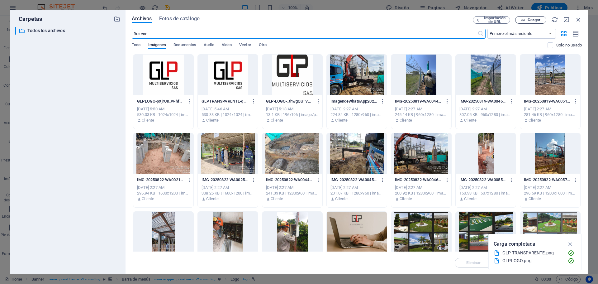
click at [529, 22] on button "Cargar" at bounding box center [531, 19] width 31 height 7
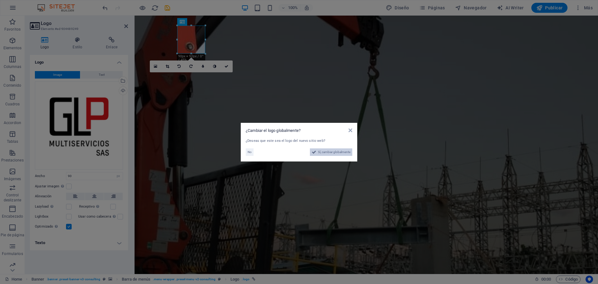
click at [321, 155] on span "Sí, cambiar globalmente" at bounding box center [334, 151] width 32 height 7
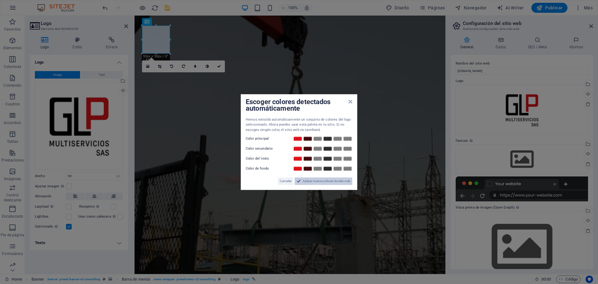
click at [327, 181] on span "Aplicar nuevos colores de sitio web" at bounding box center [327, 180] width 48 height 7
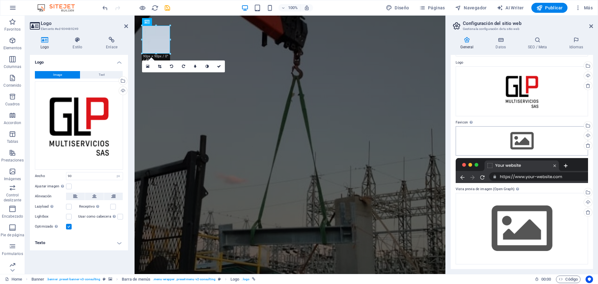
scroll to position [19, 0]
click at [521, 137] on div "Arrastra archivos aquí, haz clic para escoger archivos o selecciona archivos de…" at bounding box center [522, 140] width 132 height 29
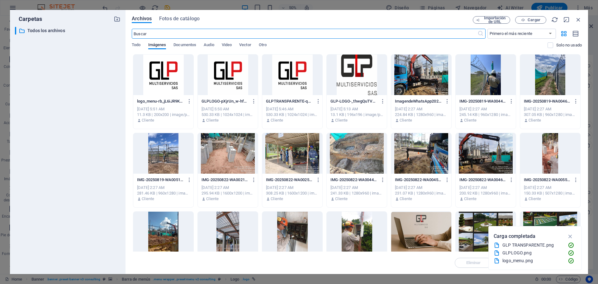
click at [514, 18] on div "Importación de URL Cargar" at bounding box center [527, 19] width 109 height 7
click at [520, 19] on span "Cargar" at bounding box center [531, 20] width 26 height 4
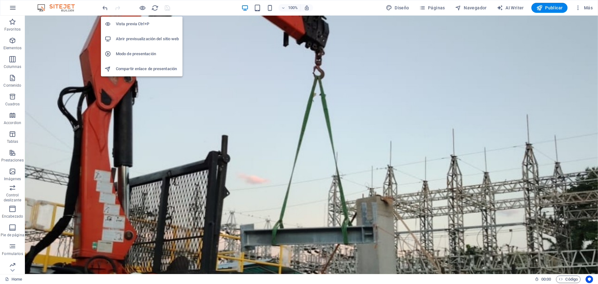
click at [133, 41] on h6 "Abrir previsualización del sitio web" at bounding box center [147, 38] width 63 height 7
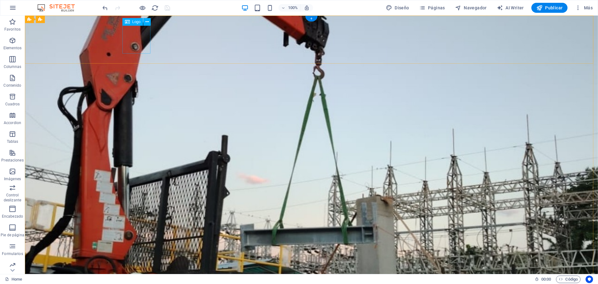
select select "px"
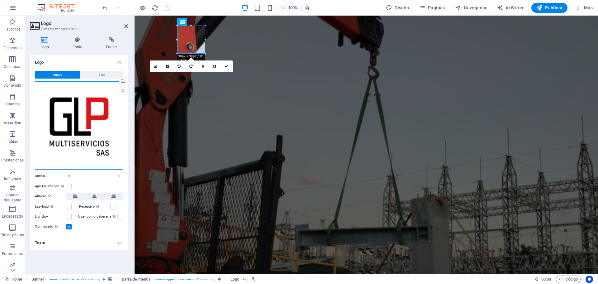
click at [73, 123] on div "Arrastra archivos aquí, haz clic para escoger archivos o selecciona archivos de…" at bounding box center [79, 125] width 88 height 88
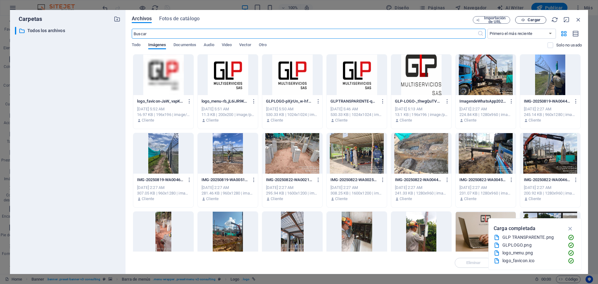
click at [531, 21] on span "Cargar" at bounding box center [534, 20] width 13 height 4
click at [173, 79] on div at bounding box center [163, 75] width 60 height 41
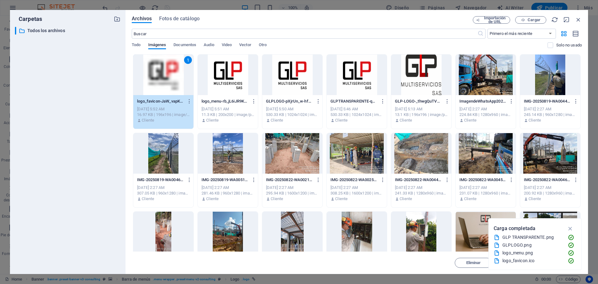
click at [204, 78] on div at bounding box center [228, 75] width 60 height 41
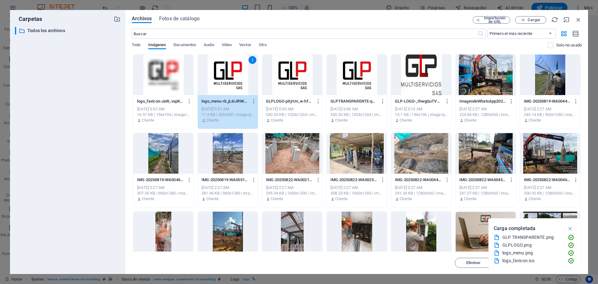
click at [178, 83] on div at bounding box center [163, 75] width 60 height 41
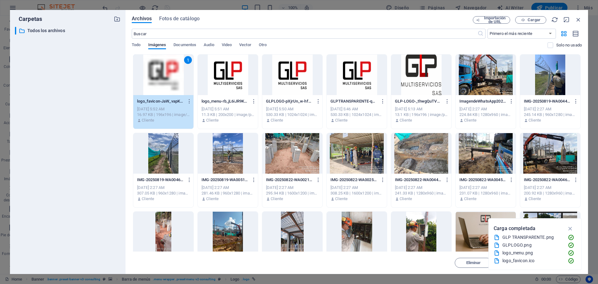
click at [217, 85] on div at bounding box center [228, 75] width 60 height 41
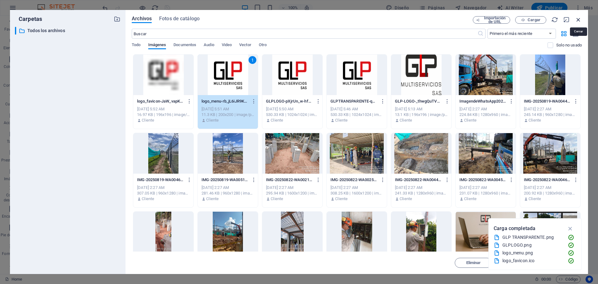
drag, startPoint x: 581, startPoint y: 19, endPoint x: 556, endPoint y: 3, distance: 29.4
click at [581, 19] on icon "button" at bounding box center [578, 19] width 7 height 7
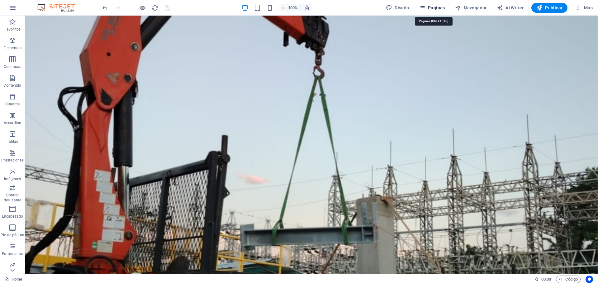
click at [439, 9] on span "Páginas" at bounding box center [433, 8] width 26 height 6
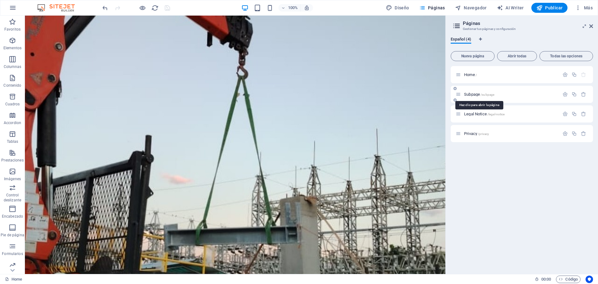
click at [481, 94] on span "Subpage /subpage" at bounding box center [479, 94] width 30 height 5
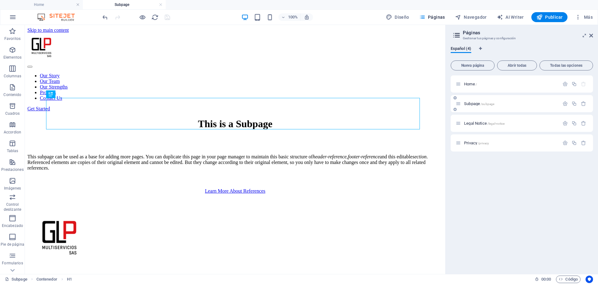
scroll to position [0, 0]
click at [483, 125] on span "Legal Notice /legal-notice" at bounding box center [484, 123] width 41 height 5
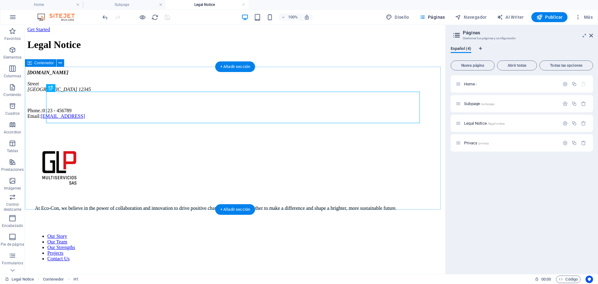
scroll to position [79, 0]
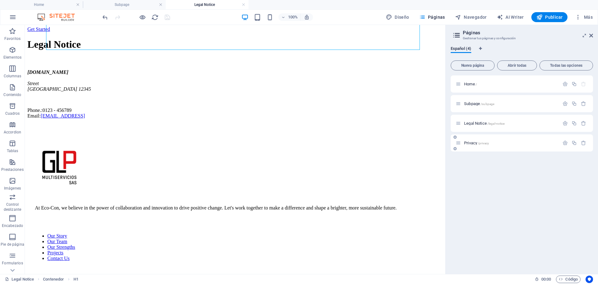
click at [472, 142] on span "Privacy /privacy" at bounding box center [476, 143] width 25 height 5
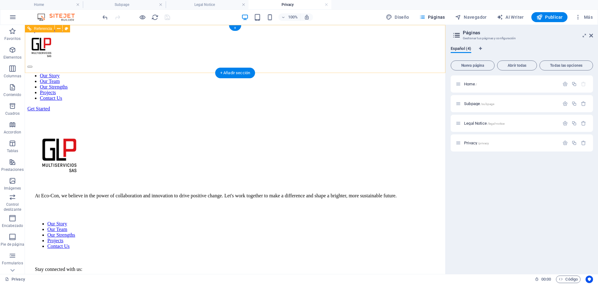
scroll to position [0, 0]
click at [328, 2] on h4 "Privacy" at bounding box center [290, 4] width 83 height 7
click at [327, 4] on link at bounding box center [327, 5] width 4 height 6
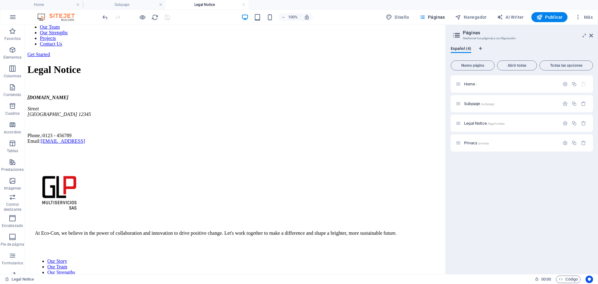
click at [243, 4] on link at bounding box center [244, 5] width 4 height 6
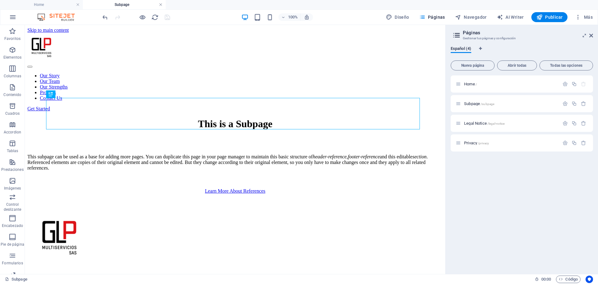
click at [161, 4] on link at bounding box center [161, 5] width 4 height 6
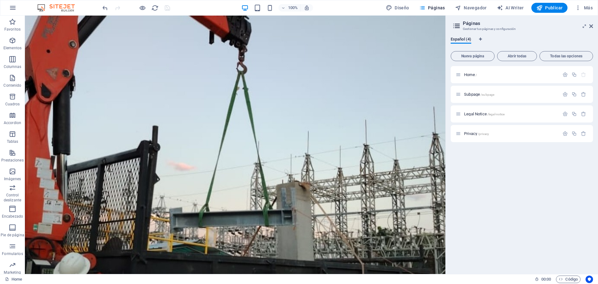
click at [457, 26] on icon at bounding box center [456, 26] width 9 height 9
click at [17, 176] on span "Imágenes" at bounding box center [12, 175] width 25 height 15
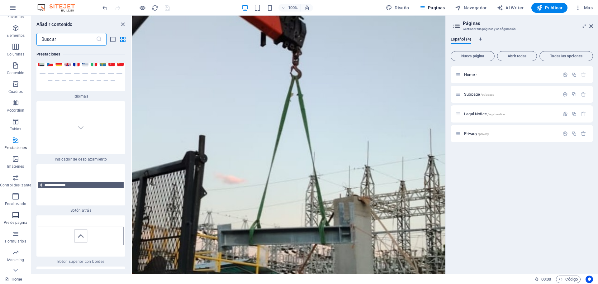
scroll to position [22, 0]
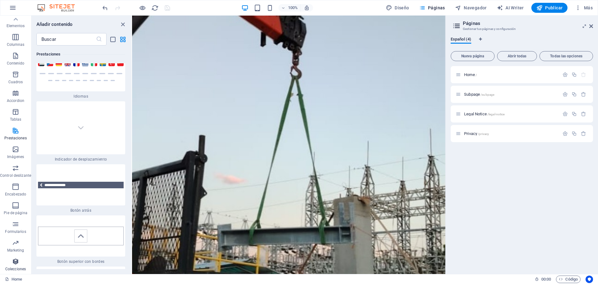
click at [18, 268] on p "Colecciones" at bounding box center [15, 268] width 21 height 5
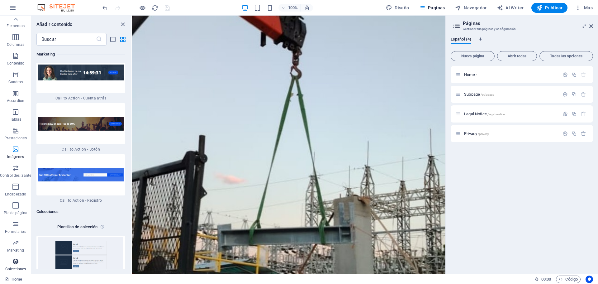
scroll to position [11505, 0]
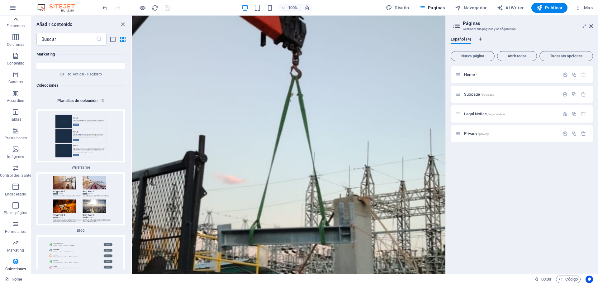
click at [13, 19] on icon at bounding box center [15, 19] width 9 height 9
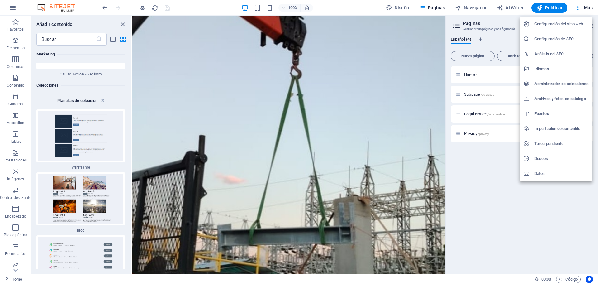
click at [559, 99] on h6 "Archivos y fotos de catálogo" at bounding box center [562, 98] width 54 height 7
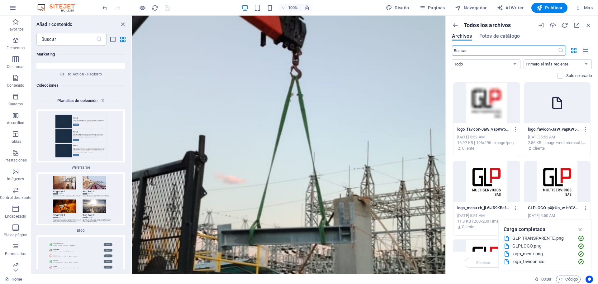
click at [505, 111] on div at bounding box center [487, 103] width 66 height 41
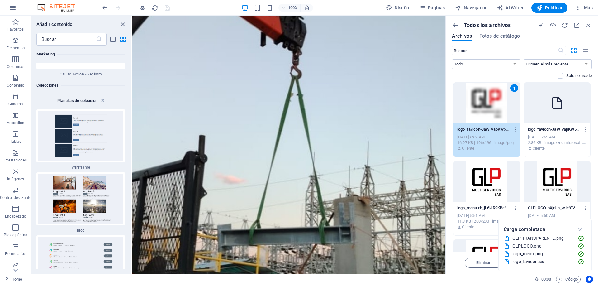
click at [556, 102] on icon at bounding box center [557, 102] width 15 height 15
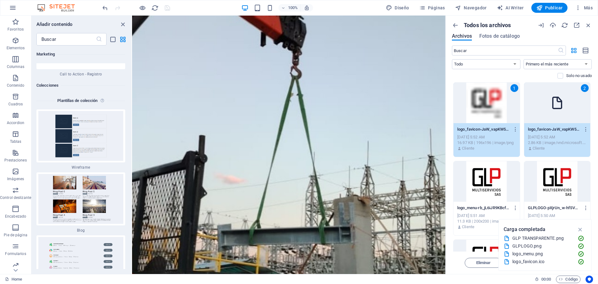
click at [542, 174] on div at bounding box center [558, 181] width 66 height 41
click at [499, 175] on div at bounding box center [487, 181] width 66 height 41
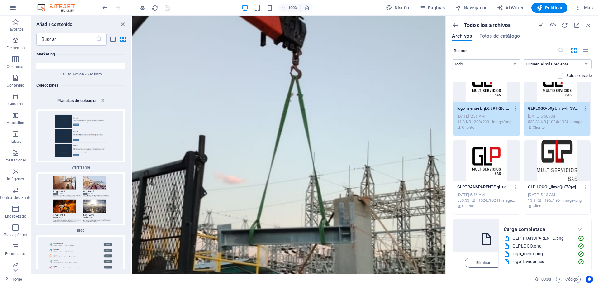
scroll to position [125, 0]
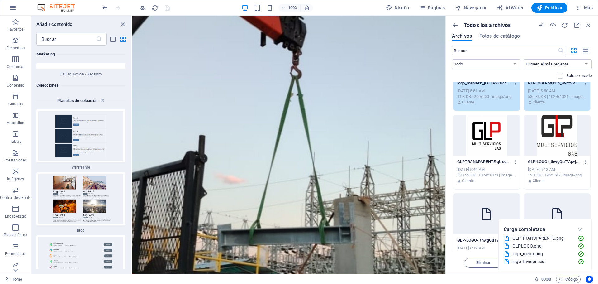
click at [548, 148] on div at bounding box center [558, 135] width 66 height 41
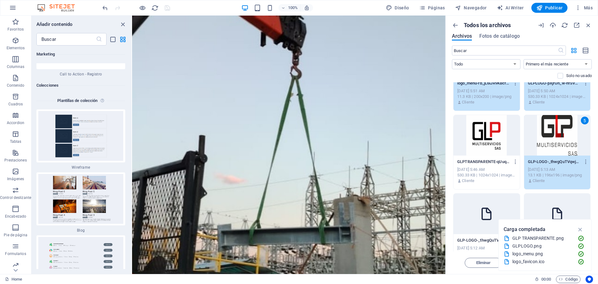
click at [468, 140] on div at bounding box center [487, 135] width 66 height 41
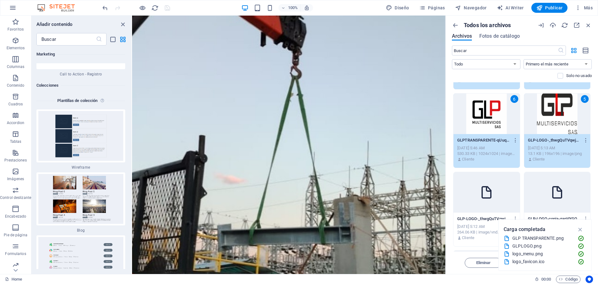
scroll to position [218, 0]
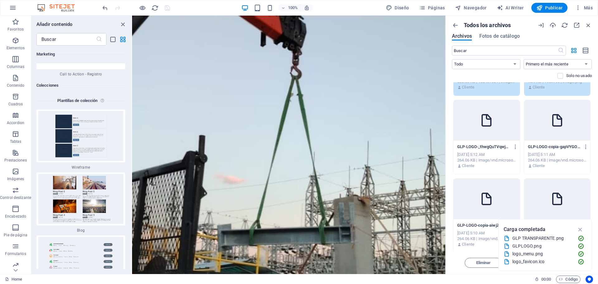
click at [497, 138] on div at bounding box center [487, 120] width 66 height 41
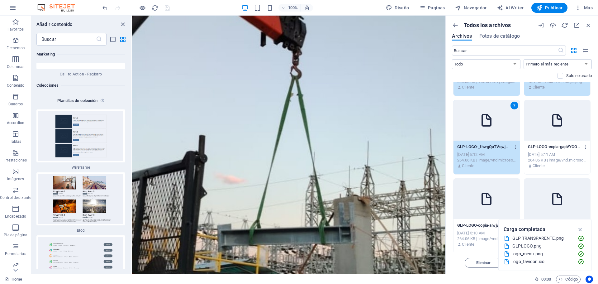
click at [548, 141] on div "GLP-LOGO-copia-gapVYGOy_KO9rJMuYpUZEQ.png GLP-LOGO-copia-gapVYGOy_KO9rJMuYpUZEQ…" at bounding box center [558, 157] width 66 height 32
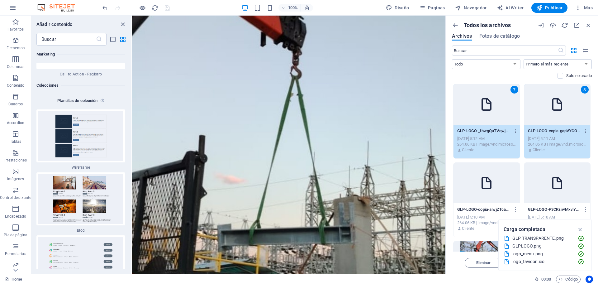
scroll to position [281, 0]
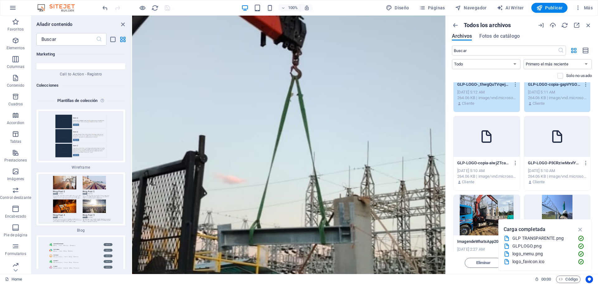
click at [559, 146] on div at bounding box center [558, 136] width 66 height 41
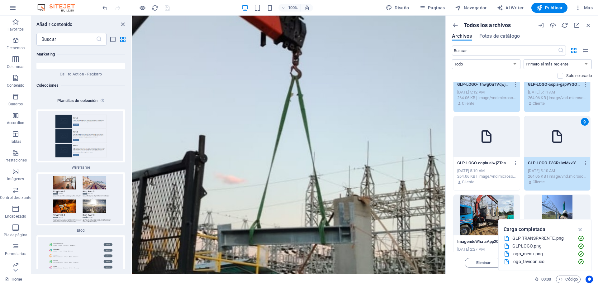
click at [497, 144] on div at bounding box center [487, 136] width 66 height 41
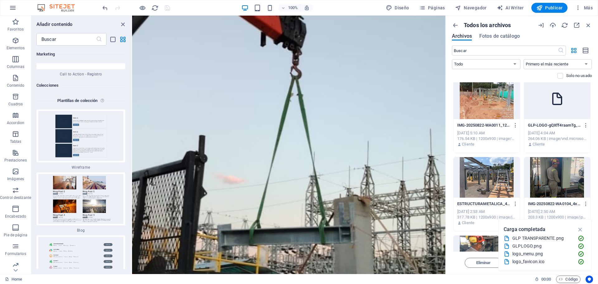
scroll to position [1184, 0]
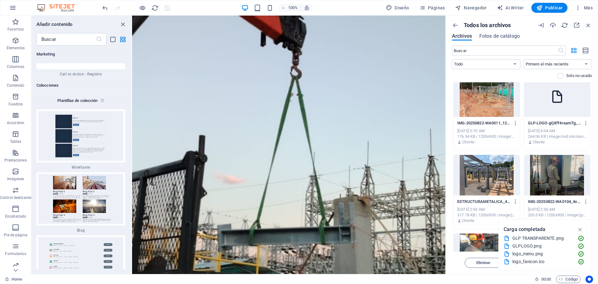
click at [556, 106] on div at bounding box center [558, 96] width 66 height 41
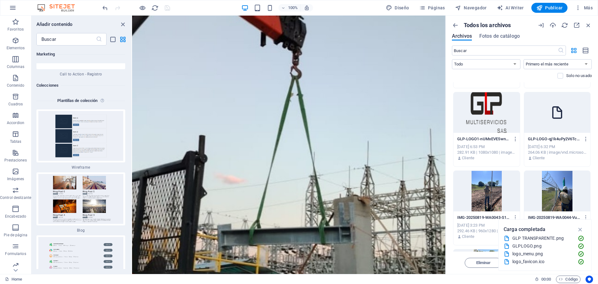
scroll to position [1621, 0]
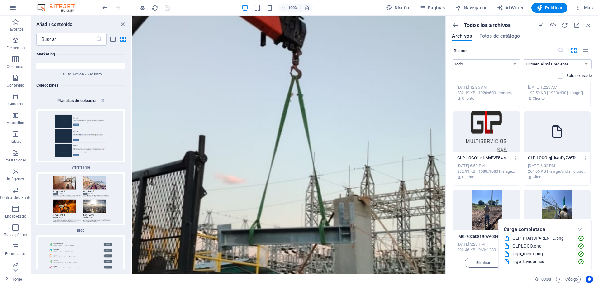
click at [558, 139] on div at bounding box center [558, 131] width 66 height 41
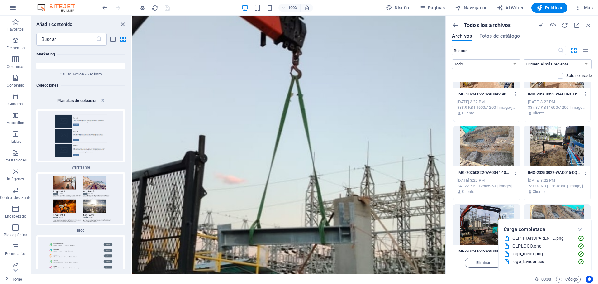
scroll to position [3874, 0]
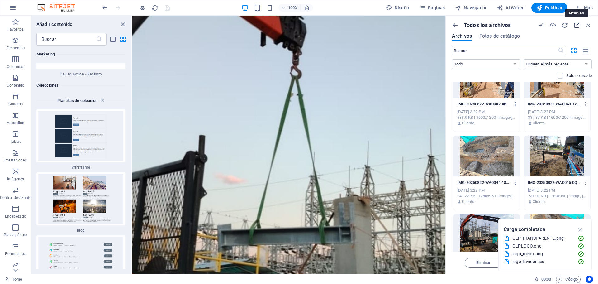
click at [579, 25] on icon "button" at bounding box center [576, 25] width 7 height 7
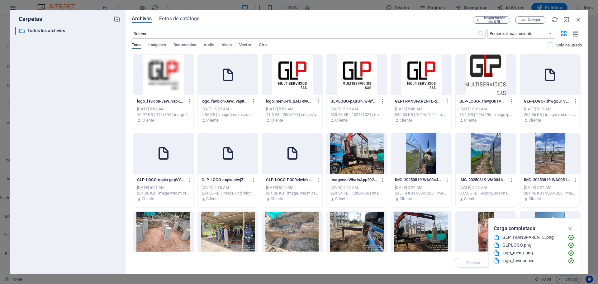
click at [173, 73] on div at bounding box center [163, 75] width 60 height 41
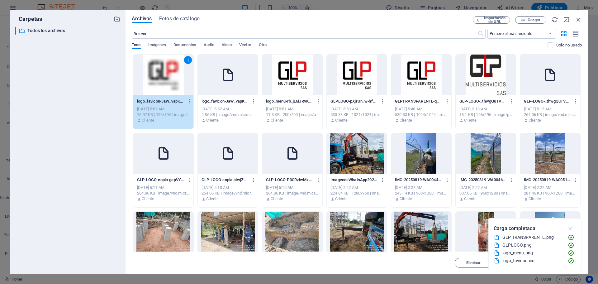
click at [571, 228] on icon "button" at bounding box center [570, 228] width 7 height 7
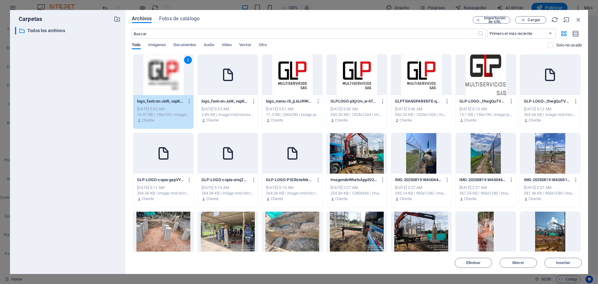
click at [234, 89] on div at bounding box center [228, 75] width 60 height 41
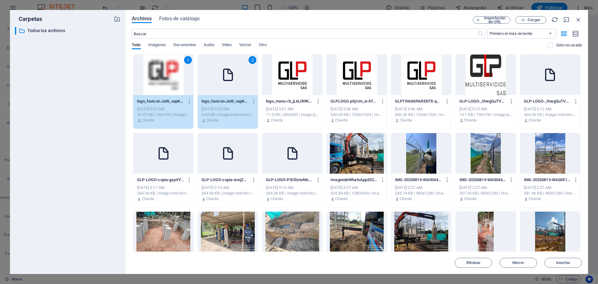
click at [289, 89] on div at bounding box center [292, 75] width 60 height 41
click at [342, 88] on div at bounding box center [357, 75] width 60 height 41
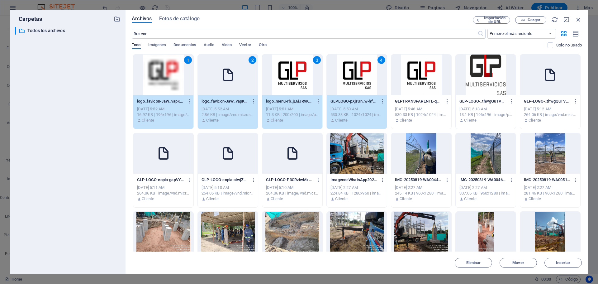
click at [415, 85] on div at bounding box center [421, 75] width 60 height 41
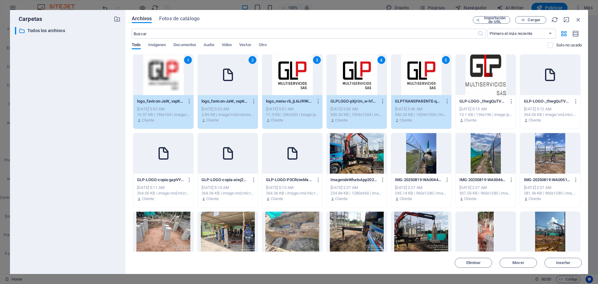
click at [461, 79] on div at bounding box center [486, 75] width 60 height 41
click at [530, 75] on div at bounding box center [551, 75] width 60 height 41
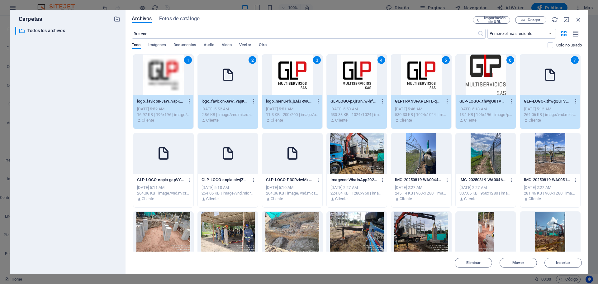
click at [275, 166] on div at bounding box center [292, 153] width 60 height 41
click at [234, 159] on icon at bounding box center [228, 153] width 15 height 15
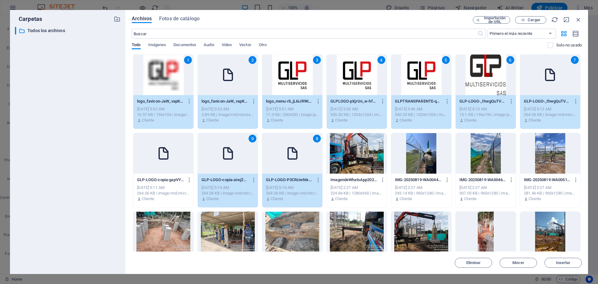
click at [151, 145] on div at bounding box center [163, 153] width 60 height 41
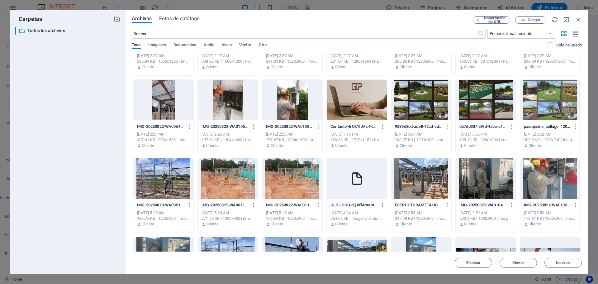
scroll to position [249, 0]
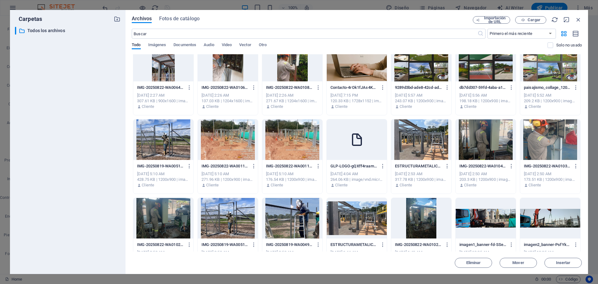
click at [358, 146] on icon at bounding box center [357, 139] width 15 height 15
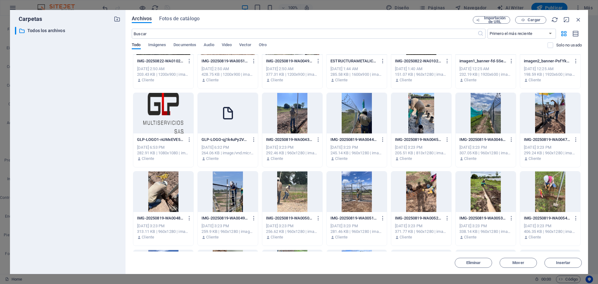
scroll to position [436, 0]
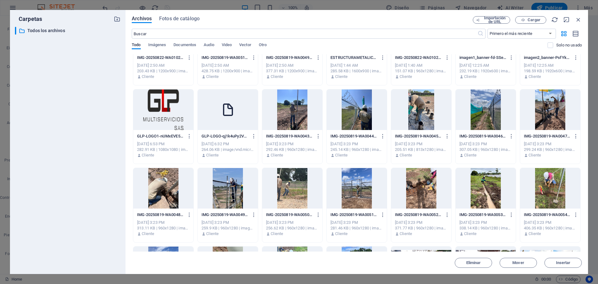
click at [233, 120] on div at bounding box center [228, 109] width 60 height 41
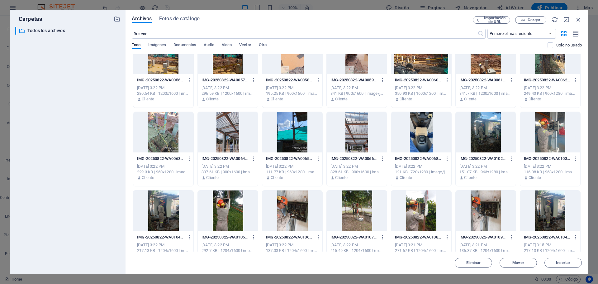
scroll to position [1291, 0]
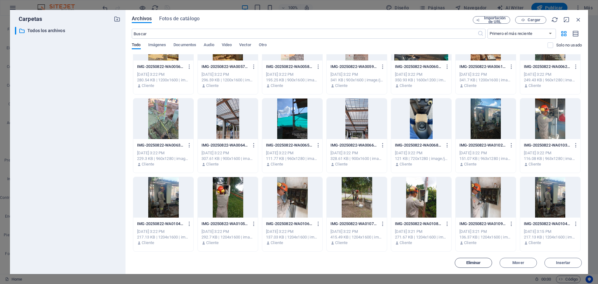
click at [480, 261] on span "Eliminar" at bounding box center [474, 263] width 15 height 4
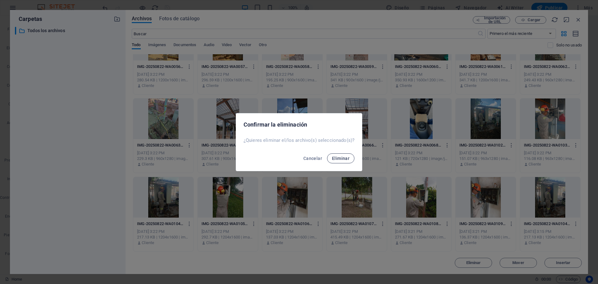
click at [330, 156] on button "Eliminar" at bounding box center [340, 158] width 27 height 10
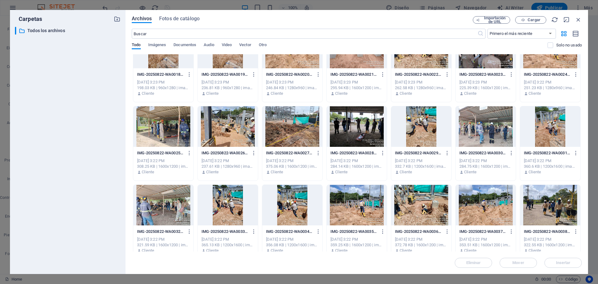
scroll to position [604, 0]
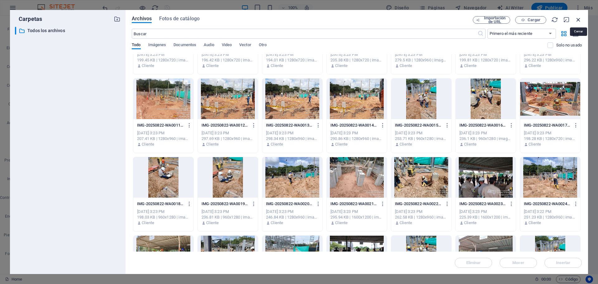
click at [579, 18] on icon "button" at bounding box center [578, 19] width 7 height 7
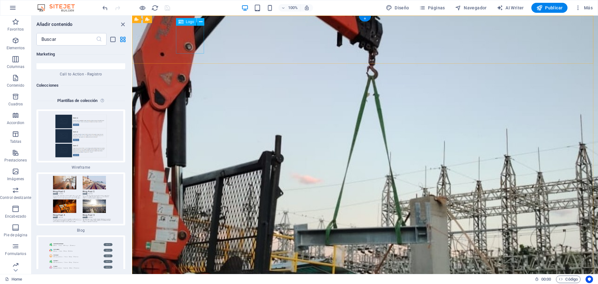
select select "px"
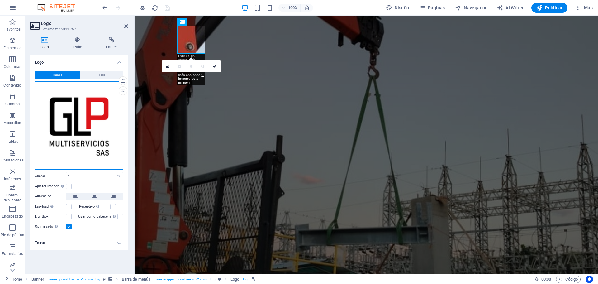
click at [90, 113] on div "Arrastra archivos aquí, haz clic para escoger archivos o selecciona archivos de…" at bounding box center [79, 125] width 88 height 88
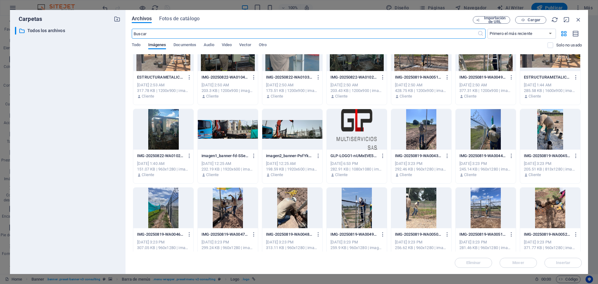
scroll to position [281, 0]
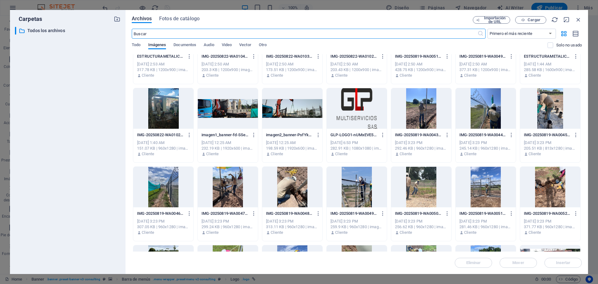
click at [367, 114] on div at bounding box center [357, 108] width 60 height 41
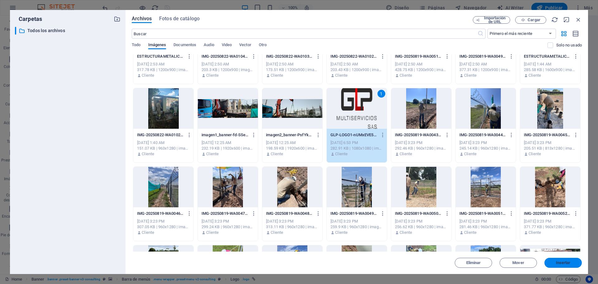
click at [555, 263] on span "Insertar" at bounding box center [563, 263] width 32 height 4
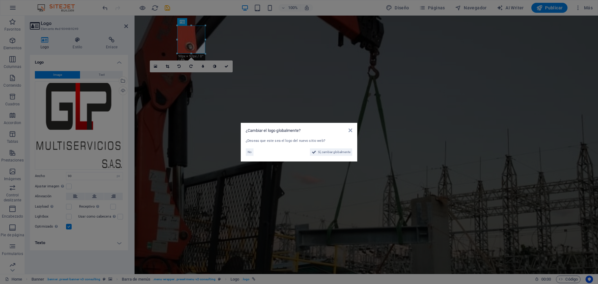
click at [258, 81] on aside "¿Cambiar el logo globalmente? ¿Deseas que este sea el logo del nuevo sitio web?…" at bounding box center [299, 142] width 598 height 284
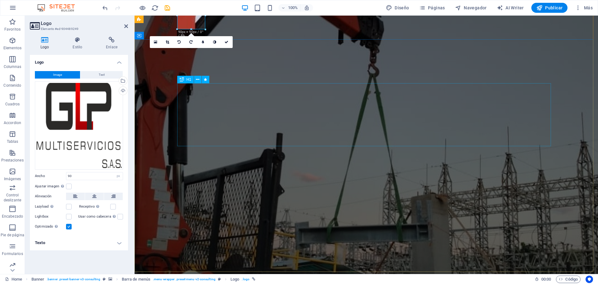
scroll to position [0, 0]
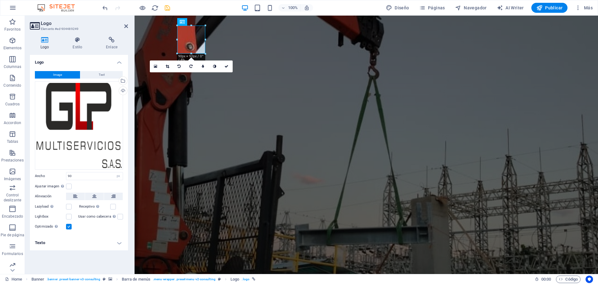
click at [166, 11] on icon "save" at bounding box center [167, 7] width 7 height 7
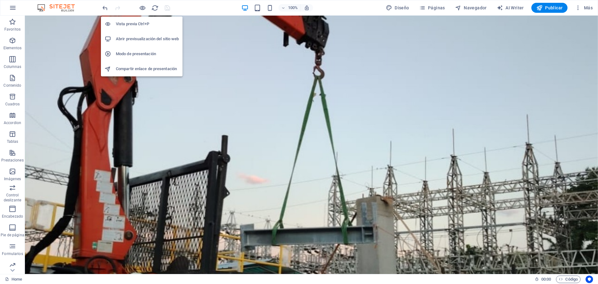
click at [142, 36] on h6 "Abrir previsualización del sitio web" at bounding box center [147, 38] width 63 height 7
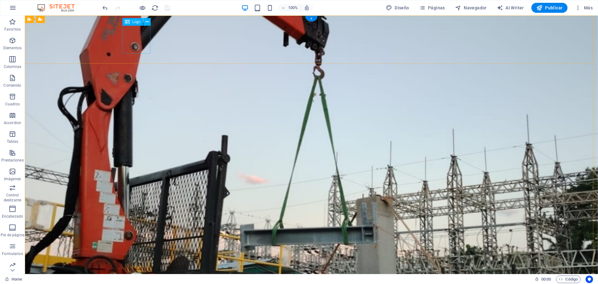
select select "px"
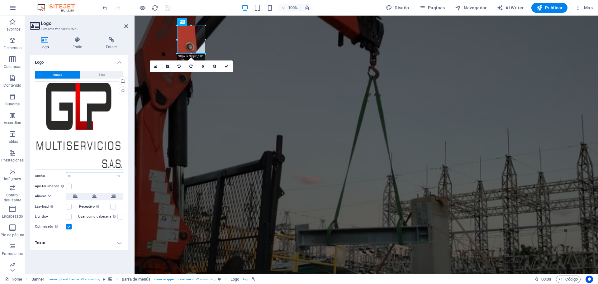
drag, startPoint x: 100, startPoint y: 176, endPoint x: 64, endPoint y: 173, distance: 36.3
click at [64, 173] on div "Ancho 90 Predeterminado automático px rem % em vh vw" at bounding box center [79, 176] width 88 height 8
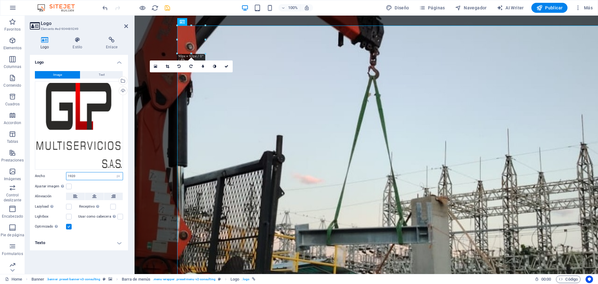
drag, startPoint x: 91, startPoint y: 176, endPoint x: 69, endPoint y: 175, distance: 21.9
click at [69, 175] on input "1920" at bounding box center [94, 175] width 56 height 7
click at [79, 175] on input "1920" at bounding box center [94, 175] width 56 height 7
type input "1"
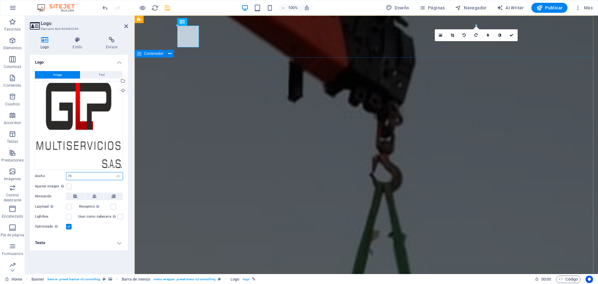
type input "70"
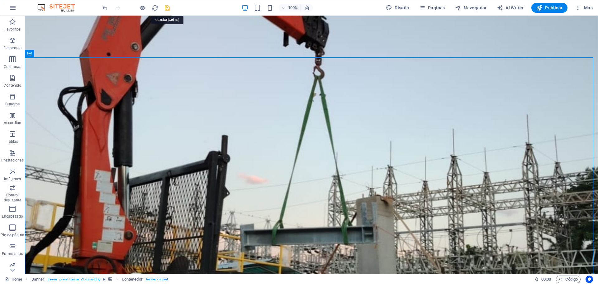
click at [164, 9] on icon "save" at bounding box center [167, 7] width 7 height 7
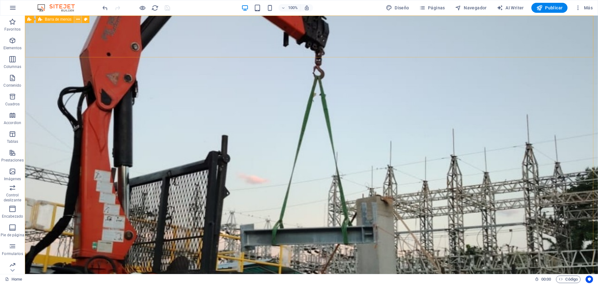
click at [79, 18] on icon at bounding box center [77, 19] width 3 height 7
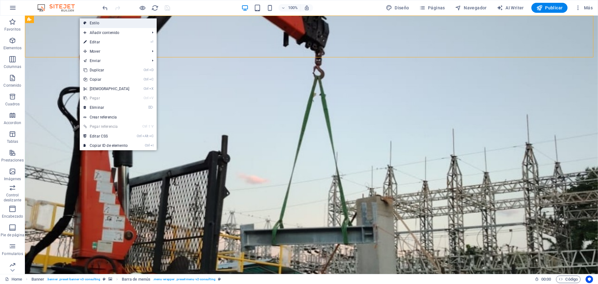
click at [102, 23] on link "Estilo" at bounding box center [118, 22] width 77 height 9
select select "rem"
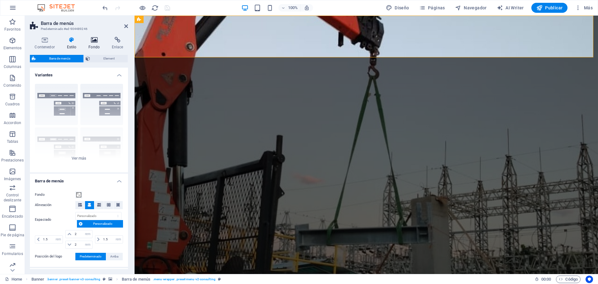
click at [90, 41] on icon at bounding box center [94, 40] width 21 height 6
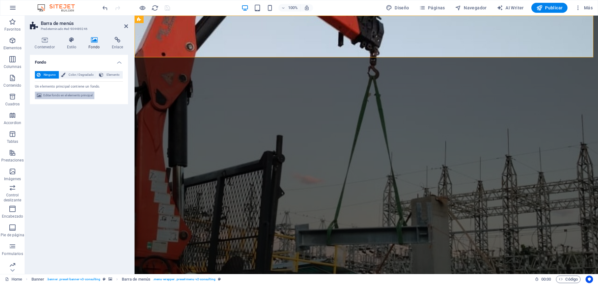
click at [79, 98] on span "Editar fondo en el elemento principal" at bounding box center [67, 95] width 49 height 7
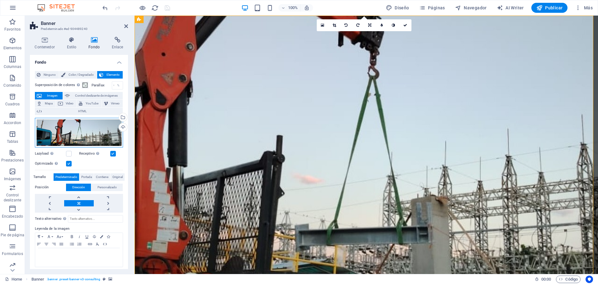
click at [92, 139] on div "Arrastra archivos aquí, haz clic para escoger archivos o selecciona archivos de…" at bounding box center [79, 133] width 88 height 30
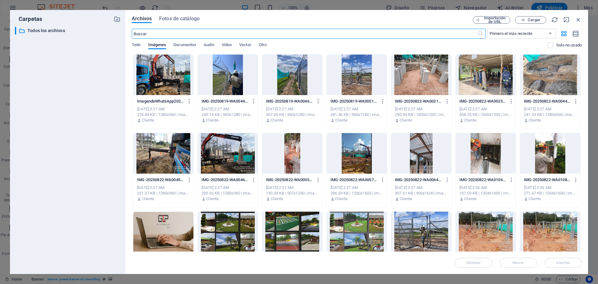
click at [175, 80] on div at bounding box center [163, 75] width 60 height 41
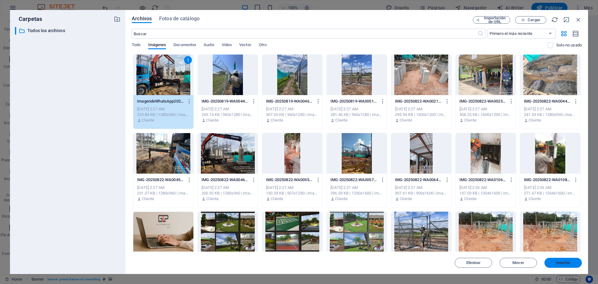
click at [569, 262] on span "Insertar" at bounding box center [563, 263] width 15 height 4
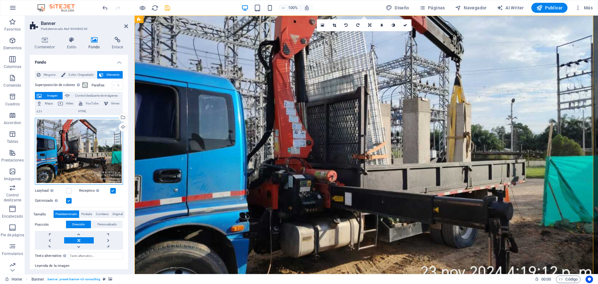
click at [99, 148] on div "Arrastra archivos aquí, haz clic para escoger archivos o selecciona archivos de…" at bounding box center [79, 151] width 88 height 67
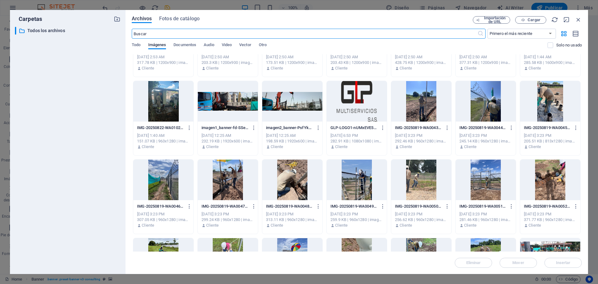
scroll to position [215, 0]
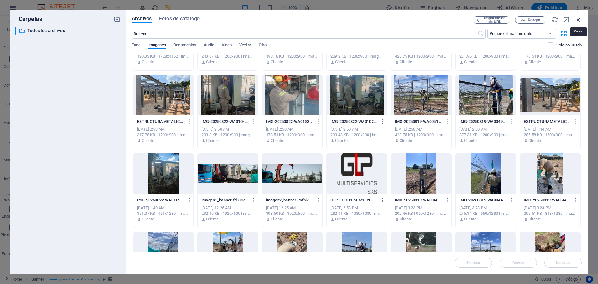
click at [580, 22] on icon "button" at bounding box center [578, 19] width 7 height 7
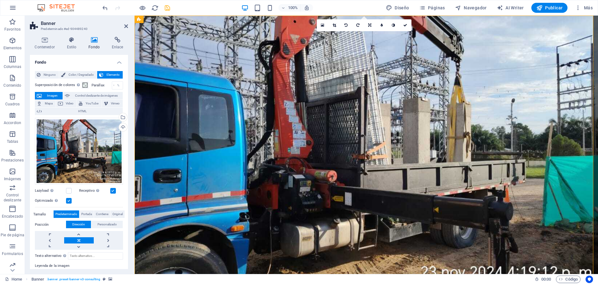
click at [0, 0] on div "100% Diseño Páginas Navegador AI Writer Publicar Más" at bounding box center [0, 0] width 0 height 0
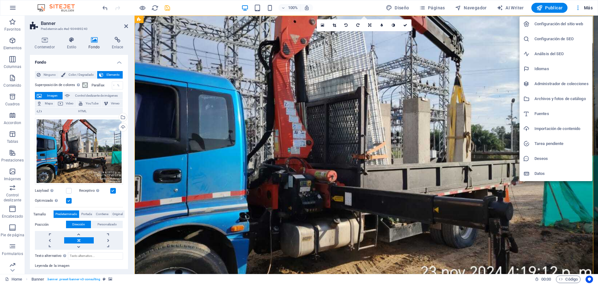
click at [567, 40] on h6 "Configuración de SEO" at bounding box center [562, 38] width 54 height 7
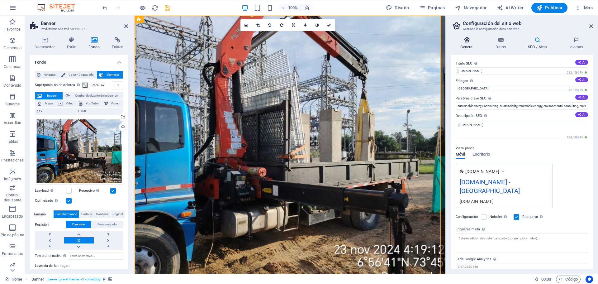
click at [470, 45] on h4 "General" at bounding box center [468, 43] width 35 height 13
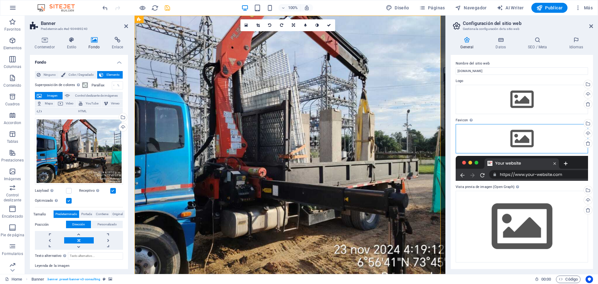
click at [535, 138] on div "Arrastra archivos aquí, haz clic para escoger archivos o selecciona archivos de…" at bounding box center [522, 138] width 132 height 29
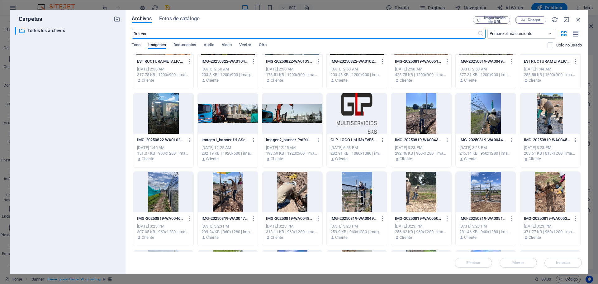
scroll to position [281, 0]
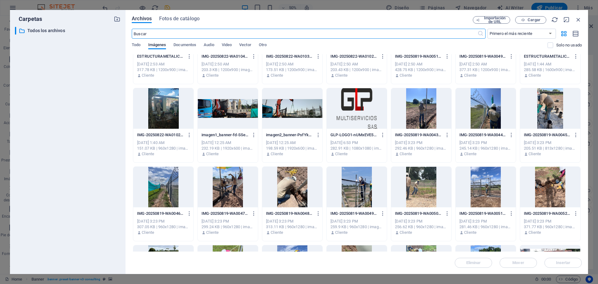
click at [344, 115] on div at bounding box center [357, 108] width 60 height 41
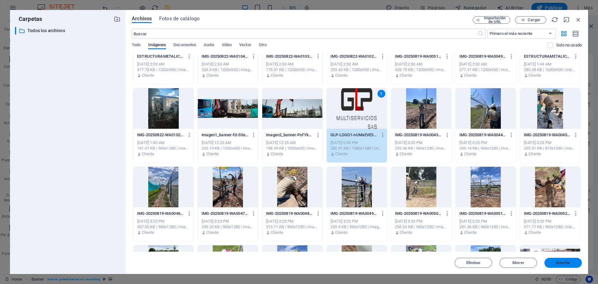
click at [558, 262] on span "Insertar" at bounding box center [563, 263] width 15 height 4
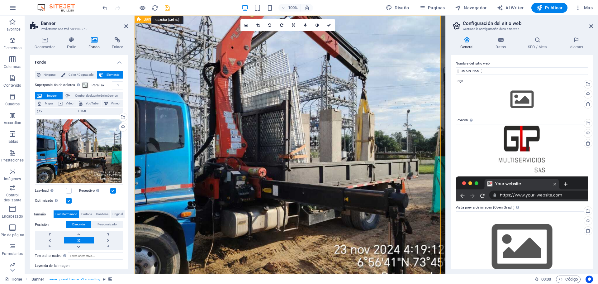
click at [168, 7] on icon "save" at bounding box center [167, 7] width 7 height 7
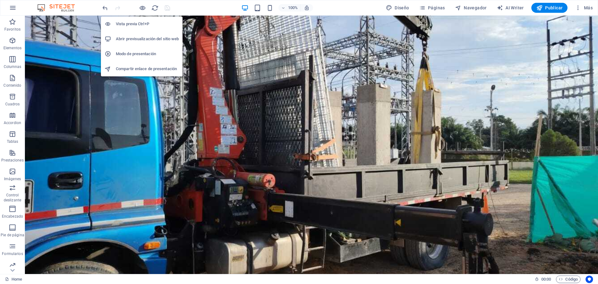
click at [140, 38] on h6 "Abrir previsualización del sitio web" at bounding box center [147, 38] width 63 height 7
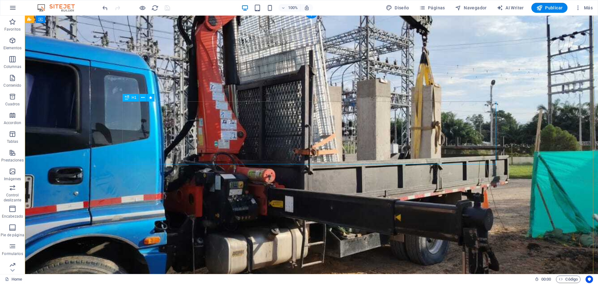
scroll to position [0, 0]
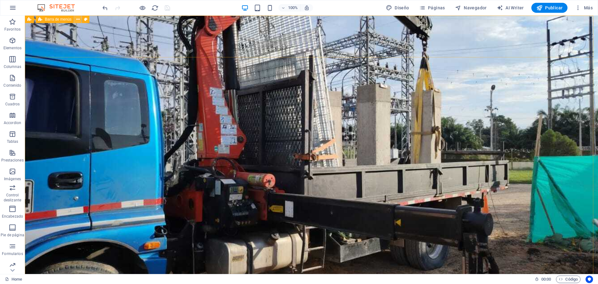
click at [78, 21] on icon at bounding box center [77, 19] width 3 height 7
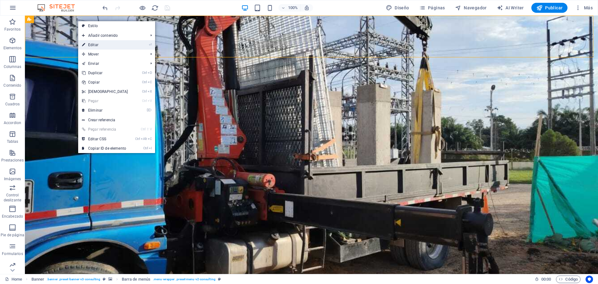
click at [95, 45] on link "⏎ Editar" at bounding box center [105, 44] width 54 height 9
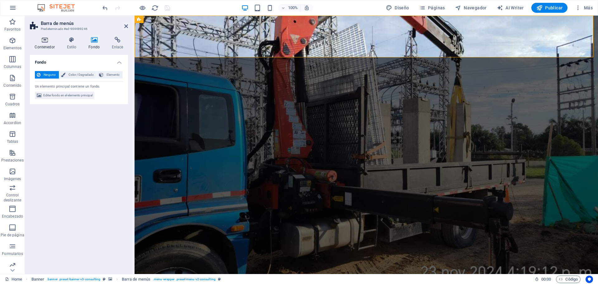
click at [47, 45] on h4 "Contenedor" at bounding box center [46, 43] width 32 height 13
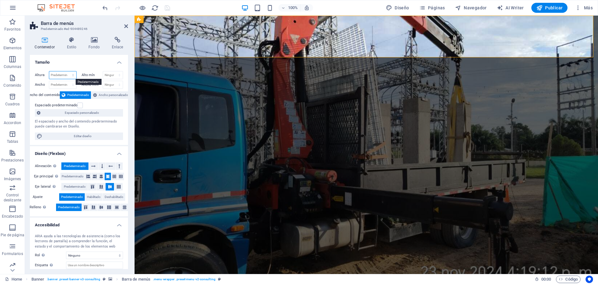
click at [60, 75] on select "Predeterminado px rem % vh vw" at bounding box center [62, 74] width 27 height 7
click at [49, 71] on select "Predeterminado px rem % vh vw" at bounding box center [62, 74] width 27 height 7
click at [61, 76] on select "Predeterminado px rem % vh vw" at bounding box center [62, 74] width 27 height 7
select select "px"
click at [67, 71] on select "Predeterminado px rem % vh vw" at bounding box center [62, 74] width 27 height 7
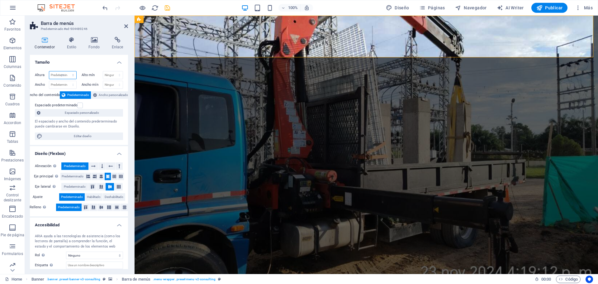
type input "134"
click at [117, 73] on select "Ninguno px rem % vh vw" at bounding box center [113, 74] width 20 height 7
select select "px"
click at [113, 71] on select "Ninguno px rem % vh vw" at bounding box center [113, 74] width 20 height 7
type input "0"
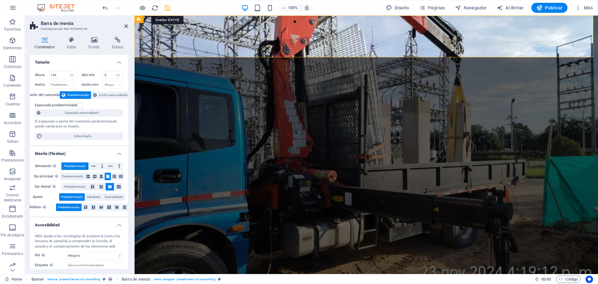
click at [170, 8] on icon "save" at bounding box center [167, 7] width 7 height 7
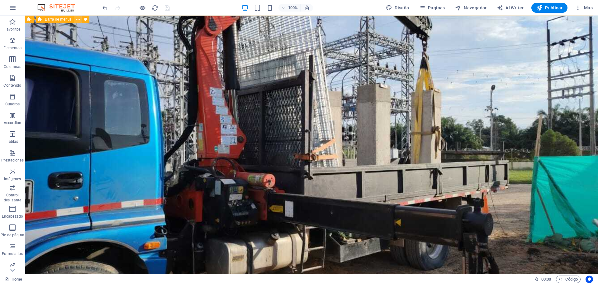
drag, startPoint x: 79, startPoint y: 20, endPoint x: 54, endPoint y: 9, distance: 27.5
click at [79, 20] on icon at bounding box center [77, 19] width 3 height 7
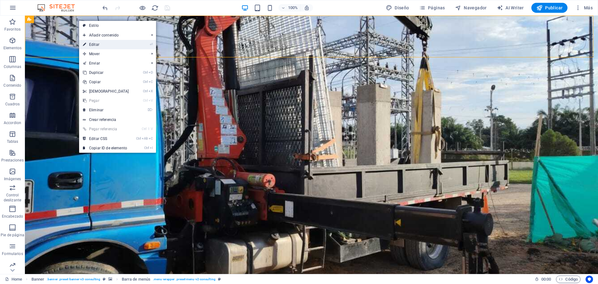
click at [97, 47] on link "⏎ Editar" at bounding box center [106, 44] width 54 height 9
select select "px"
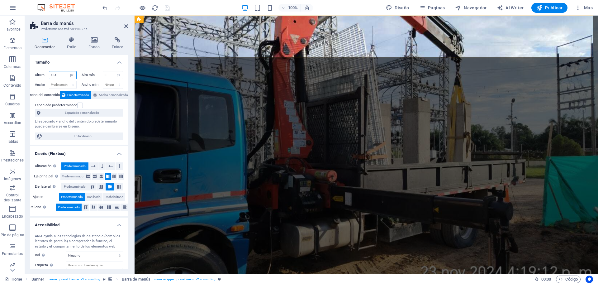
drag, startPoint x: 60, startPoint y: 73, endPoint x: 53, endPoint y: 72, distance: 6.4
click at [53, 72] on input "134" at bounding box center [62, 74] width 27 height 7
type input "100"
click at [61, 65] on h4 "Tamaño" at bounding box center [79, 60] width 98 height 11
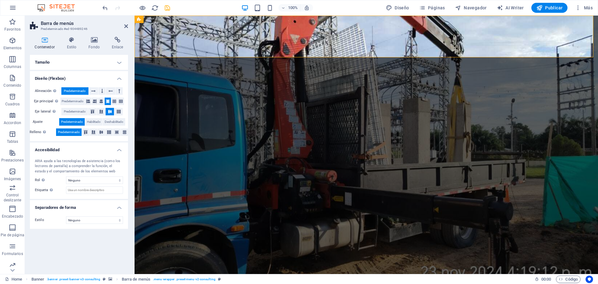
click at [47, 48] on h4 "Contenedor" at bounding box center [46, 43] width 32 height 13
click at [51, 67] on h4 "Tamaño" at bounding box center [79, 62] width 98 height 15
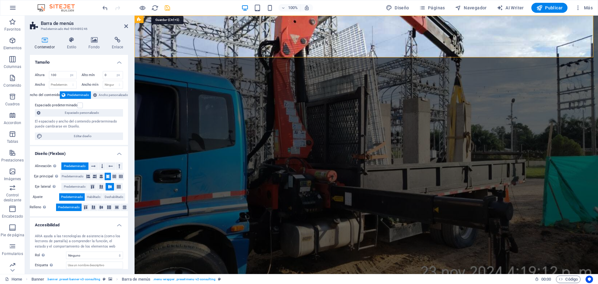
click at [170, 10] on icon "save" at bounding box center [167, 7] width 7 height 7
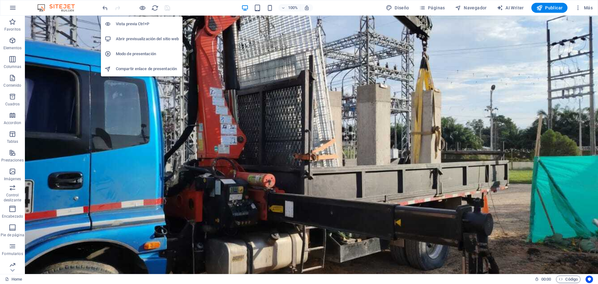
click at [141, 37] on h6 "Abrir previsualización del sitio web" at bounding box center [147, 38] width 63 height 7
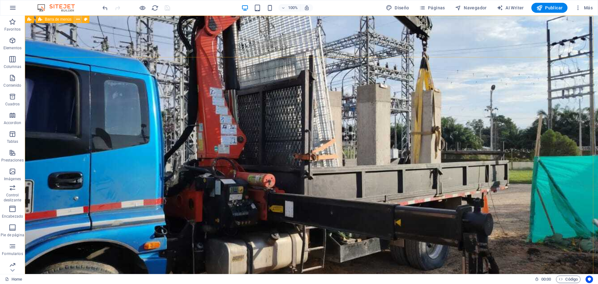
click at [79, 22] on icon at bounding box center [77, 19] width 3 height 7
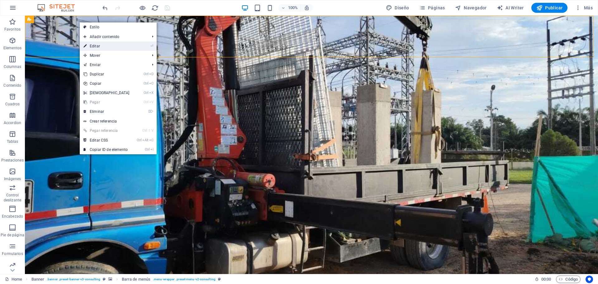
click at [93, 49] on link "⏎ Editar" at bounding box center [107, 45] width 54 height 9
select select "px"
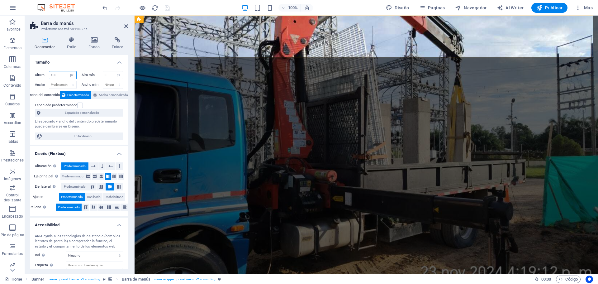
click at [61, 74] on input "100" at bounding box center [62, 74] width 27 height 7
type input "110"
click at [167, 11] on icon "save" at bounding box center [167, 7] width 7 height 7
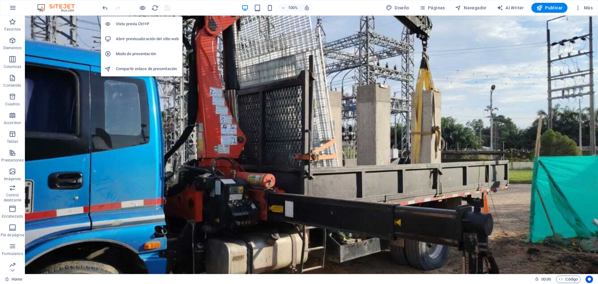
click at [143, 41] on h6 "Abrir previsualización del sitio web" at bounding box center [147, 38] width 63 height 7
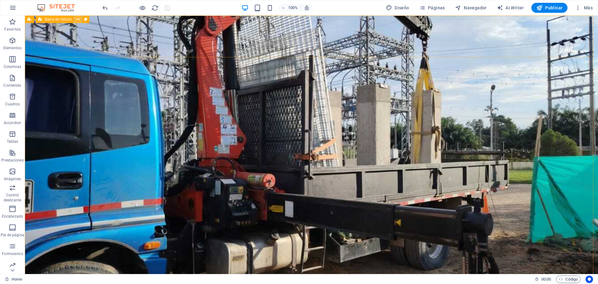
click at [80, 20] on button at bounding box center [77, 19] width 7 height 7
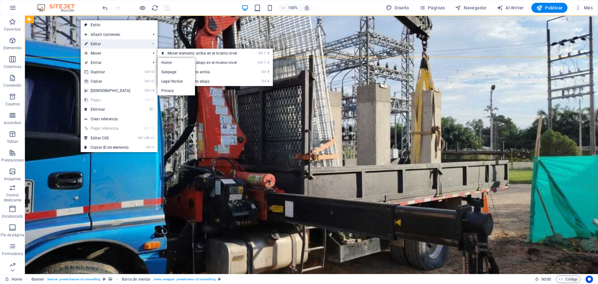
click at [101, 45] on link "⏎ Editar" at bounding box center [108, 43] width 54 height 9
select select "px"
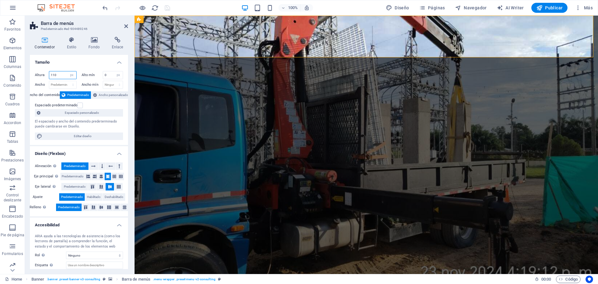
drag, startPoint x: 53, startPoint y: 78, endPoint x: 57, endPoint y: 77, distance: 4.1
click at [57, 77] on input "110" at bounding box center [62, 74] width 27 height 7
type input "105"
click at [166, 11] on icon "save" at bounding box center [167, 7] width 7 height 7
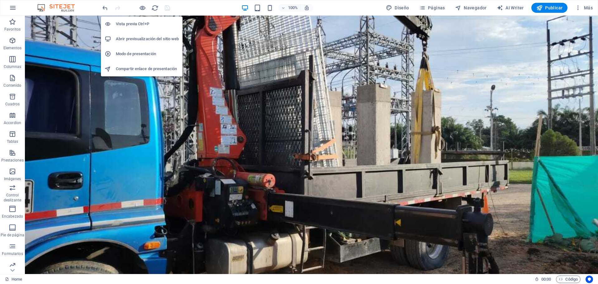
click at [139, 36] on h6 "Abrir previsualización del sitio web" at bounding box center [147, 38] width 63 height 7
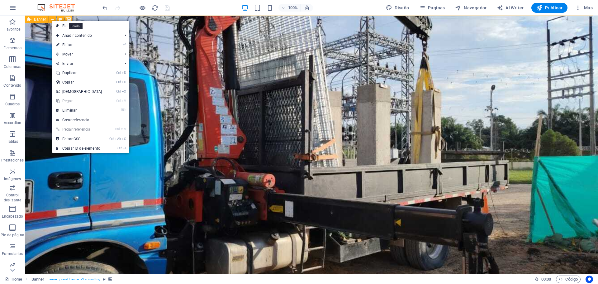
click at [68, 18] on icon at bounding box center [68, 19] width 5 height 7
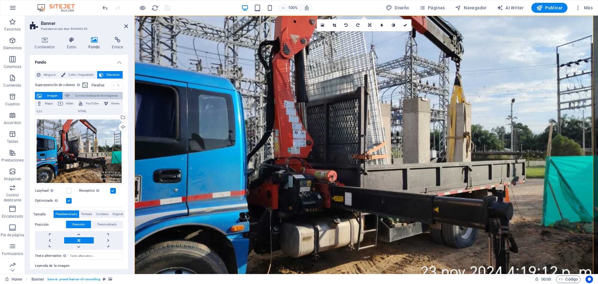
click at [92, 94] on span "Control deslizante de imágenes" at bounding box center [96, 95] width 49 height 7
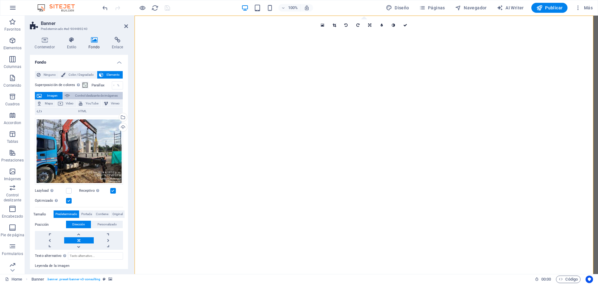
select select "ms"
select select "s"
select select "progressive"
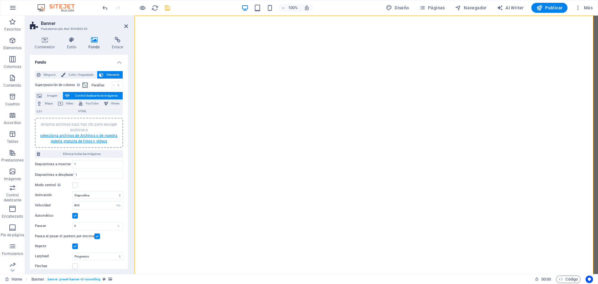
click at [74, 134] on link "selecciona archivos de Archivos o de nuestra galería gratuita de fotos y vídeos" at bounding box center [78, 138] width 77 height 10
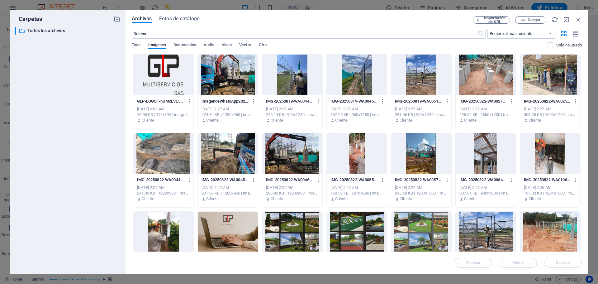
click at [535, 80] on div at bounding box center [551, 75] width 60 height 41
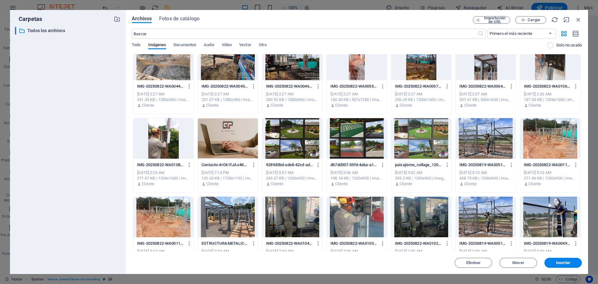
scroll to position [125, 0]
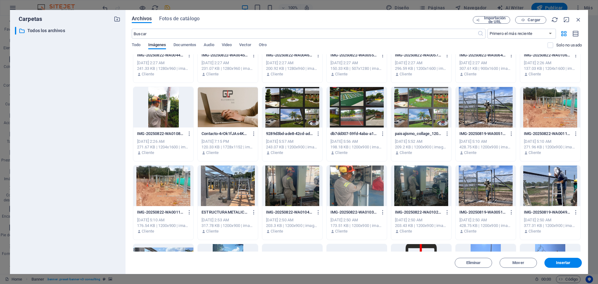
click at [410, 188] on div at bounding box center [421, 186] width 60 height 41
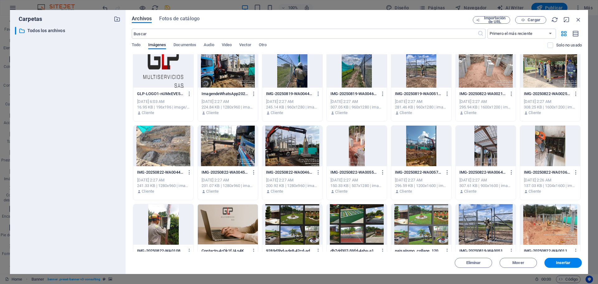
scroll to position [0, 0]
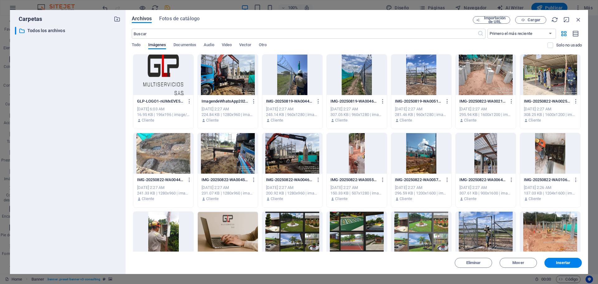
click at [543, 86] on div at bounding box center [551, 75] width 60 height 41
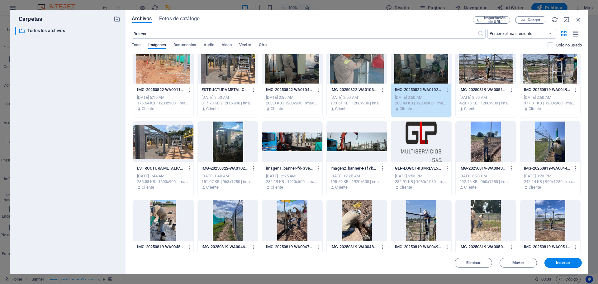
scroll to position [249, 0]
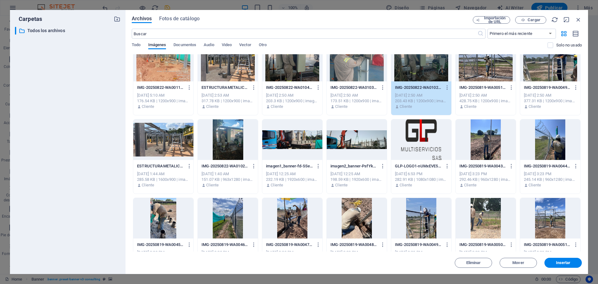
click at [300, 150] on div at bounding box center [292, 139] width 60 height 41
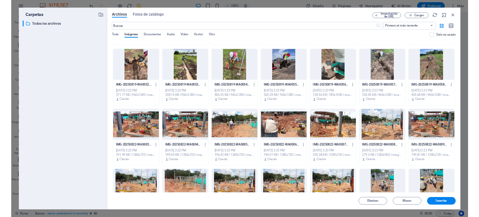
scroll to position [468, 0]
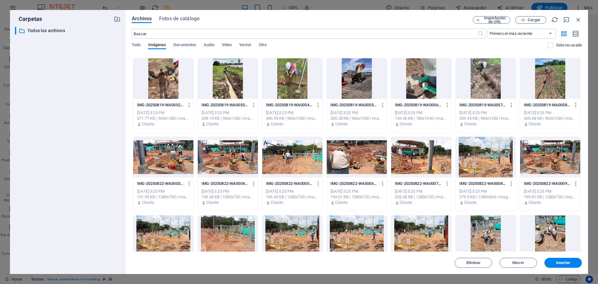
click at [292, 164] on div at bounding box center [292, 157] width 60 height 41
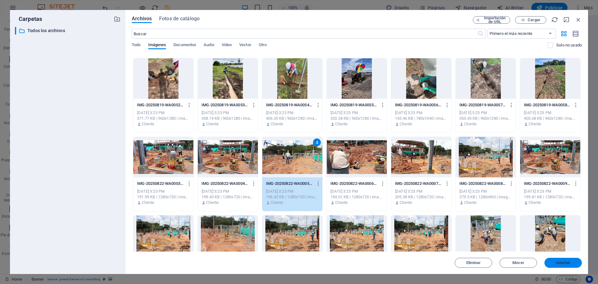
click at [561, 263] on span "Insertar" at bounding box center [563, 263] width 15 height 4
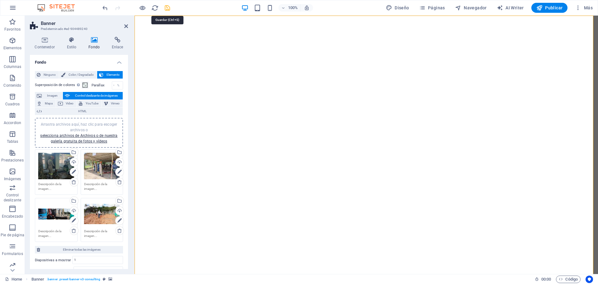
click at [170, 6] on icon "save" at bounding box center [167, 7] width 7 height 7
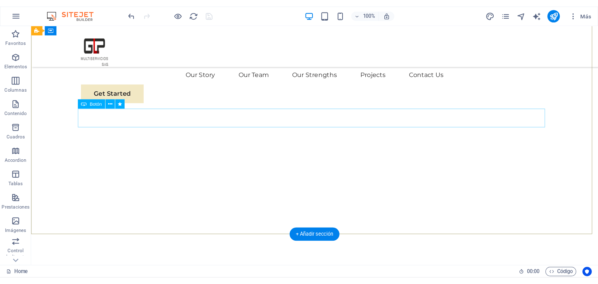
scroll to position [0, 0]
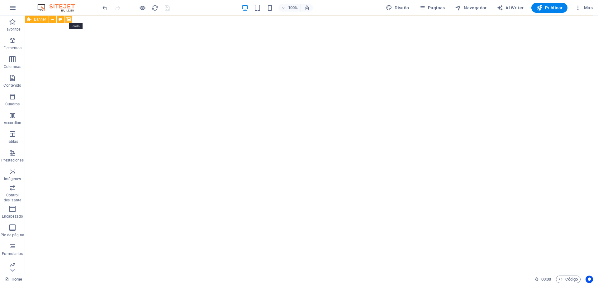
click at [67, 21] on icon at bounding box center [68, 19] width 5 height 7
select select "ms"
select select "s"
select select "progressive"
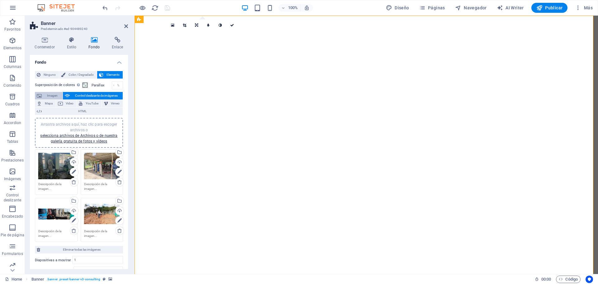
click at [51, 95] on span "Imagen" at bounding box center [52, 95] width 17 height 7
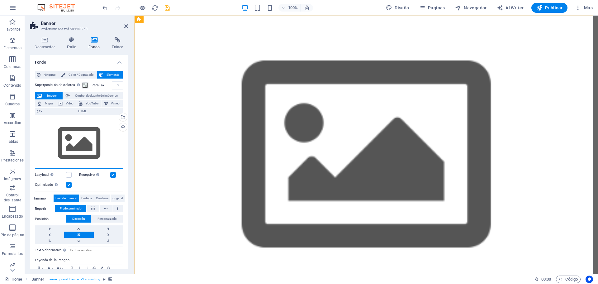
click at [66, 137] on div "Arrastra archivos aquí, haz clic para escoger archivos o selecciona archivos de…" at bounding box center [79, 143] width 88 height 51
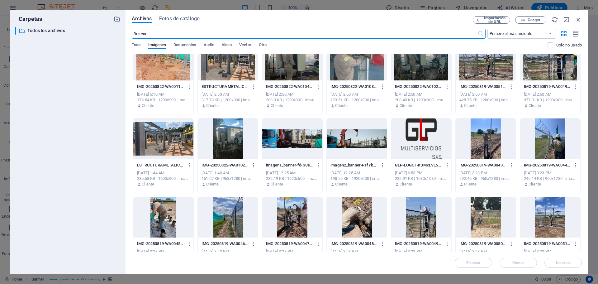
scroll to position [247, 0]
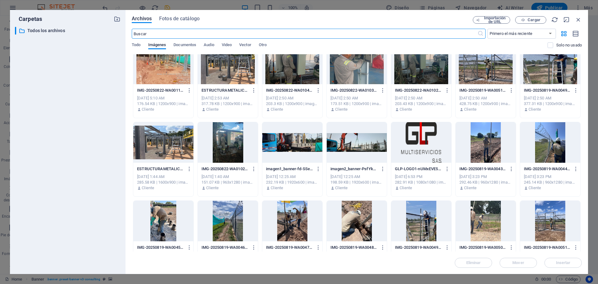
click at [375, 151] on div at bounding box center [357, 142] width 60 height 41
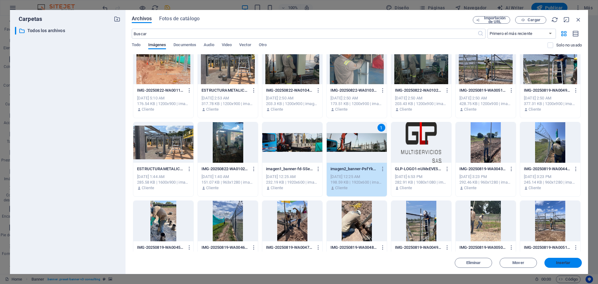
click at [559, 261] on span "Insertar" at bounding box center [563, 263] width 15 height 4
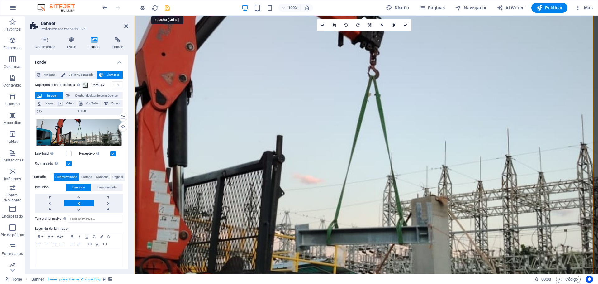
click at [170, 9] on icon "save" at bounding box center [167, 7] width 7 height 7
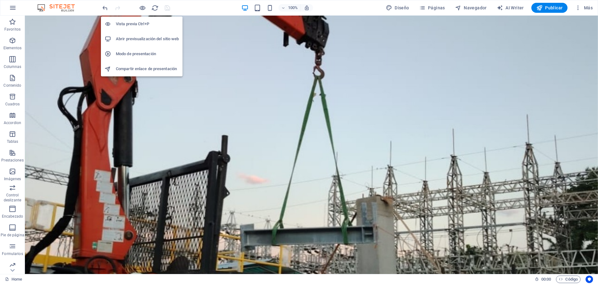
click at [142, 34] on li "Abrir previsualización del sitio web" at bounding box center [142, 38] width 82 height 15
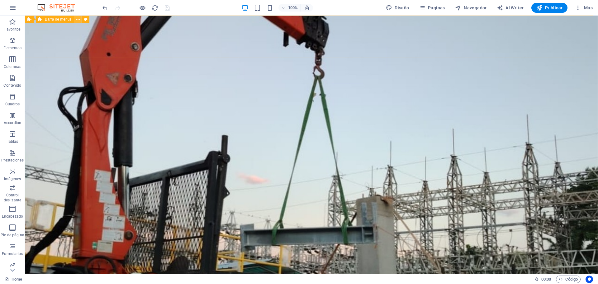
click at [77, 19] on icon at bounding box center [77, 19] width 3 height 7
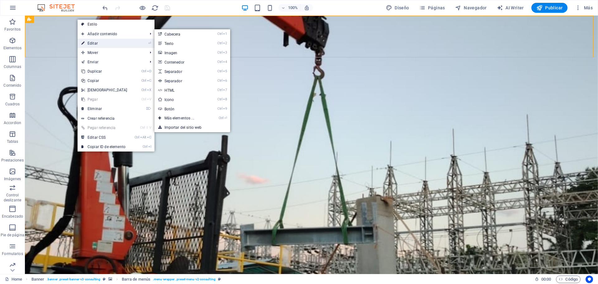
click at [87, 41] on link "⏎ Editar" at bounding box center [105, 43] width 54 height 9
select select "px"
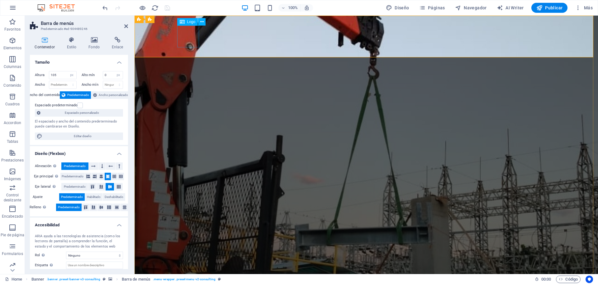
click at [203, 22] on icon at bounding box center [201, 22] width 3 height 7
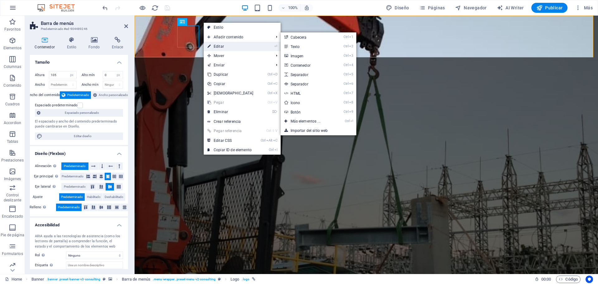
click at [214, 47] on link "⏎ Editar" at bounding box center [231, 46] width 54 height 9
select select "px"
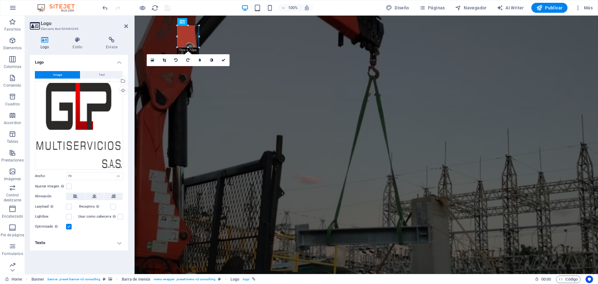
click at [88, 54] on div "Logo Estilo Enlace Logo Image Text Arrastra archivos aquí, haz clic para escoge…" at bounding box center [79, 153] width 98 height 232
click at [80, 40] on icon at bounding box center [77, 40] width 31 height 6
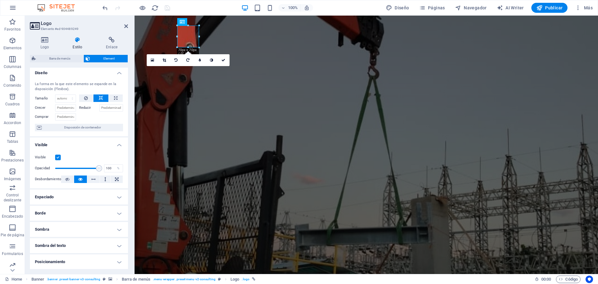
scroll to position [0, 0]
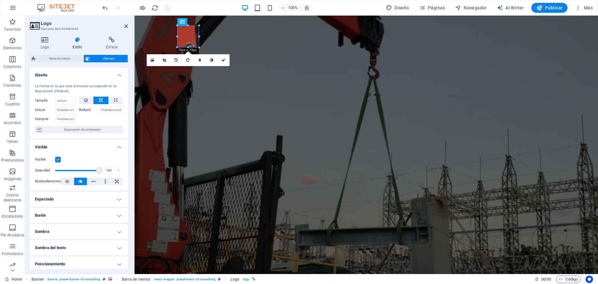
click at [101, 203] on h4 "Espaciado" at bounding box center [79, 199] width 98 height 15
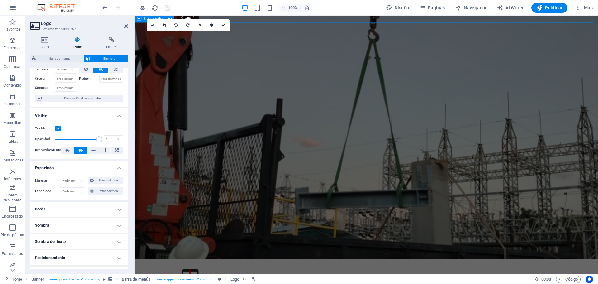
scroll to position [62, 0]
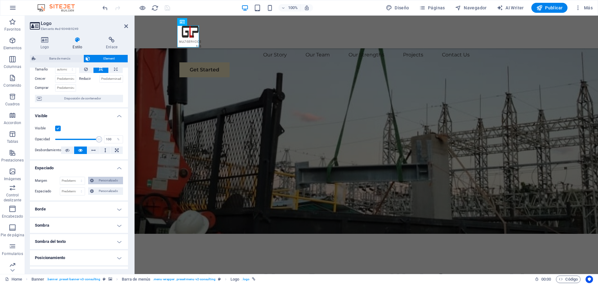
click at [100, 180] on span "Personalizado" at bounding box center [109, 180] width 26 height 7
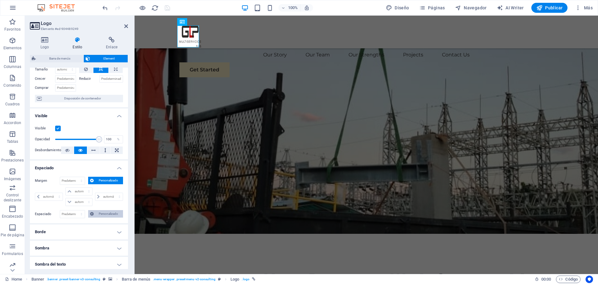
click at [110, 212] on span "Personalizado" at bounding box center [109, 213] width 26 height 7
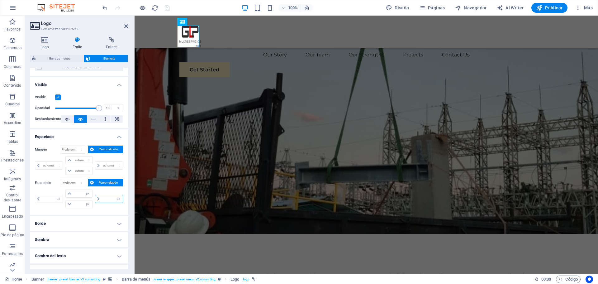
click at [108, 198] on input "number" at bounding box center [112, 198] width 21 height 7
type input "25"
type input "0"
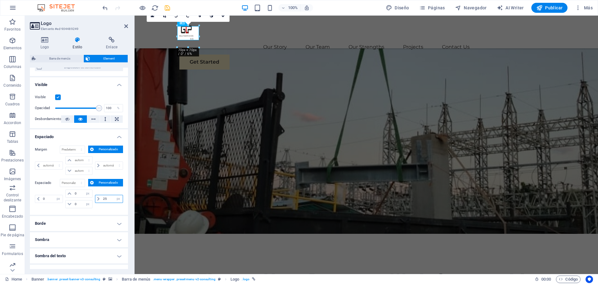
type input "2"
type input "0"
select select "px"
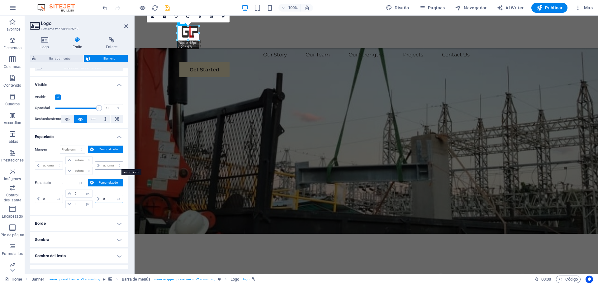
type input "0"
click at [105, 165] on select "automático px % rem vw vh" at bounding box center [108, 165] width 27 height 7
select select "px"
click at [113, 162] on select "automático px % rem vw vh" at bounding box center [108, 165] width 27 height 7
type input "0"
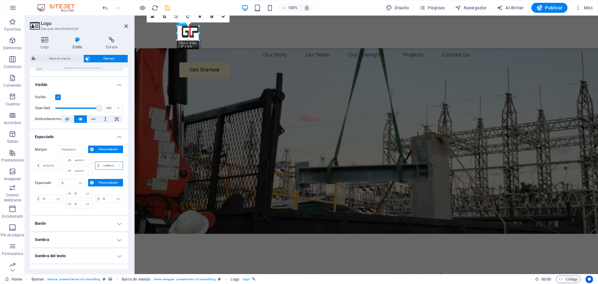
select select "px"
type input "0"
select select "px"
type input "0"
select select "px"
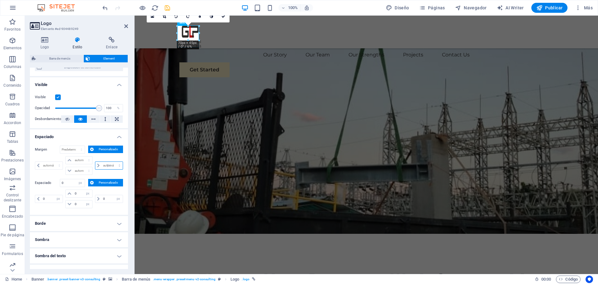
type input "0"
select select "px"
type input "25"
select select "DISABLED_OPTION_VALUE"
type input "2"
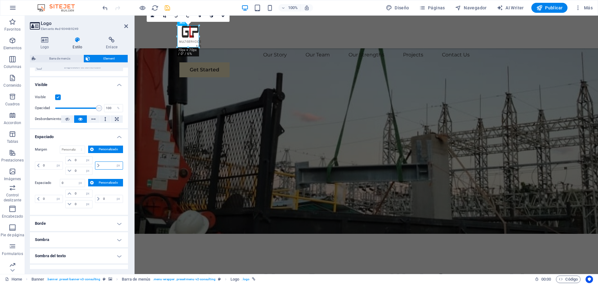
type input "0"
select select "px"
drag, startPoint x: 49, startPoint y: 164, endPoint x: 34, endPoint y: 161, distance: 15.2
click at [34, 161] on div "Margen 0 Predeterminado automático px % rem vw vh Personalizado Personalizado 0…" at bounding box center [79, 178] width 98 height 74
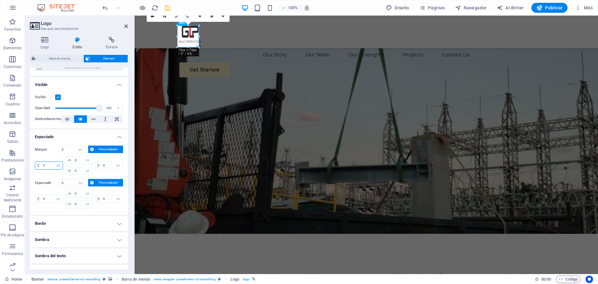
type input "25"
select select "DISABLED_OPTION_VALUE"
drag, startPoint x: 48, startPoint y: 164, endPoint x: 35, endPoint y: 160, distance: 13.7
click at [36, 161] on div "25 automático px % rem vw vh" at bounding box center [49, 165] width 29 height 19
drag, startPoint x: 48, startPoint y: 165, endPoint x: 34, endPoint y: 163, distance: 13.6
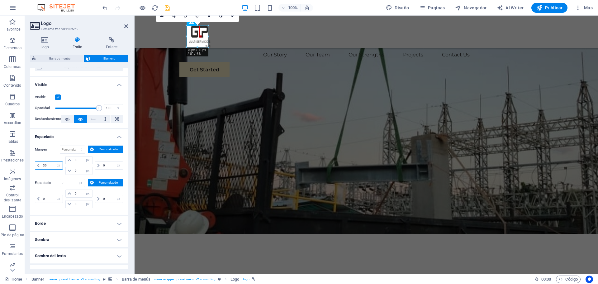
click at [35, 163] on div "30 automático px % rem vw vh" at bounding box center [49, 165] width 28 height 8
drag, startPoint x: 48, startPoint y: 167, endPoint x: 38, endPoint y: 165, distance: 10.5
click at [38, 165] on div "40 automático px % rem vw vh" at bounding box center [49, 165] width 28 height 8
drag, startPoint x: 48, startPoint y: 168, endPoint x: 39, endPoint y: 167, distance: 9.1
click at [39, 167] on div "60 automático px % rem vw vh" at bounding box center [49, 165] width 28 height 8
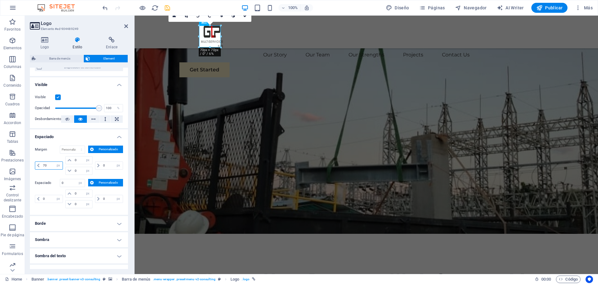
type input "70"
click at [165, 10] on icon "save" at bounding box center [167, 7] width 7 height 7
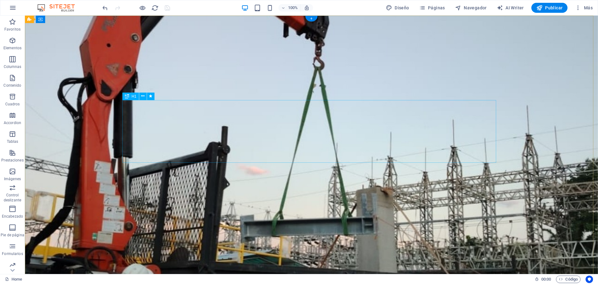
scroll to position [0, 0]
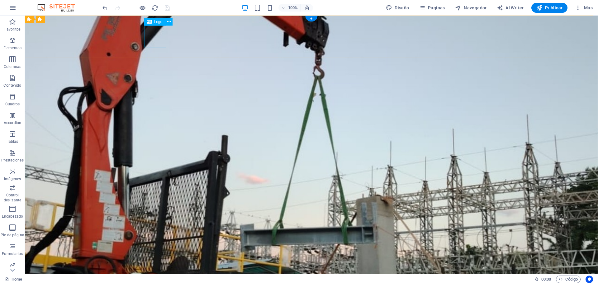
select select "px"
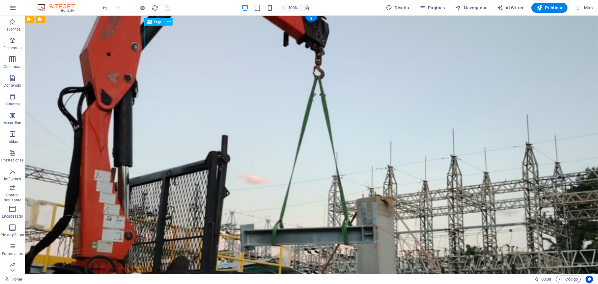
select select "px"
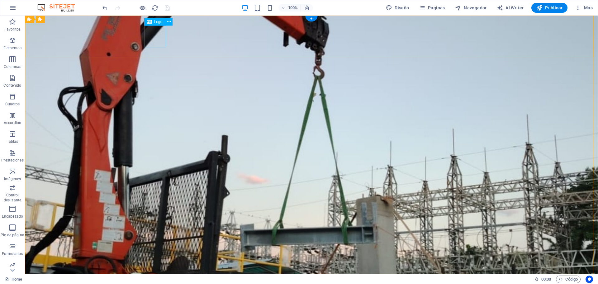
select select "px"
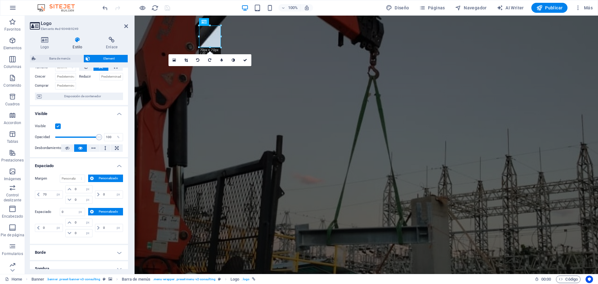
scroll to position [62, 0]
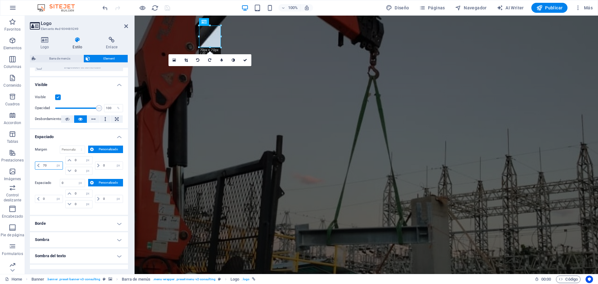
drag, startPoint x: 48, startPoint y: 166, endPoint x: 34, endPoint y: 166, distance: 13.7
click at [34, 166] on div "Margen Predeterminado automático px % rem vw vh Personalizado Personalizado 70 …" at bounding box center [79, 178] width 98 height 74
click at [46, 166] on input "90" at bounding box center [51, 165] width 21 height 7
click at [47, 167] on input "100" at bounding box center [51, 165] width 21 height 7
click at [47, 166] on input "100" at bounding box center [51, 165] width 21 height 7
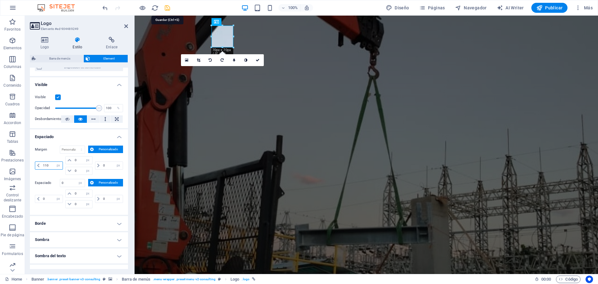
type input "110"
click at [170, 9] on icon "save" at bounding box center [167, 7] width 7 height 7
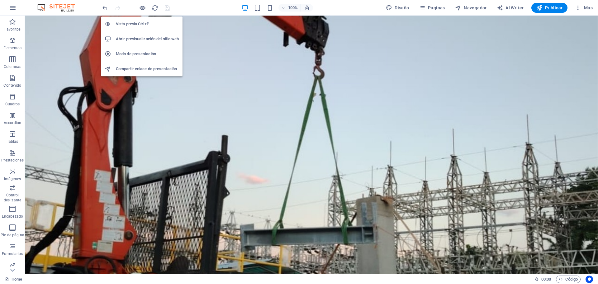
click at [135, 37] on h6 "Abrir previsualización del sitio web" at bounding box center [147, 38] width 63 height 7
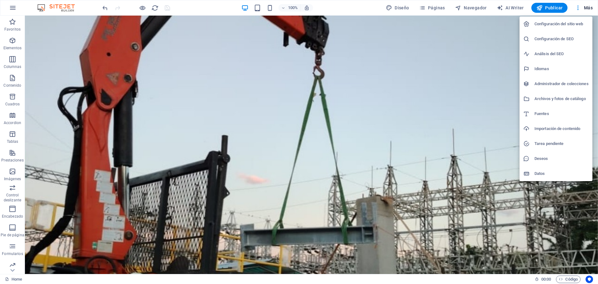
drag, startPoint x: 557, startPoint y: 82, endPoint x: 559, endPoint y: 96, distance: 14.7
click at [559, 96] on ul "Configuración del sitio web Configuración de SEO Análisis del SEO Idiomas Admin…" at bounding box center [556, 99] width 73 height 165
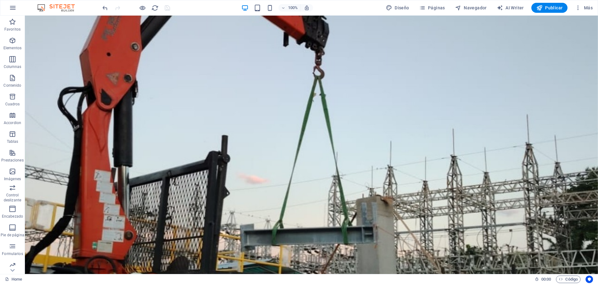
click at [559, 96] on ul "Configuración del sitio web Configuración de SEO Análisis del SEO Idiomas Admin…" at bounding box center [563, 63] width 55 height 93
click at [0, 0] on icon "button" at bounding box center [0, 0] width 0 height 0
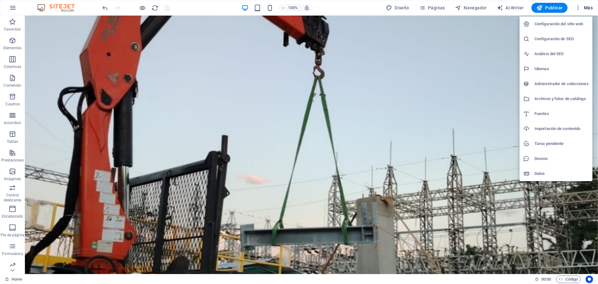
click at [571, 96] on h6 "Archivos y fotos de catálogo" at bounding box center [562, 98] width 54 height 7
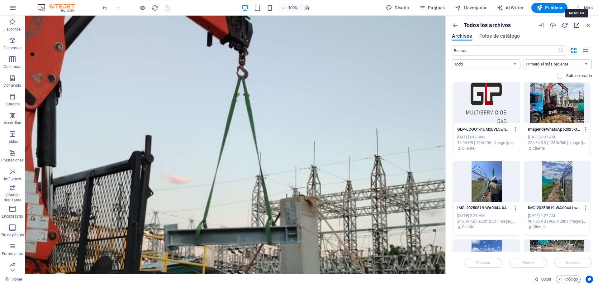
click at [577, 26] on icon "button" at bounding box center [576, 25] width 7 height 7
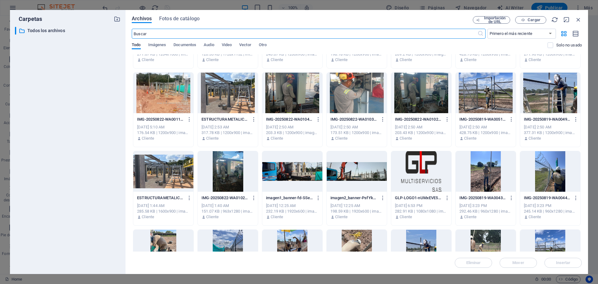
scroll to position [218, 0]
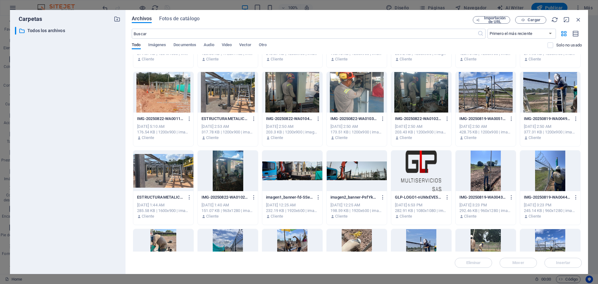
click at [353, 168] on div at bounding box center [357, 171] width 60 height 41
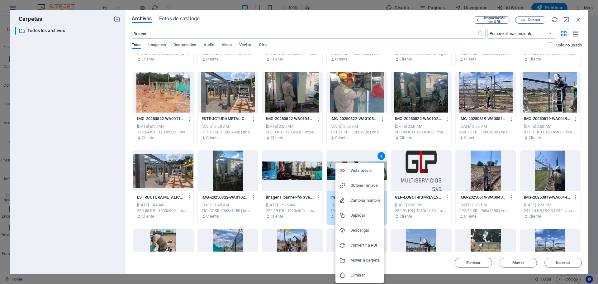
click at [364, 232] on h6 "Descargar" at bounding box center [366, 230] width 30 height 7
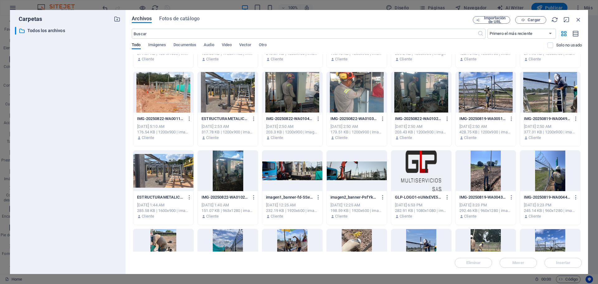
click at [585, 21] on div "Archivos Fotos de catálogo Importación de URL Cargar ​ Primero el más reciente …" at bounding box center [357, 142] width 463 height 264
click at [579, 19] on icon "button" at bounding box center [578, 19] width 7 height 7
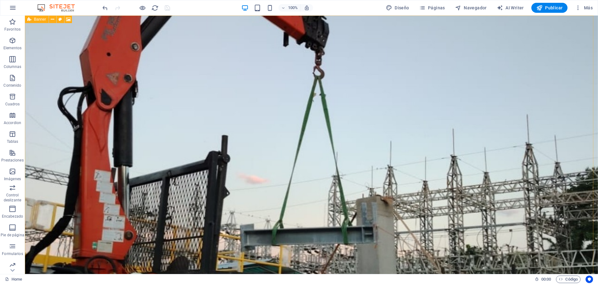
click at [67, 18] on icon at bounding box center [68, 19] width 5 height 7
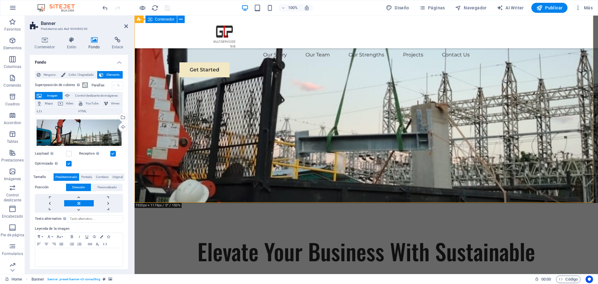
scroll to position [94, 0]
click at [95, 134] on div "Arrastra archivos aquí, haz clic para escoger archivos o selecciona archivos de…" at bounding box center [79, 133] width 88 height 30
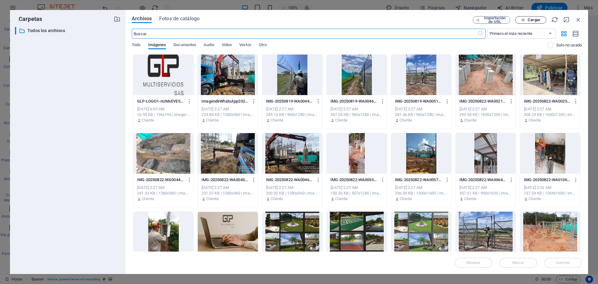
click at [537, 19] on span "Cargar" at bounding box center [534, 20] width 13 height 4
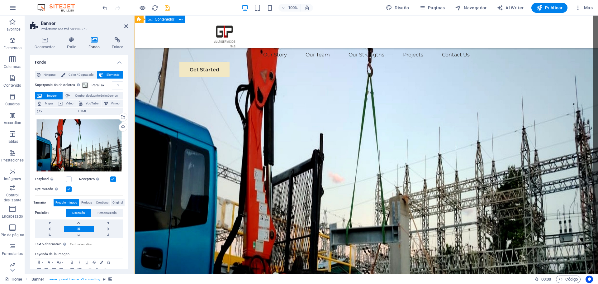
scroll to position [0, 0]
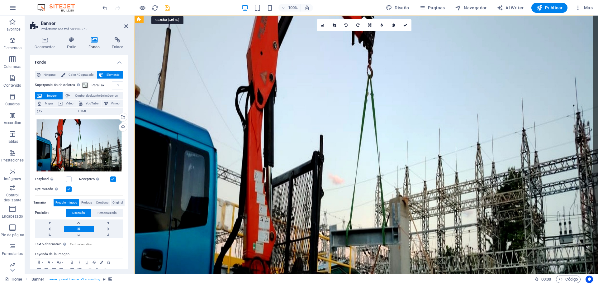
click at [170, 6] on icon "save" at bounding box center [167, 7] width 7 height 7
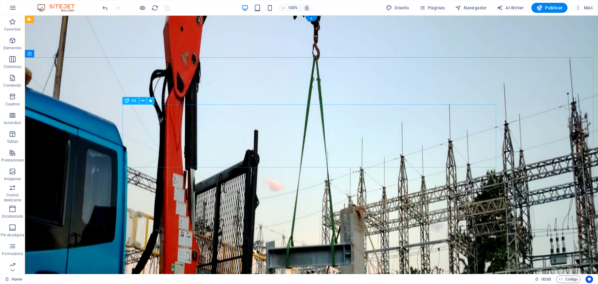
scroll to position [31, 0]
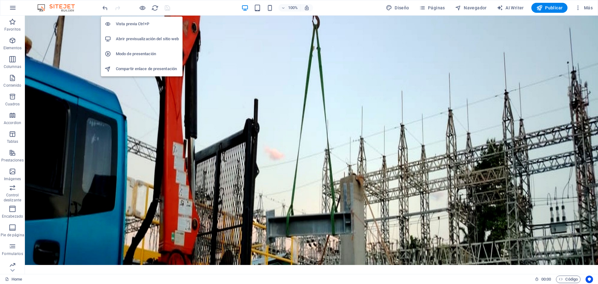
click at [140, 32] on li "Abrir previsualización del sitio web" at bounding box center [142, 38] width 82 height 15
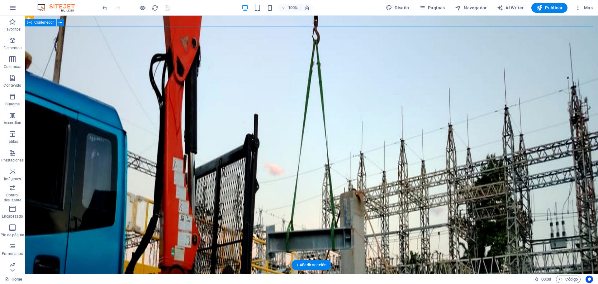
scroll to position [0, 0]
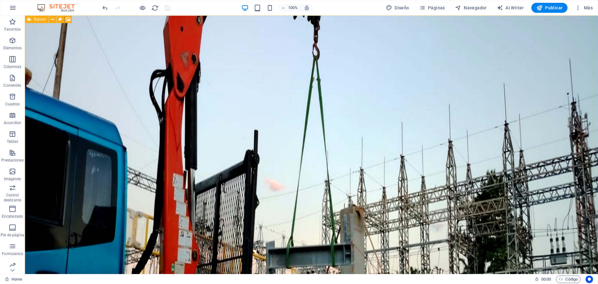
click at [68, 18] on icon at bounding box center [68, 19] width 5 height 7
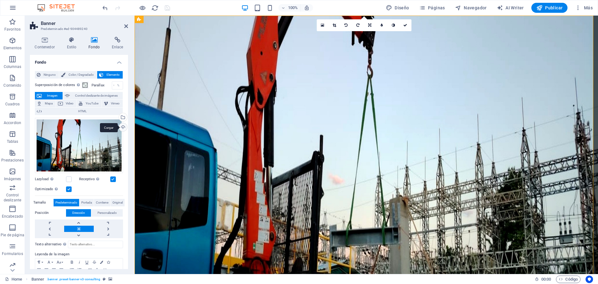
click at [123, 128] on div "Cargar" at bounding box center [122, 127] width 9 height 9
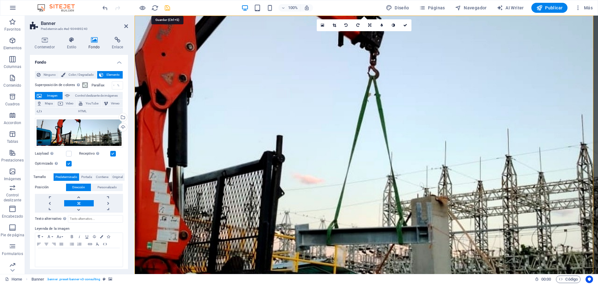
click at [166, 6] on icon "save" at bounding box center [167, 7] width 7 height 7
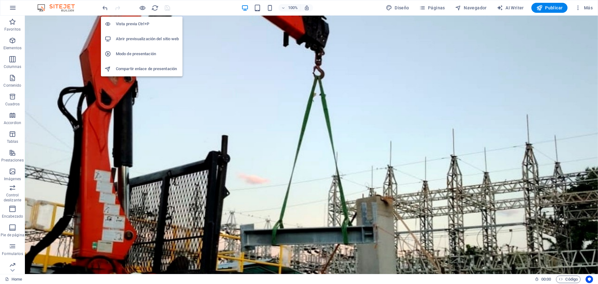
click at [133, 35] on li "Abrir previsualización del sitio web" at bounding box center [142, 38] width 82 height 15
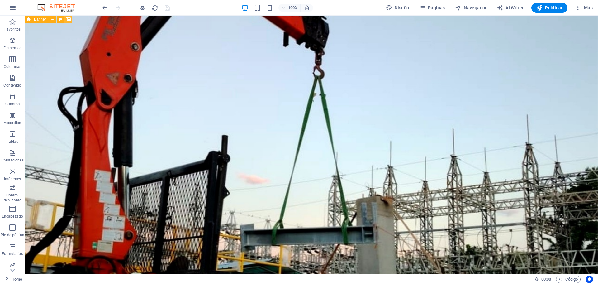
click at [69, 20] on icon at bounding box center [68, 19] width 5 height 7
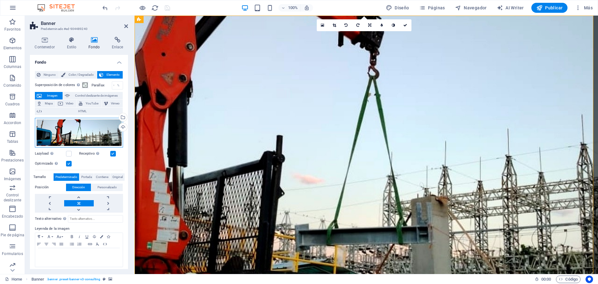
click at [90, 135] on div "Arrastra archivos aquí, haz clic para escoger archivos o selecciona archivos de…" at bounding box center [79, 133] width 88 height 30
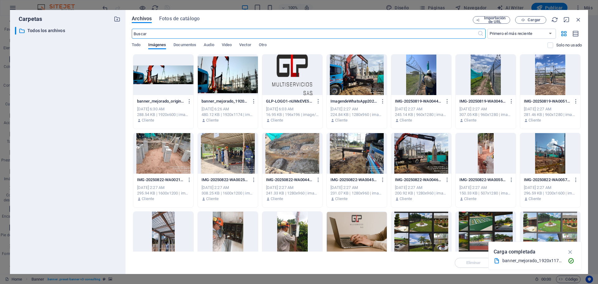
click at [149, 82] on div at bounding box center [163, 75] width 60 height 41
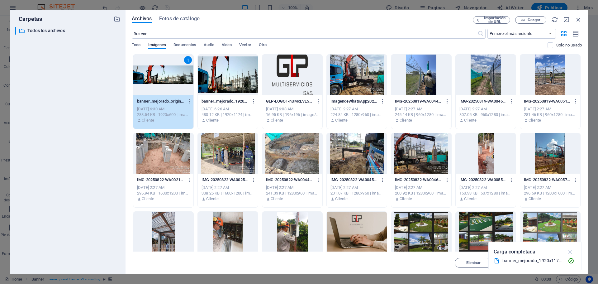
click at [570, 250] on icon "button" at bounding box center [570, 251] width 7 height 7
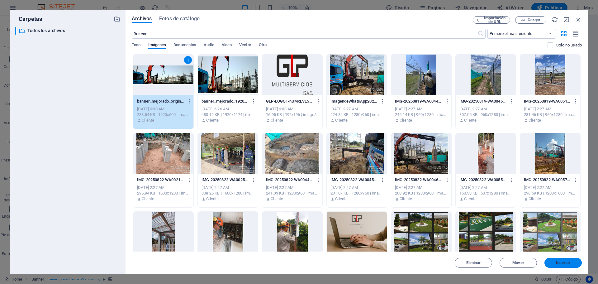
click at [552, 262] on span "Insertar" at bounding box center [563, 263] width 32 height 4
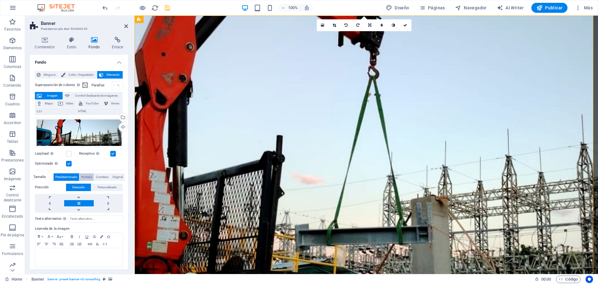
click at [82, 179] on span "Portada" at bounding box center [86, 176] width 11 height 7
click at [71, 177] on span "Predeterminado" at bounding box center [66, 176] width 22 height 7
click at [100, 172] on div "Arrastra archivos aquí, haz clic para escoger archivos o selecciona archivos de…" at bounding box center [79, 163] width 88 height 97
click at [102, 175] on span "Contiene" at bounding box center [102, 176] width 12 height 7
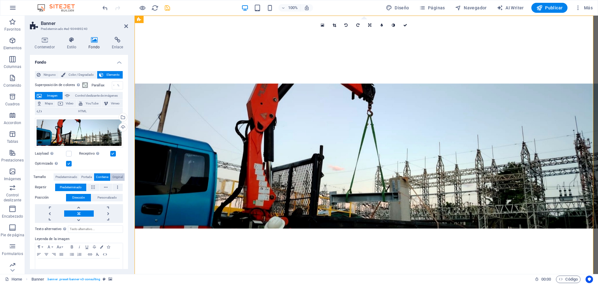
click at [113, 175] on span "Original" at bounding box center [118, 176] width 10 height 7
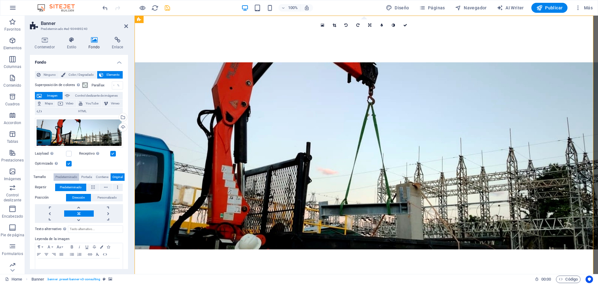
click at [69, 177] on span "Predeterminado" at bounding box center [66, 176] width 22 height 7
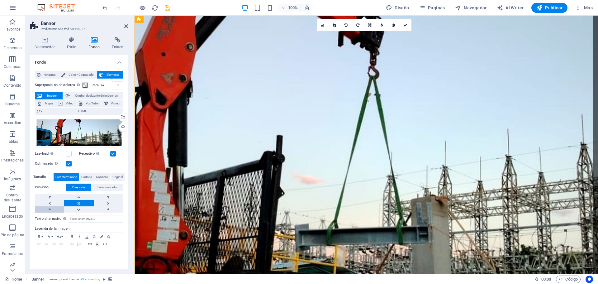
click at [48, 208] on link at bounding box center [49, 209] width 29 height 6
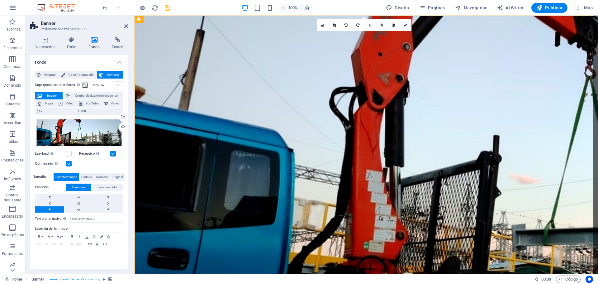
click at [48, 208] on link at bounding box center [49, 209] width 29 height 6
click at [107, 209] on link at bounding box center [108, 209] width 29 height 6
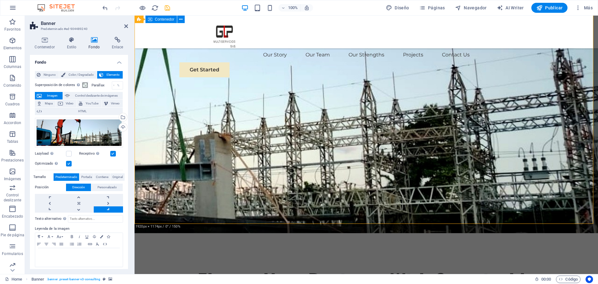
scroll to position [62, 0]
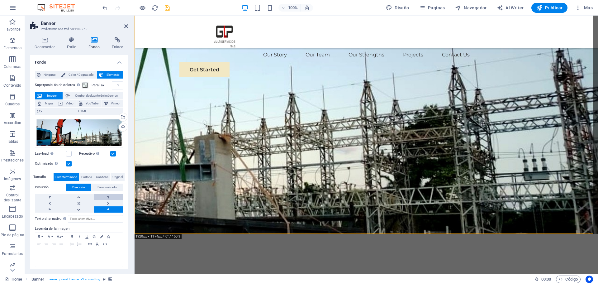
click at [111, 196] on link at bounding box center [108, 197] width 29 height 6
click at [74, 198] on link at bounding box center [78, 197] width 29 height 6
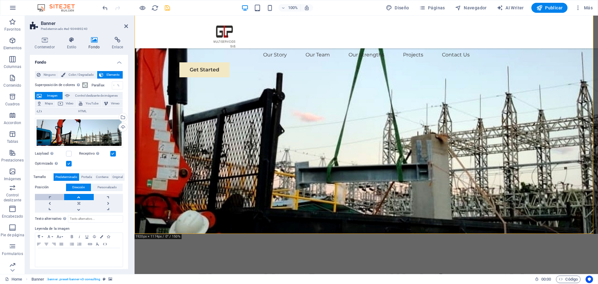
click at [54, 198] on link at bounding box center [49, 197] width 29 height 6
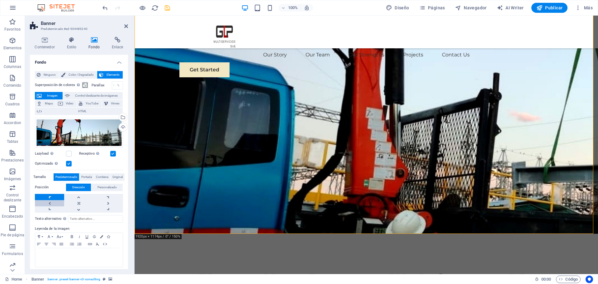
click at [54, 203] on link at bounding box center [49, 203] width 29 height 6
click at [74, 208] on link at bounding box center [78, 209] width 29 height 6
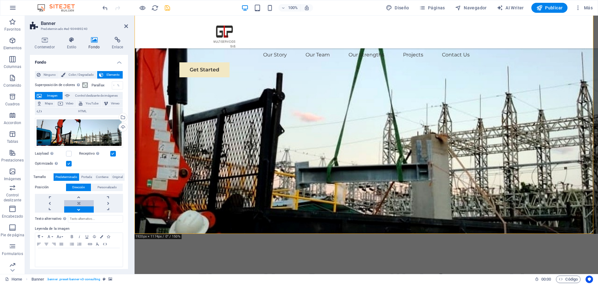
click at [77, 203] on link at bounding box center [78, 203] width 29 height 6
click at [78, 202] on link at bounding box center [78, 203] width 29 height 6
click at [77, 210] on link at bounding box center [78, 209] width 29 height 6
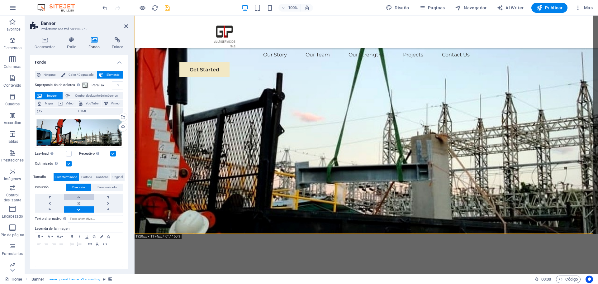
click at [82, 194] on link at bounding box center [78, 197] width 29 height 6
click at [107, 207] on link at bounding box center [108, 209] width 29 height 6
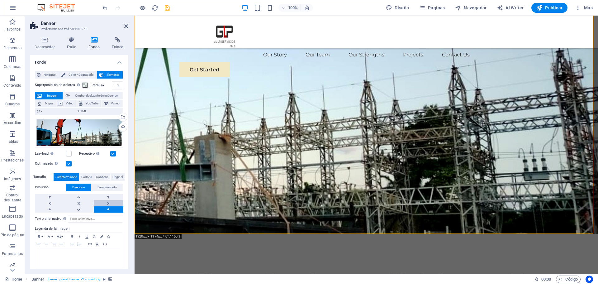
click at [106, 202] on link at bounding box center [108, 203] width 29 height 6
click at [106, 197] on link at bounding box center [108, 197] width 29 height 6
click at [48, 209] on link at bounding box center [49, 209] width 29 height 6
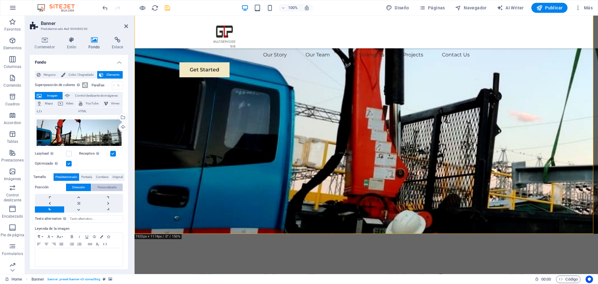
click at [109, 188] on span "Personalizado" at bounding box center [107, 187] width 19 height 7
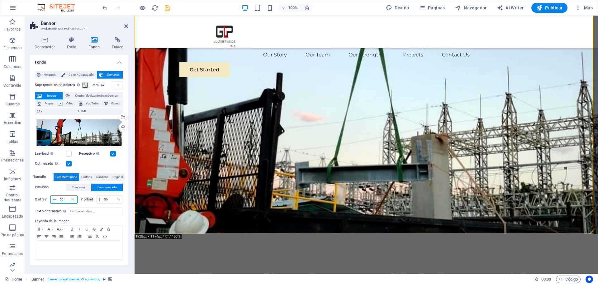
drag, startPoint x: 66, startPoint y: 199, endPoint x: 60, endPoint y: 199, distance: 6.3
click at [60, 199] on input "50" at bounding box center [67, 199] width 19 height 7
type input "30"
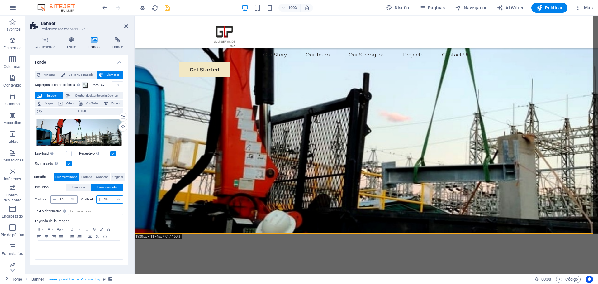
type input "50"
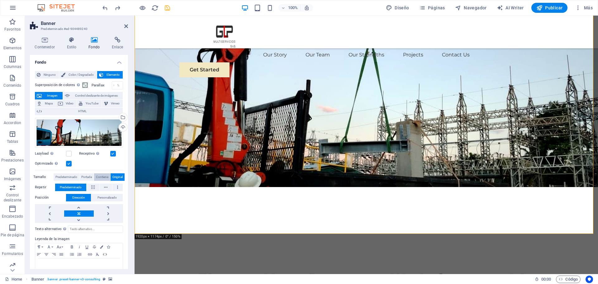
click at [102, 175] on span "Contiene" at bounding box center [102, 176] width 12 height 7
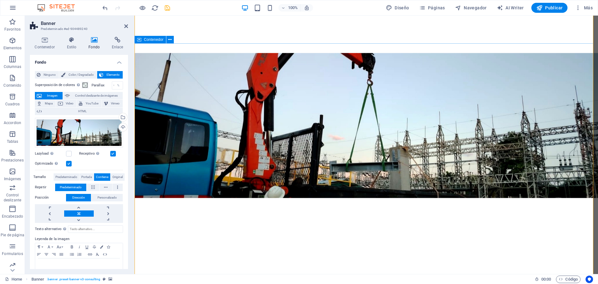
scroll to position [31, 0]
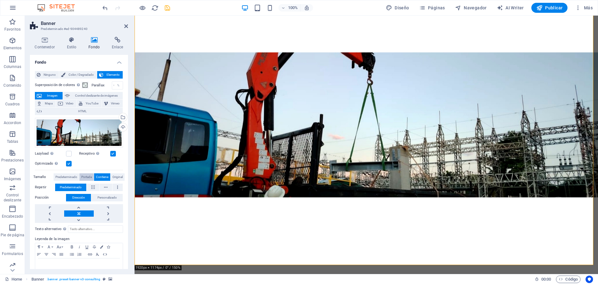
click at [89, 178] on span "Portada" at bounding box center [86, 176] width 11 height 7
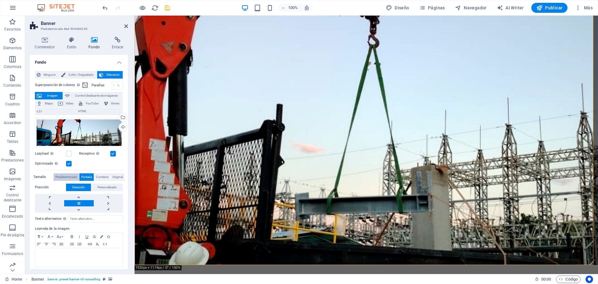
click at [65, 174] on span "Predeterminado" at bounding box center [66, 176] width 22 height 7
click at [101, 175] on span "Contiene" at bounding box center [102, 176] width 12 height 7
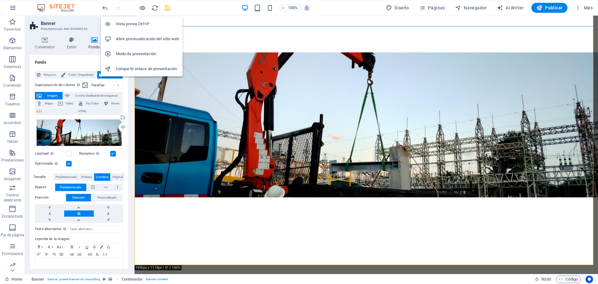
click at [137, 34] on li "Abrir previsualización del sitio web" at bounding box center [142, 38] width 82 height 15
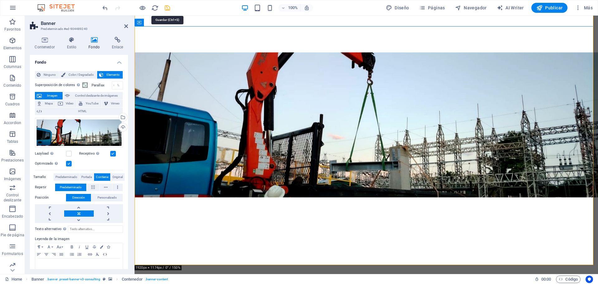
click at [166, 11] on icon "save" at bounding box center [167, 7] width 7 height 7
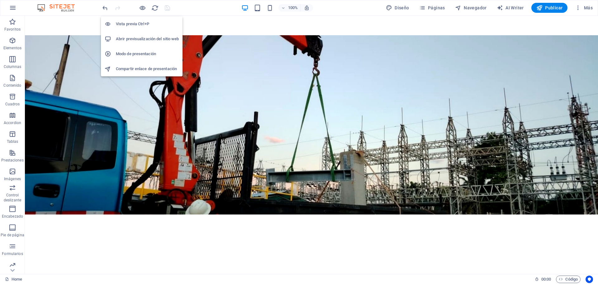
click at [138, 35] on li "Abrir previsualización del sitio web" at bounding box center [142, 38] width 82 height 15
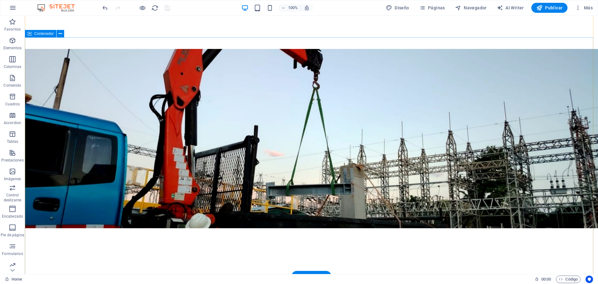
scroll to position [0, 0]
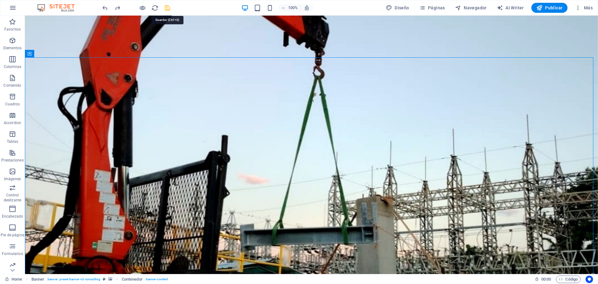
click at [169, 7] on icon "save" at bounding box center [167, 7] width 7 height 7
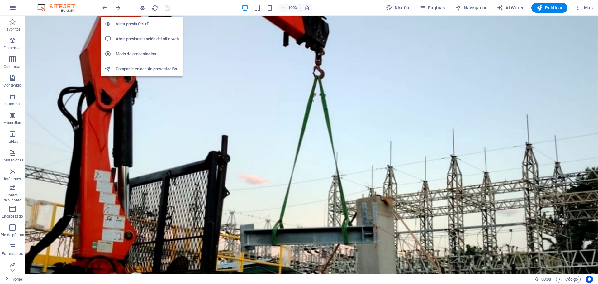
click at [140, 38] on h6 "Abrir previsualización del sitio web" at bounding box center [147, 38] width 63 height 7
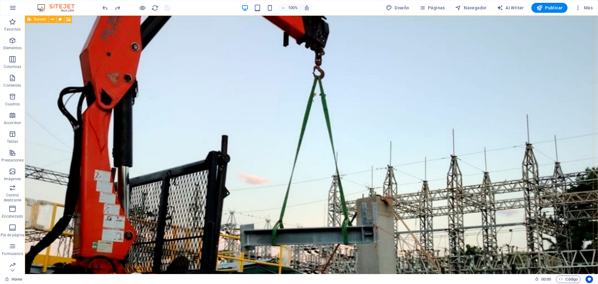
click at [60, 20] on icon at bounding box center [60, 19] width 3 height 7
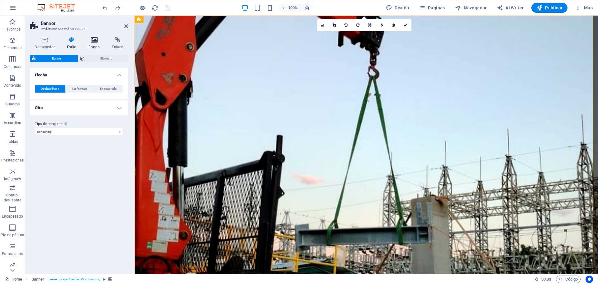
click at [92, 45] on h4 "Fondo" at bounding box center [95, 43] width 23 height 13
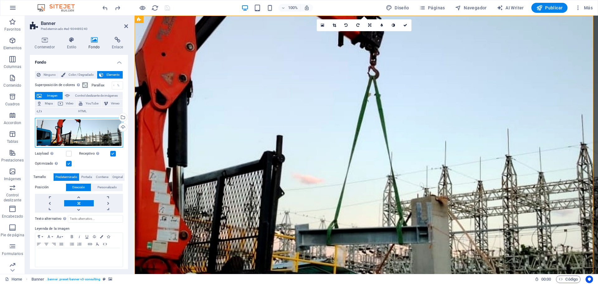
click at [85, 138] on div "Arrastra archivos aquí, haz clic para escoger archivos o selecciona archivos de…" at bounding box center [79, 133] width 88 height 30
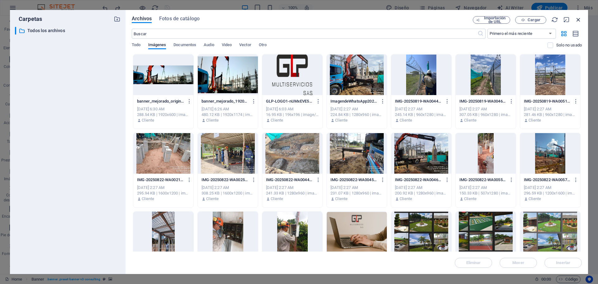
click at [576, 18] on icon "button" at bounding box center [578, 19] width 7 height 7
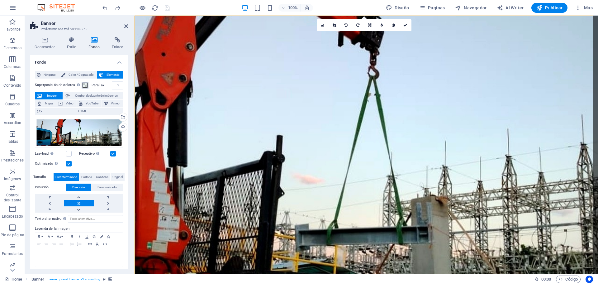
click at [85, 84] on span at bounding box center [85, 85] width 5 height 5
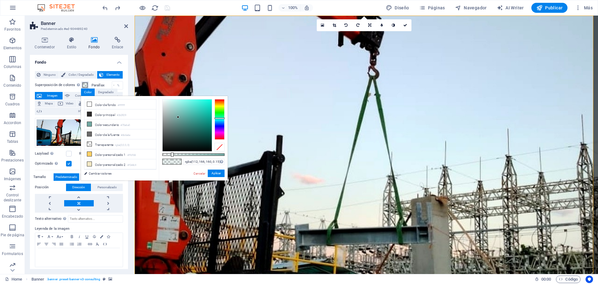
click at [85, 84] on span at bounding box center [85, 85] width 5 height 5
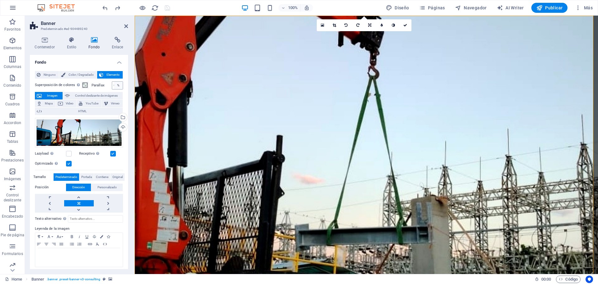
click at [115, 86] on div "%" at bounding box center [118, 85] width 9 height 7
click at [117, 85] on div "%" at bounding box center [118, 85] width 9 height 7
click at [115, 85] on div "%" at bounding box center [118, 85] width 9 height 7
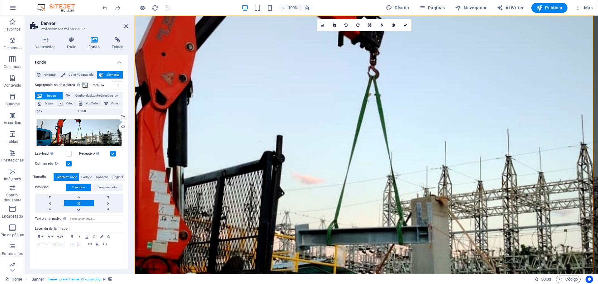
click at [99, 85] on label "Parallax" at bounding box center [102, 85] width 20 height 3
click at [114, 84] on div "%" at bounding box center [118, 85] width 9 height 7
click at [112, 86] on input "0" at bounding box center [117, 85] width 11 height 7
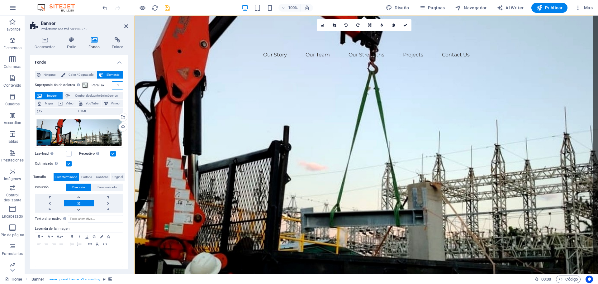
scroll to position [0, 5]
click at [112, 86] on input "100" at bounding box center [117, 85] width 11 height 7
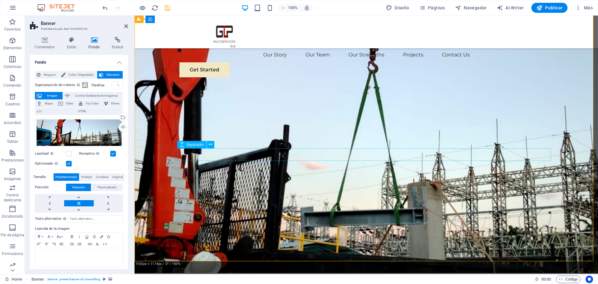
scroll to position [0, 0]
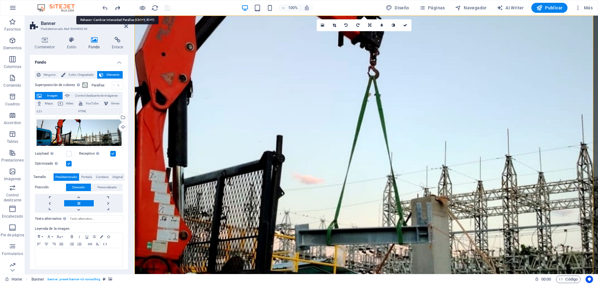
type input "100"
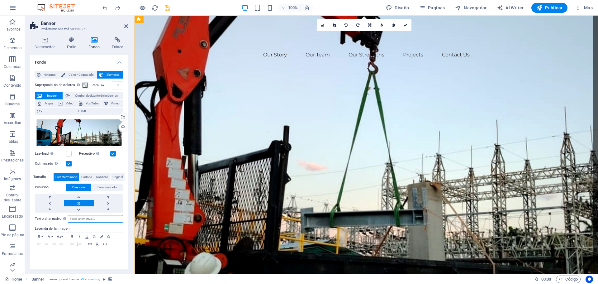
click at [82, 216] on input "Texto alternativo El texto alternativo es usado por aquellos dispositivos que n…" at bounding box center [95, 218] width 55 height 7
type input "prueba"
drag, startPoint x: 82, startPoint y: 220, endPoint x: 56, endPoint y: 216, distance: 26.5
click at [56, 216] on div "Texto alternativo El texto alternativo es usado por aquellos dispositivos que n…" at bounding box center [79, 218] width 88 height 7
click at [89, 110] on span "HTML" at bounding box center [82, 111] width 77 height 7
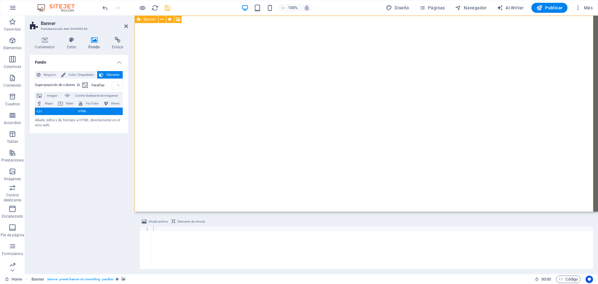
click at [115, 86] on div "%" at bounding box center [118, 85] width 9 height 7
click at [113, 85] on div "100 %" at bounding box center [117, 85] width 11 height 8
click at [113, 84] on input "100" at bounding box center [117, 85] width 11 height 7
click at [115, 84] on div "100 %" at bounding box center [117, 85] width 11 height 8
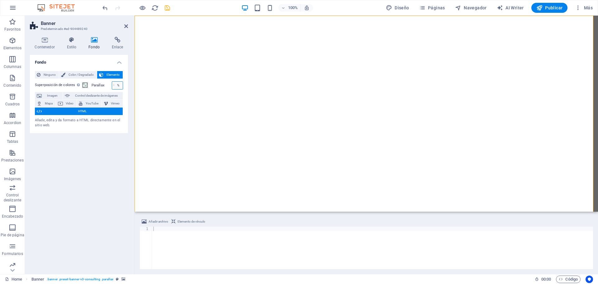
scroll to position [0, 2]
type input "44"
drag, startPoint x: 268, startPoint y: 105, endPoint x: 154, endPoint y: 89, distance: 115.8
click at [137, 147] on div "Contenedor Estilo Fondo Enlace Tamaño Altura Predeterminado px rem % vh vw Alto…" at bounding box center [81, 153] width 112 height 242
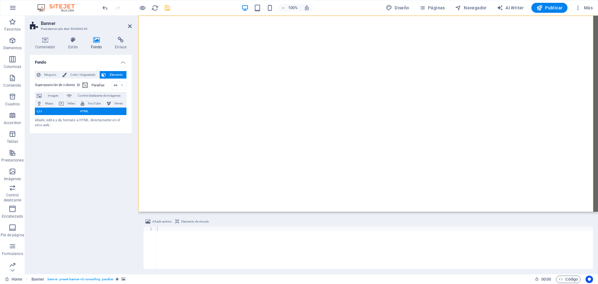
click at [107, 160] on div "Fondo Ninguno Color / Degradado Elemento Estirar fondo a ancho completo Superpo…" at bounding box center [81, 162] width 102 height 214
click at [86, 112] on span "HTML" at bounding box center [84, 111] width 81 height 7
click at [57, 93] on span "Imagen" at bounding box center [53, 95] width 19 height 7
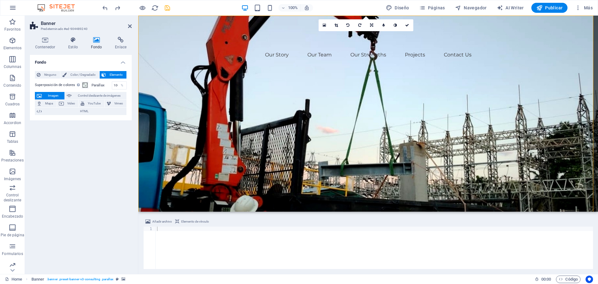
click at [102, 172] on div "Fondo Ninguno Color / Degradado Elemento Estirar fondo a ancho completo Superpo…" at bounding box center [81, 162] width 102 height 214
click at [114, 85] on input "100" at bounding box center [119, 85] width 14 height 7
click at [115, 85] on input "100" at bounding box center [119, 85] width 14 height 7
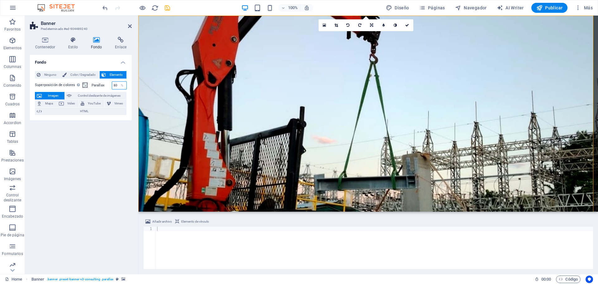
click at [113, 84] on input "80" at bounding box center [119, 85] width 14 height 7
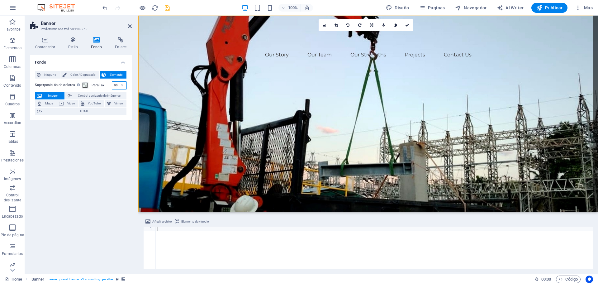
scroll to position [0, 1]
type input "100"
click at [79, 171] on div "Fondo Ninguno Color / Degradado Elemento Estirar fondo a ancho completo Superpo…" at bounding box center [81, 162] width 102 height 214
click at [174, 20] on icon at bounding box center [173, 19] width 3 height 7
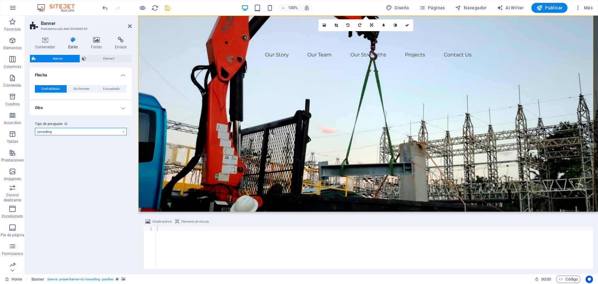
click at [79, 132] on select "consulting Añadir tipo de preajuste" at bounding box center [81, 131] width 92 height 7
click at [98, 59] on span "Element" at bounding box center [109, 58] width 42 height 7
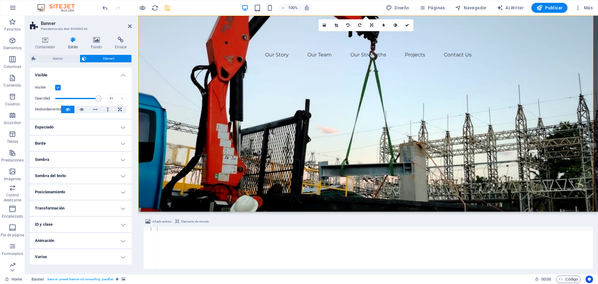
drag, startPoint x: 105, startPoint y: 98, endPoint x: 98, endPoint y: 97, distance: 6.6
click at [98, 97] on span at bounding box center [98, 98] width 6 height 6
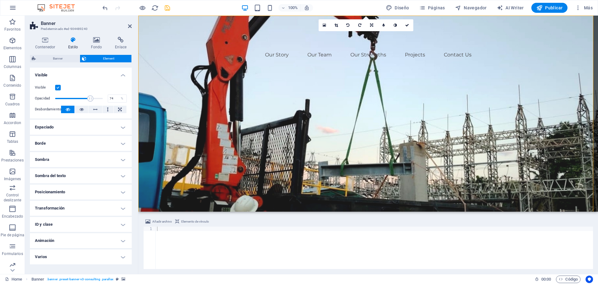
drag, startPoint x: 98, startPoint y: 97, endPoint x: 90, endPoint y: 96, distance: 8.2
click at [90, 96] on span at bounding box center [90, 98] width 6 height 6
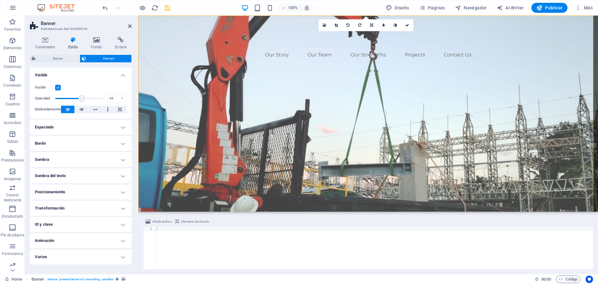
drag, startPoint x: 90, startPoint y: 96, endPoint x: 81, endPoint y: 95, distance: 9.0
click at [81, 95] on span at bounding box center [82, 98] width 6 height 6
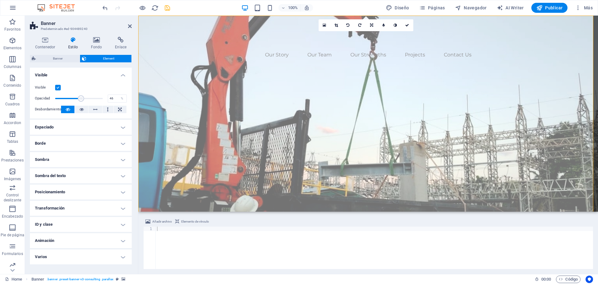
type input "44"
drag, startPoint x: 81, startPoint y: 96, endPoint x: 76, endPoint y: 95, distance: 5.4
click at [76, 95] on span at bounding box center [76, 98] width 6 height 6
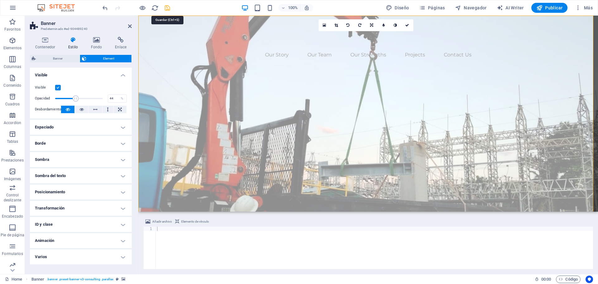
click at [168, 9] on icon "save" at bounding box center [167, 7] width 7 height 7
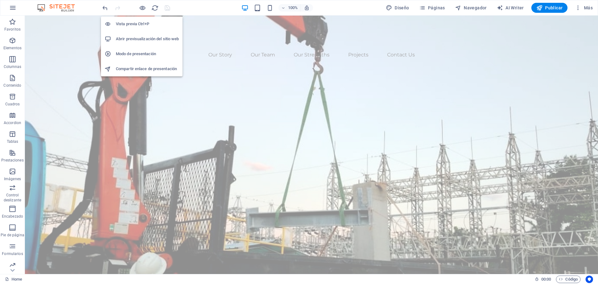
click at [135, 38] on h6 "Abrir previsualización del sitio web" at bounding box center [147, 38] width 63 height 7
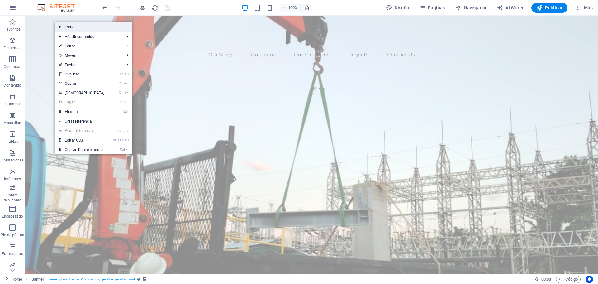
click at [80, 29] on link "Estilo" at bounding box center [93, 26] width 77 height 9
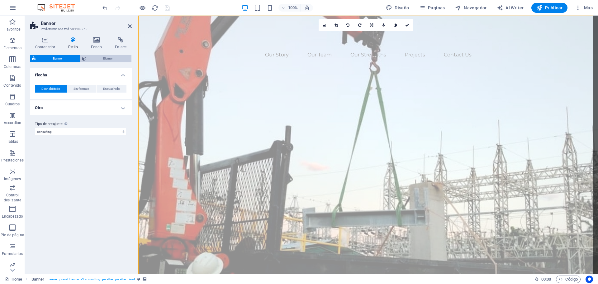
click at [104, 59] on span "Element" at bounding box center [109, 58] width 42 height 7
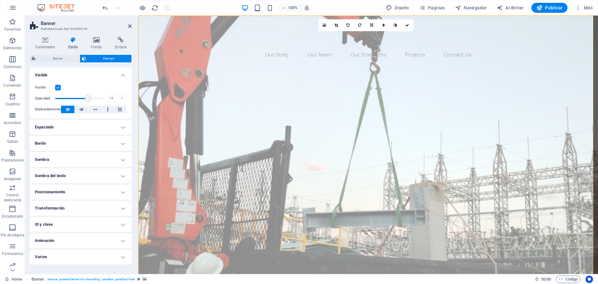
drag, startPoint x: 77, startPoint y: 99, endPoint x: 92, endPoint y: 99, distance: 15.0
click at [91, 99] on span at bounding box center [88, 98] width 6 height 6
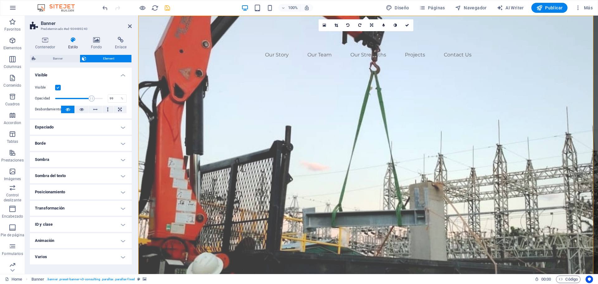
type input "100"
drag, startPoint x: 92, startPoint y: 99, endPoint x: 107, endPoint y: 98, distance: 15.0
click at [107, 98] on div "Opacidad 100 %" at bounding box center [81, 98] width 92 height 9
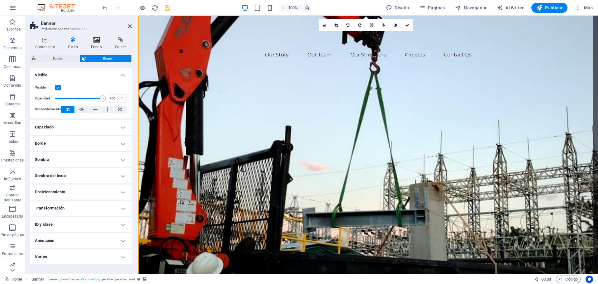
click at [98, 43] on h4 "Fondo" at bounding box center [98, 43] width 24 height 13
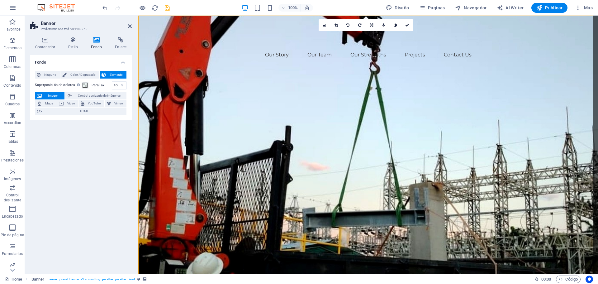
click at [70, 163] on div "Fondo Ninguno Color / Degradado Elemento Estirar fondo a ancho completo Superpo…" at bounding box center [81, 162] width 102 height 214
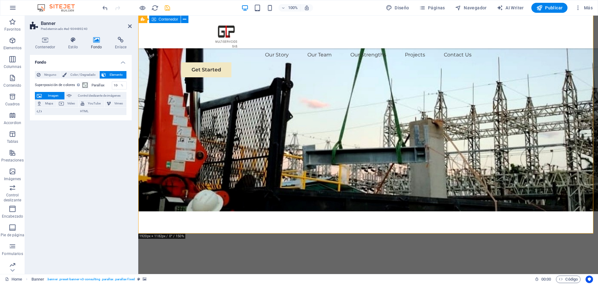
scroll to position [62, 0]
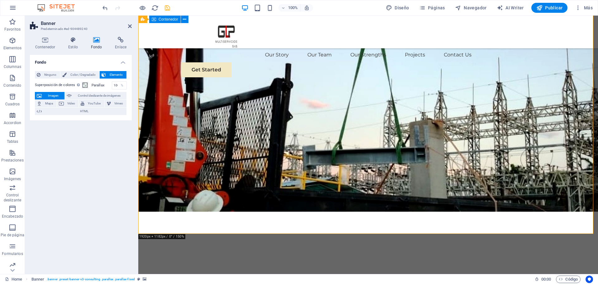
click at [169, 130] on div "Elevate Your Business With Sustainable Energy And Strategic Consulting Empoweri…" at bounding box center [368, 41] width 460 height 177
click at [172, 130] on div "Elevate Your Business With Sustainable Energy And Strategic Consulting Empoweri…" at bounding box center [368, 41] width 460 height 177
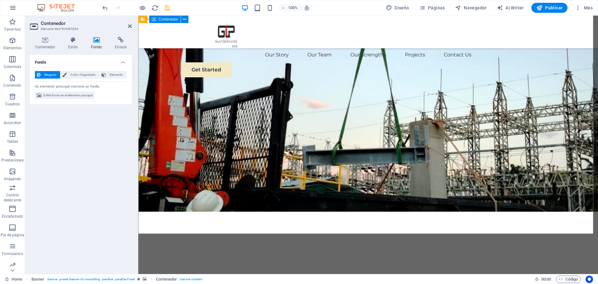
click at [175, 130] on div "Elevate Your Business With Sustainable Energy And Strategic Consulting Empoweri…" at bounding box center [368, 41] width 460 height 177
click at [55, 45] on h4 "Contenedor" at bounding box center [46, 43] width 33 height 13
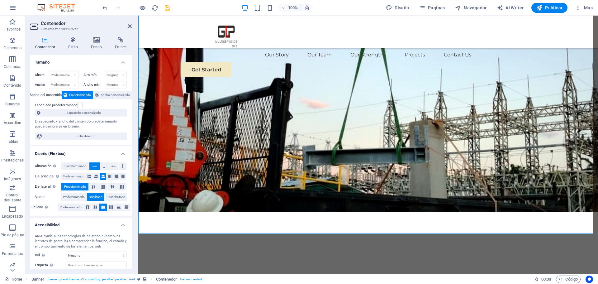
click at [132, 25] on aside "Contenedor Elemento #ed-904489264 Contenedor Estilo Fondo Enlace Tamaño Altura …" at bounding box center [81, 145] width 113 height 258
click at [130, 26] on icon at bounding box center [130, 26] width 4 height 5
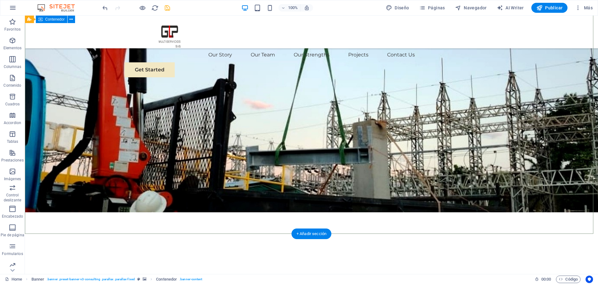
scroll to position [0, 0]
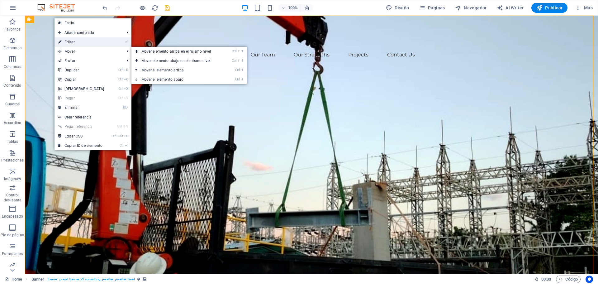
click at [70, 43] on link "⏎ Editar" at bounding box center [82, 41] width 54 height 9
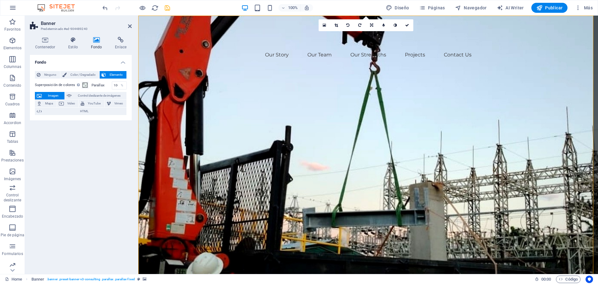
click at [103, 43] on h4 "Fondo" at bounding box center [98, 43] width 24 height 13
click at [55, 94] on span "Imagen" at bounding box center [53, 95] width 19 height 7
click at [96, 94] on span "Control deslizante de imágenes" at bounding box center [99, 95] width 51 height 7
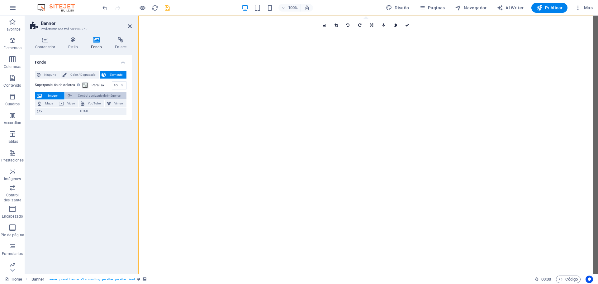
select select "ms"
select select "s"
select select "progressive"
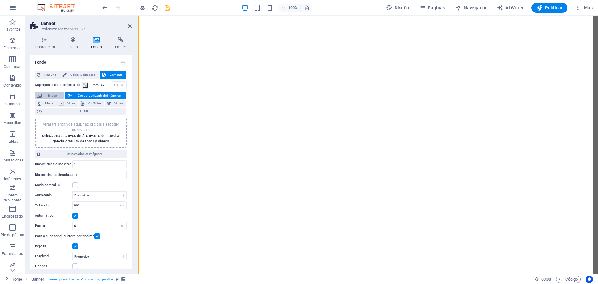
click at [58, 93] on span "Imagen" at bounding box center [53, 95] width 19 height 7
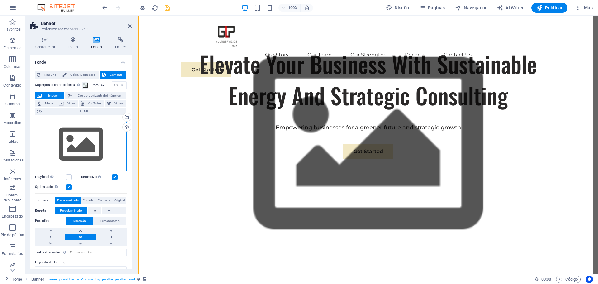
click at [84, 149] on div "Arrastra archivos aquí, haz clic para escoger archivos o selecciona archivos de…" at bounding box center [81, 144] width 92 height 53
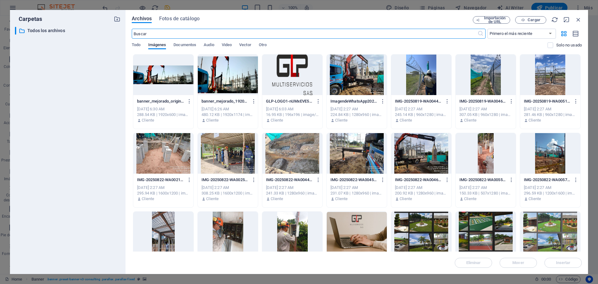
click at [154, 78] on div at bounding box center [163, 75] width 60 height 41
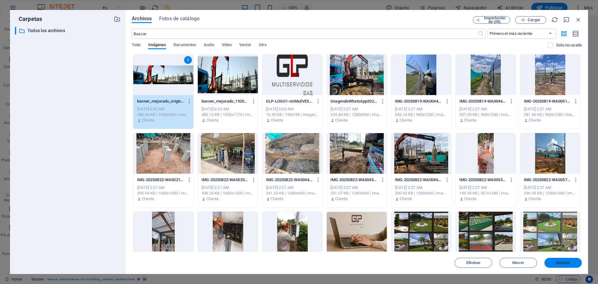
click at [558, 261] on span "Insertar" at bounding box center [563, 263] width 15 height 4
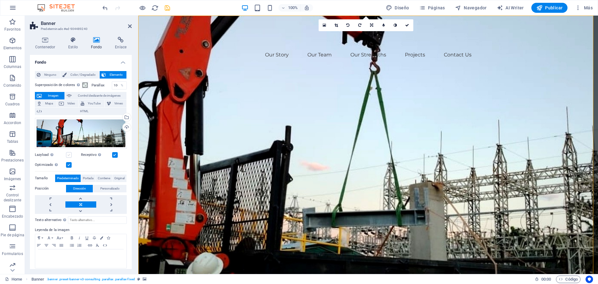
click at [68, 152] on label at bounding box center [69, 155] width 6 height 6
click at [0, 0] on input "Lazyload La carga de imágenes tras la carga de la página mejora la velocidad de…" at bounding box center [0, 0] width 0 height 0
click at [68, 152] on label at bounding box center [69, 155] width 6 height 6
click at [0, 0] on input "Lazyload La carga de imágenes tras la carga de la página mejora la velocidad de…" at bounding box center [0, 0] width 0 height 0
click at [116, 188] on span "Personalizado" at bounding box center [109, 188] width 19 height 7
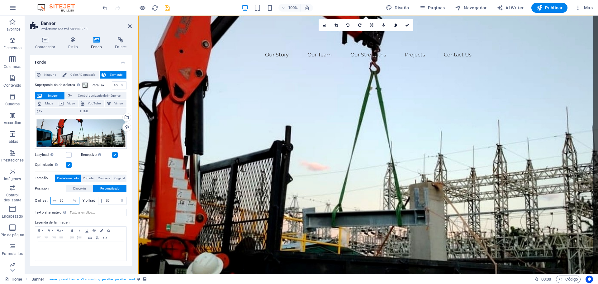
drag, startPoint x: 65, startPoint y: 203, endPoint x: 57, endPoint y: 200, distance: 8.7
click at [57, 200] on div "50 px rem % vh vw" at bounding box center [64, 201] width 29 height 8
type input "3"
click at [66, 202] on input "100" at bounding box center [68, 200] width 21 height 7
drag, startPoint x: 64, startPoint y: 201, endPoint x: 59, endPoint y: 201, distance: 4.4
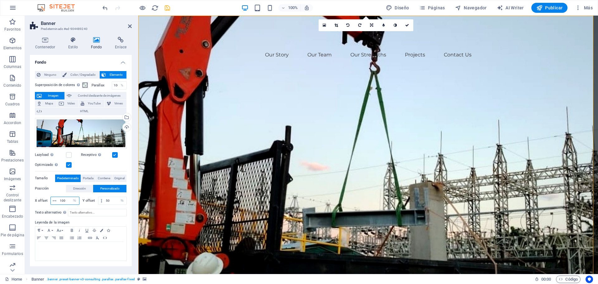
click at [59, 201] on input "100" at bounding box center [68, 200] width 21 height 7
click at [84, 187] on span "Dirección" at bounding box center [79, 188] width 13 height 7
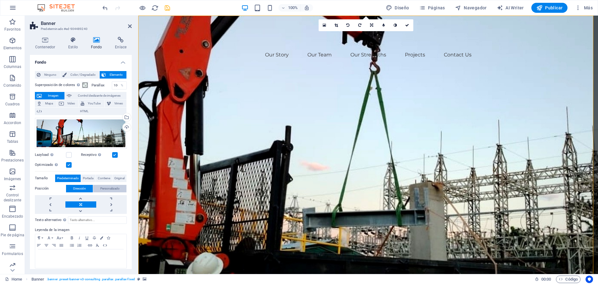
click at [108, 187] on span "Personalizado" at bounding box center [109, 188] width 19 height 7
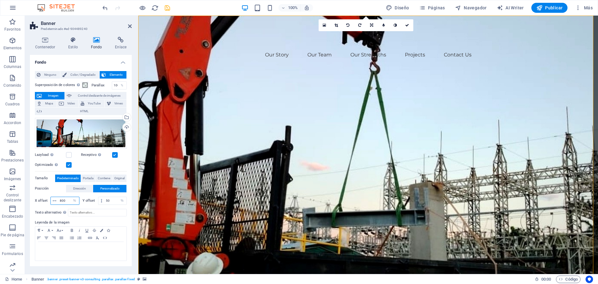
drag, startPoint x: 67, startPoint y: 200, endPoint x: 57, endPoint y: 203, distance: 10.7
click at [57, 203] on div "800 px rem % vh vw" at bounding box center [64, 201] width 29 height 8
type input "50"
click at [110, 203] on input "50" at bounding box center [115, 200] width 22 height 7
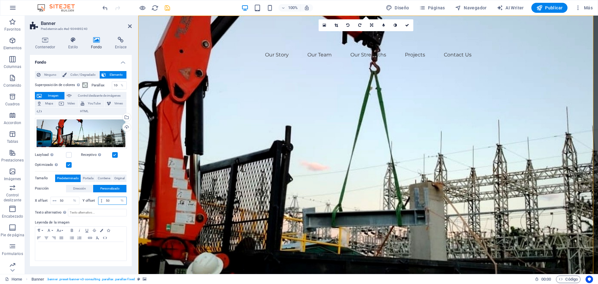
click at [110, 203] on input "50" at bounding box center [115, 200] width 22 height 7
click at [114, 87] on input "100" at bounding box center [119, 85] width 14 height 7
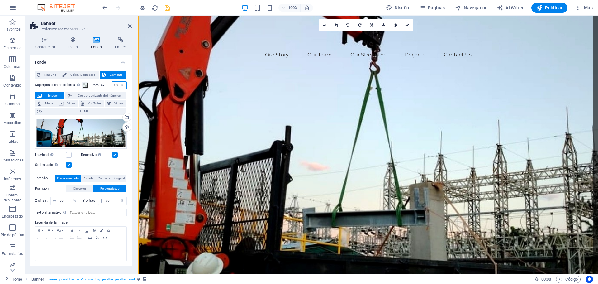
click at [114, 87] on input "100" at bounding box center [119, 85] width 14 height 7
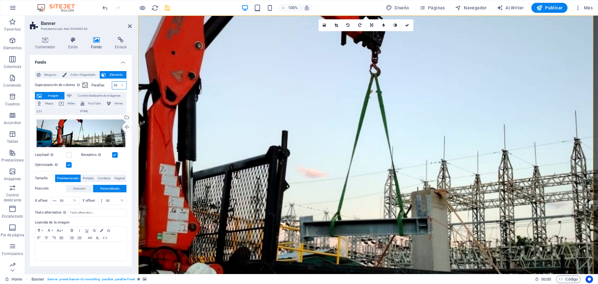
type input "5"
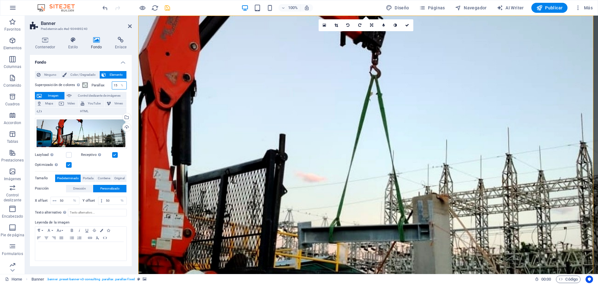
type input "1"
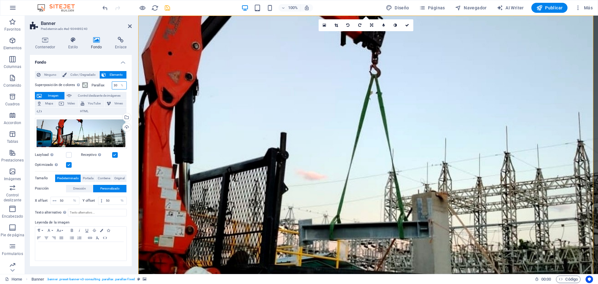
type input "3"
type input "100"
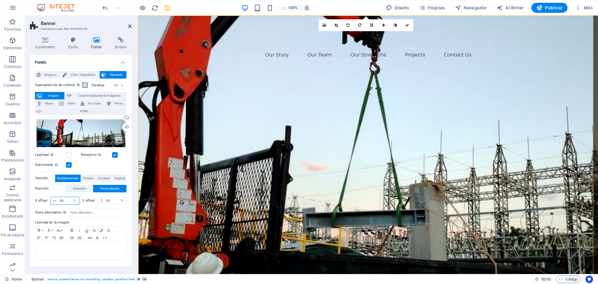
drag, startPoint x: 67, startPoint y: 201, endPoint x: 60, endPoint y: 202, distance: 6.9
click at [60, 202] on input "50" at bounding box center [68, 200] width 21 height 7
type input "20"
drag, startPoint x: 114, startPoint y: 203, endPoint x: 104, endPoint y: 201, distance: 9.4
click at [104, 201] on input "20" at bounding box center [115, 200] width 22 height 7
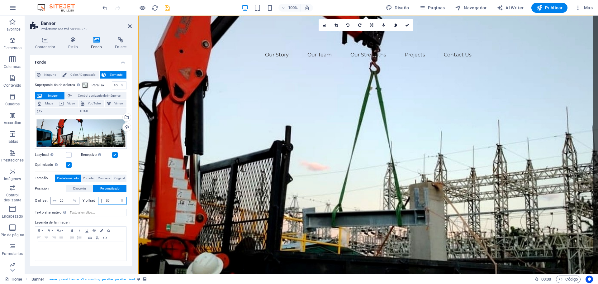
type input "50"
drag, startPoint x: 65, startPoint y: 198, endPoint x: 49, endPoint y: 198, distance: 15.3
click at [49, 198] on div "X offset 20 px rem % vh vw" at bounding box center [57, 201] width 45 height 8
type input "50"
click at [174, 9] on div "100% Diseño Páginas Navegador AI Writer Publicar Más" at bounding box center [348, 8] width 494 height 10
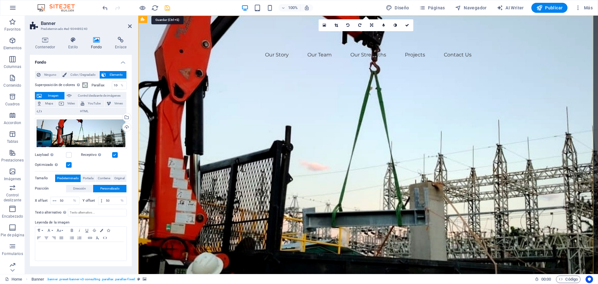
click at [167, 9] on icon "save" at bounding box center [167, 7] width 7 height 7
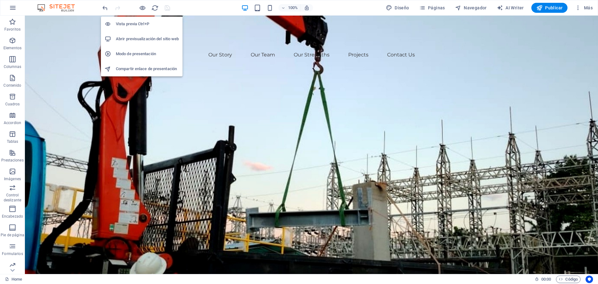
click at [137, 37] on h6 "Abrir previsualización del sitio web" at bounding box center [147, 38] width 63 height 7
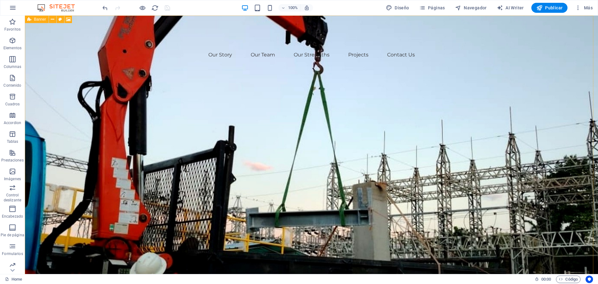
click at [68, 19] on icon at bounding box center [68, 19] width 5 height 7
select select "%"
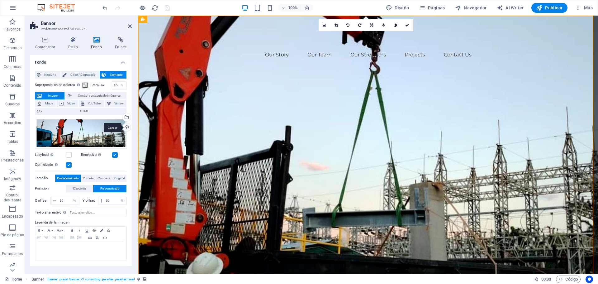
click at [123, 129] on div "Cargar" at bounding box center [126, 127] width 9 height 9
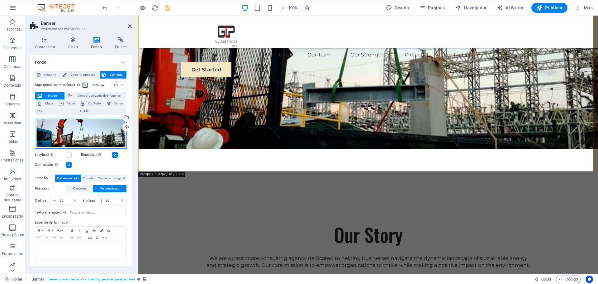
click at [102, 139] on div "Arrastra archivos aquí, haz clic para escoger archivos o selecciona archivos de…" at bounding box center [81, 133] width 92 height 31
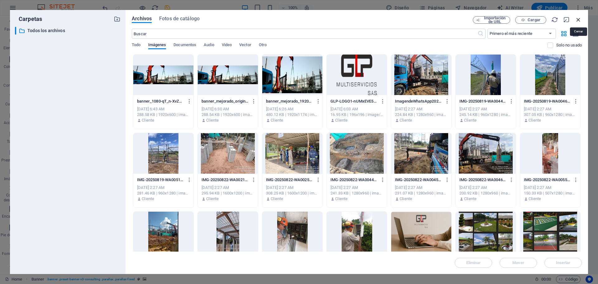
drag, startPoint x: 577, startPoint y: 18, endPoint x: 418, endPoint y: 18, distance: 159.0
click at [577, 18] on icon "button" at bounding box center [578, 19] width 7 height 7
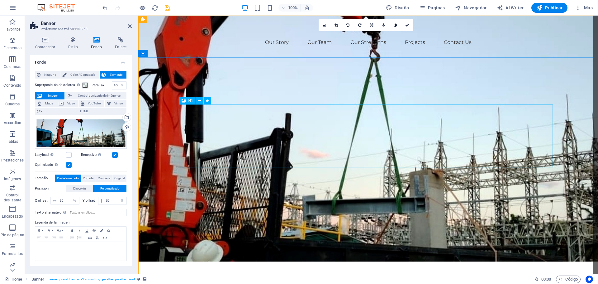
scroll to position [0, 0]
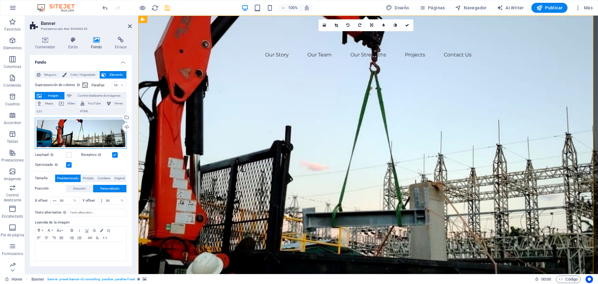
click at [67, 132] on div "Arrastra archivos aquí, haz clic para escoger archivos o selecciona archivos de…" at bounding box center [81, 133] width 92 height 31
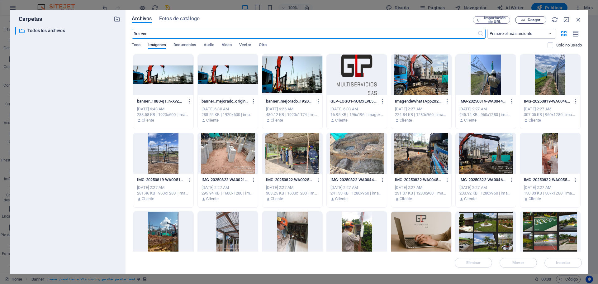
click at [528, 18] on span "Cargar" at bounding box center [534, 20] width 13 height 4
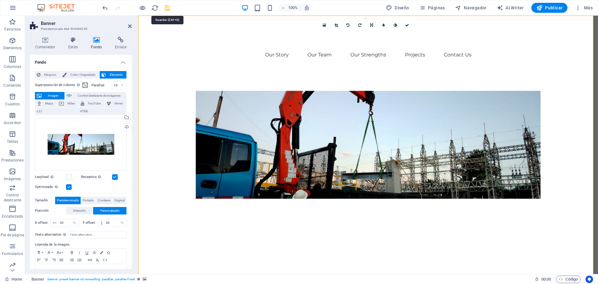
drag, startPoint x: 165, startPoint y: 11, endPoint x: 141, endPoint y: 9, distance: 24.1
click at [165, 11] on icon "save" at bounding box center [167, 7] width 7 height 7
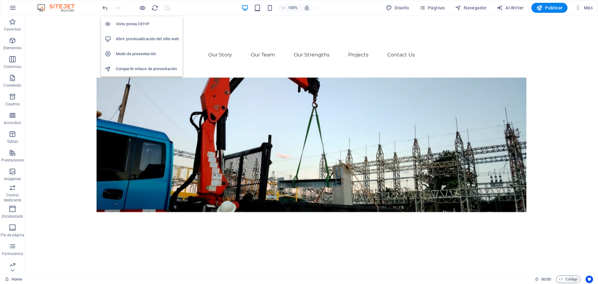
click at [136, 37] on h6 "Abrir previsualización del sitio web" at bounding box center [147, 38] width 63 height 7
